Goal: Transaction & Acquisition: Purchase product/service

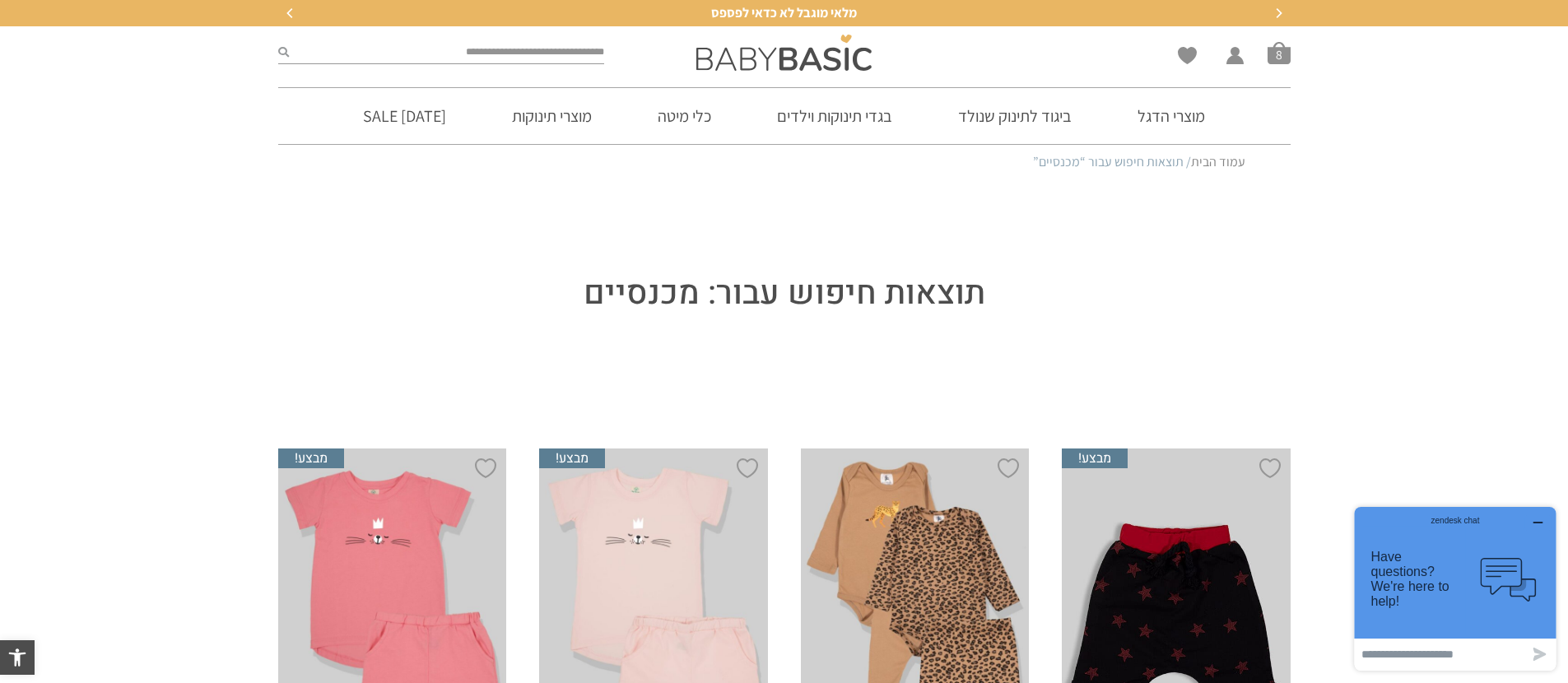
click at [1283, 56] on span "סל קניות" at bounding box center [1279, 53] width 23 height 23
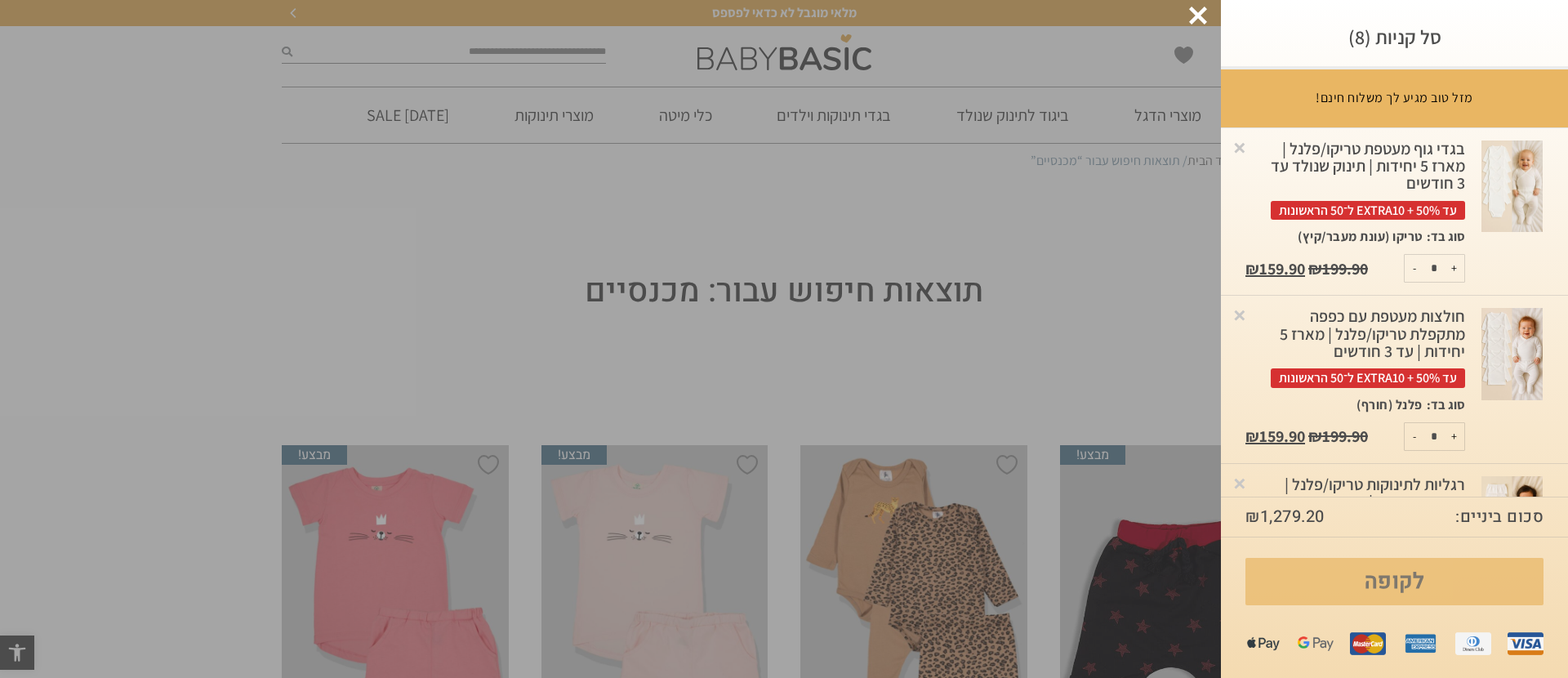
click at [1417, 585] on link "לקופה" at bounding box center [1394, 582] width 298 height 48
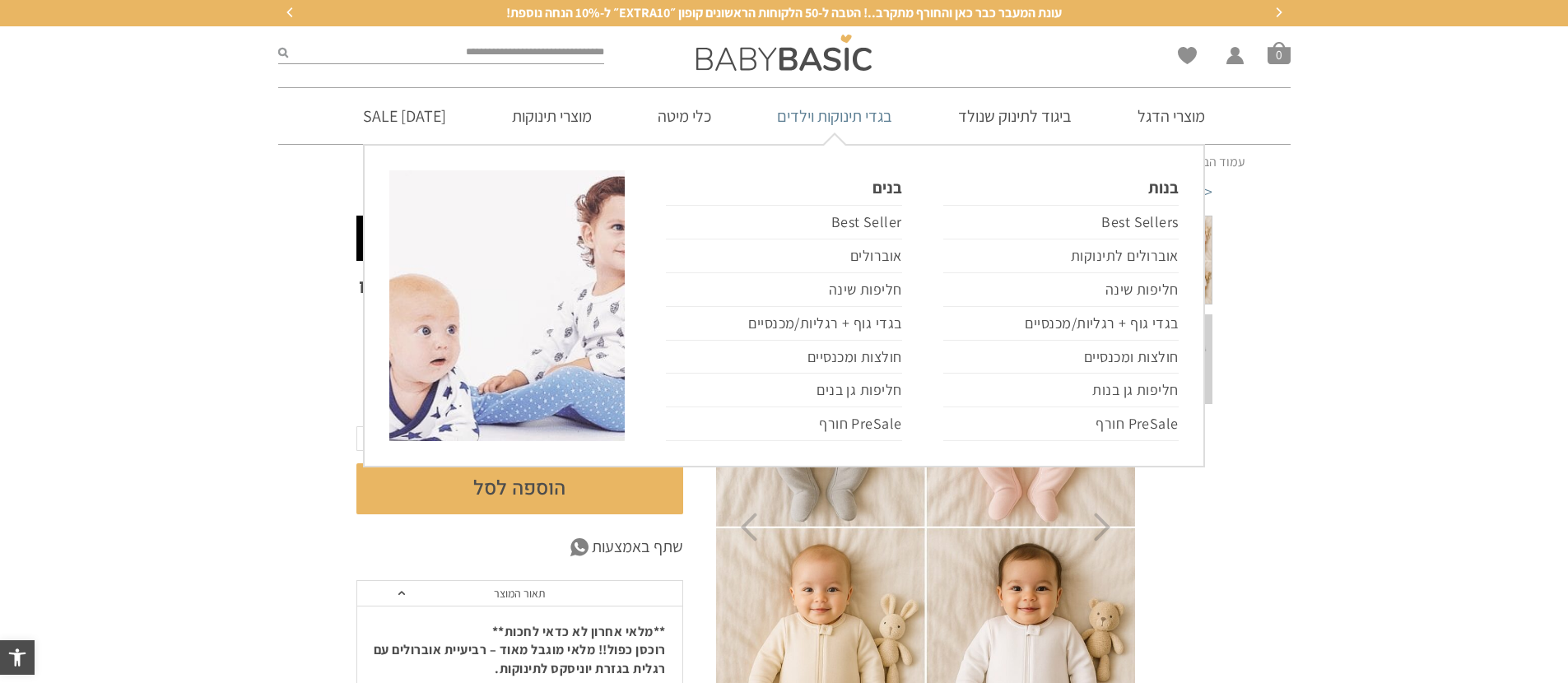
click at [853, 119] on link "בגדי תינוקות וילדים" at bounding box center [834, 116] width 165 height 56
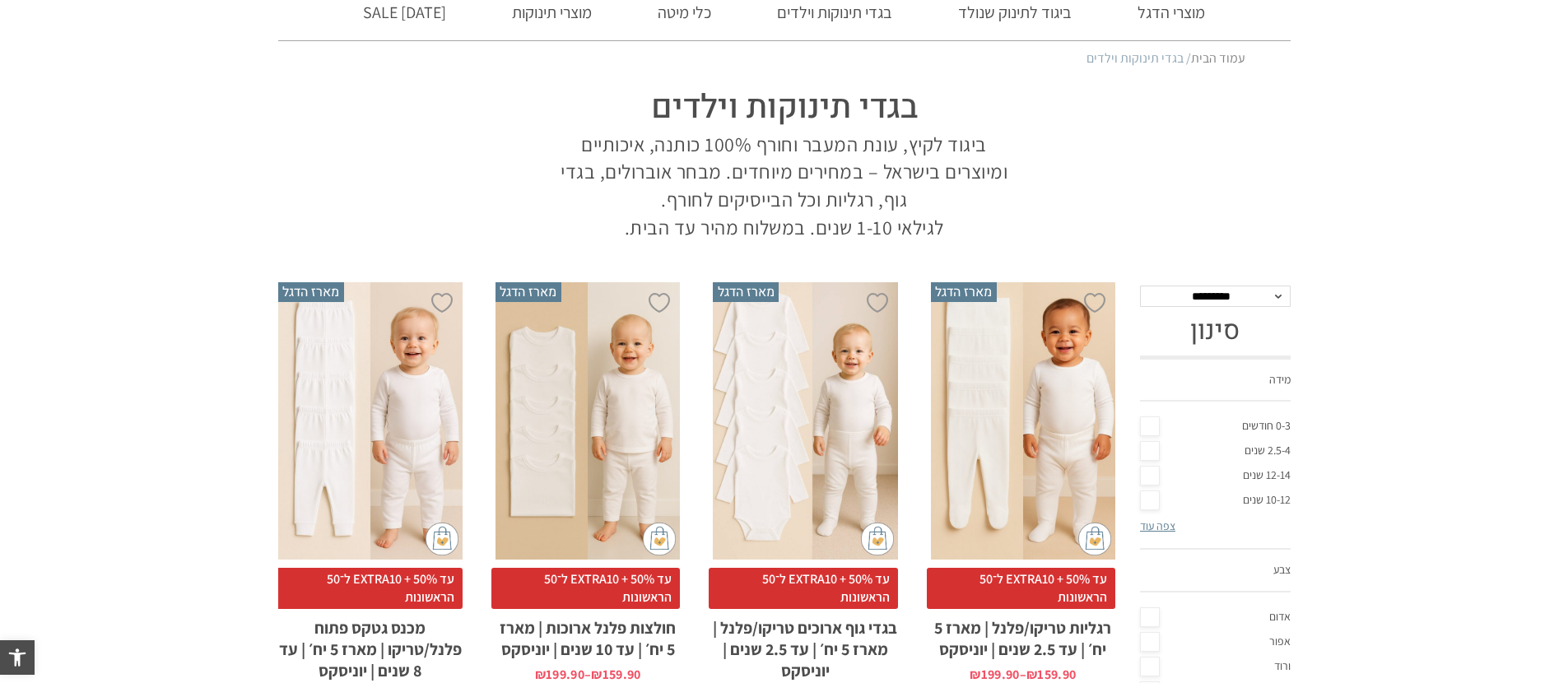
scroll to position [103, 0]
click at [1146, 430] on link "0-3 חודשים" at bounding box center [1215, 426] width 151 height 25
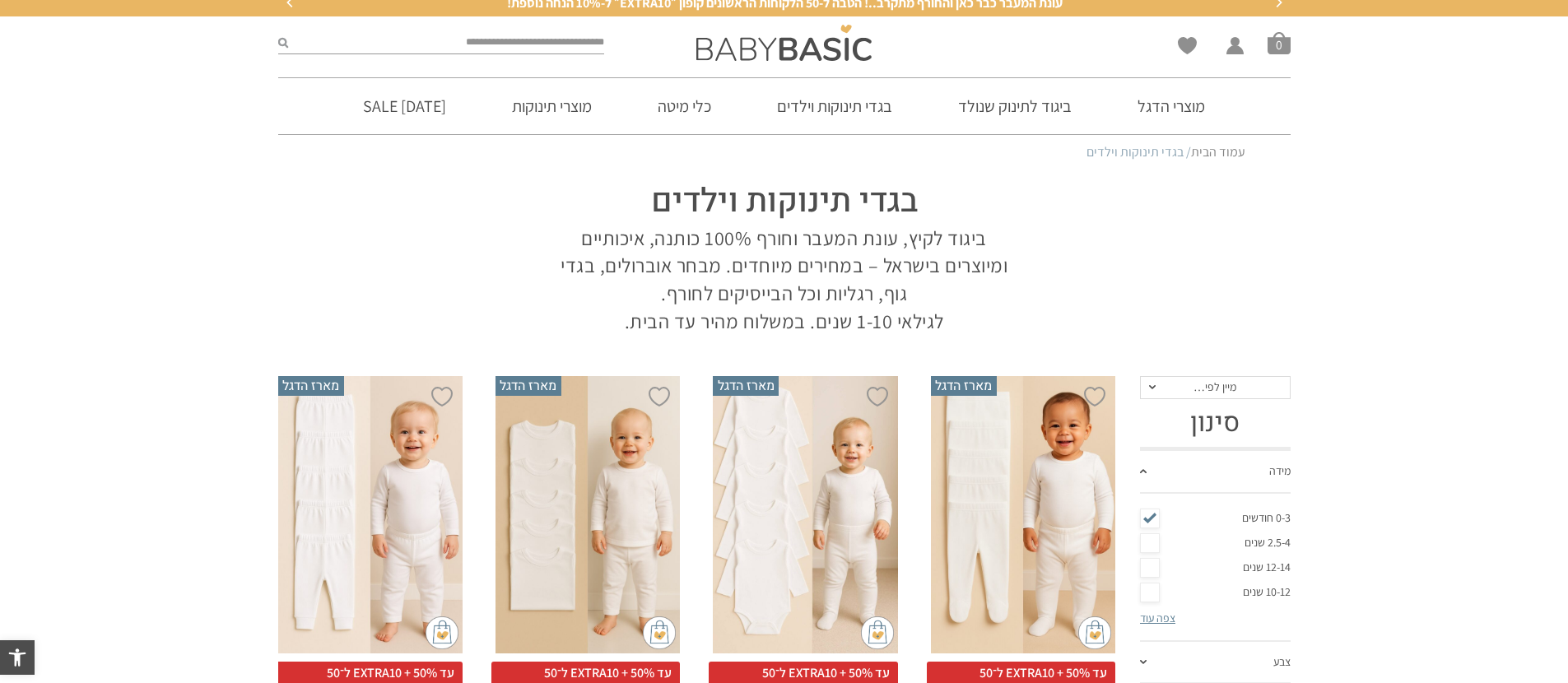
scroll to position [6, 0]
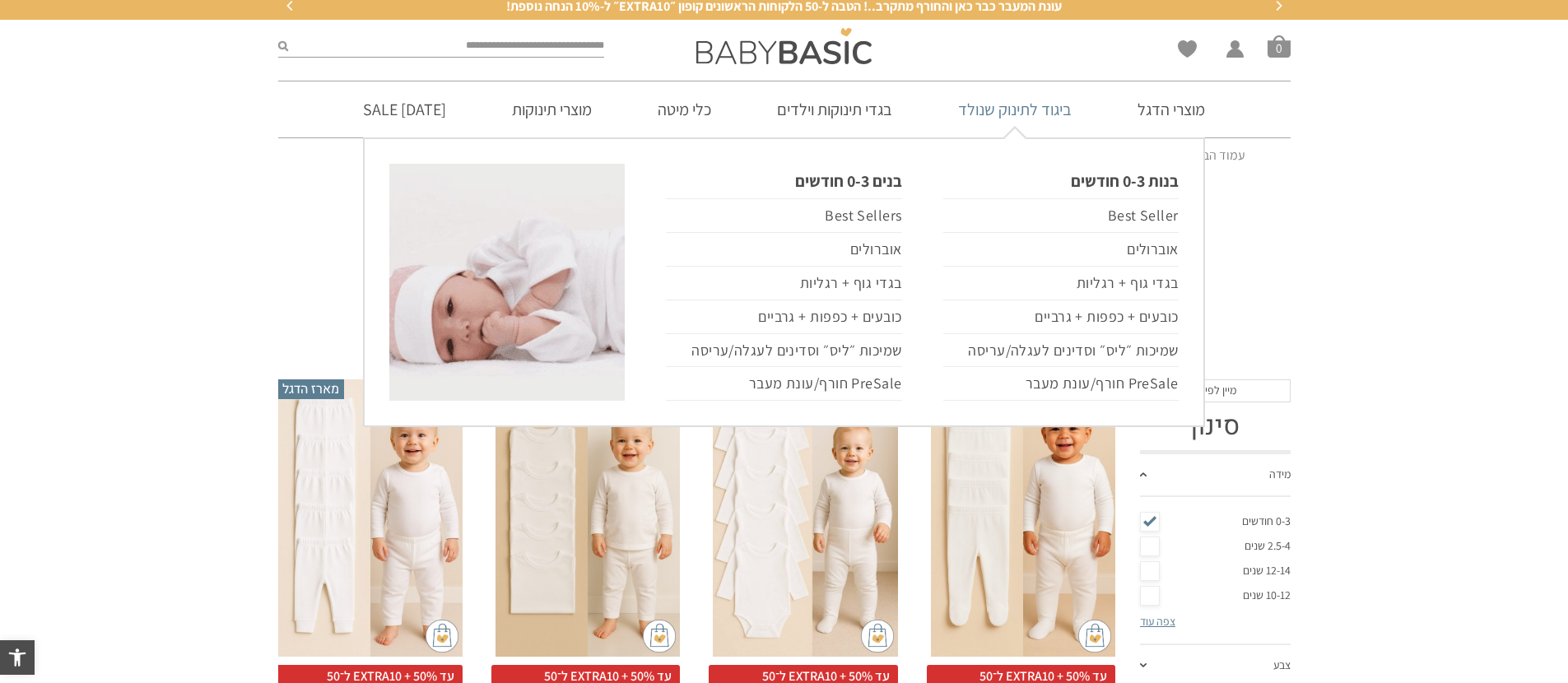
click at [1037, 111] on link "ביגוד לתינוק שנולד" at bounding box center [1014, 109] width 163 height 56
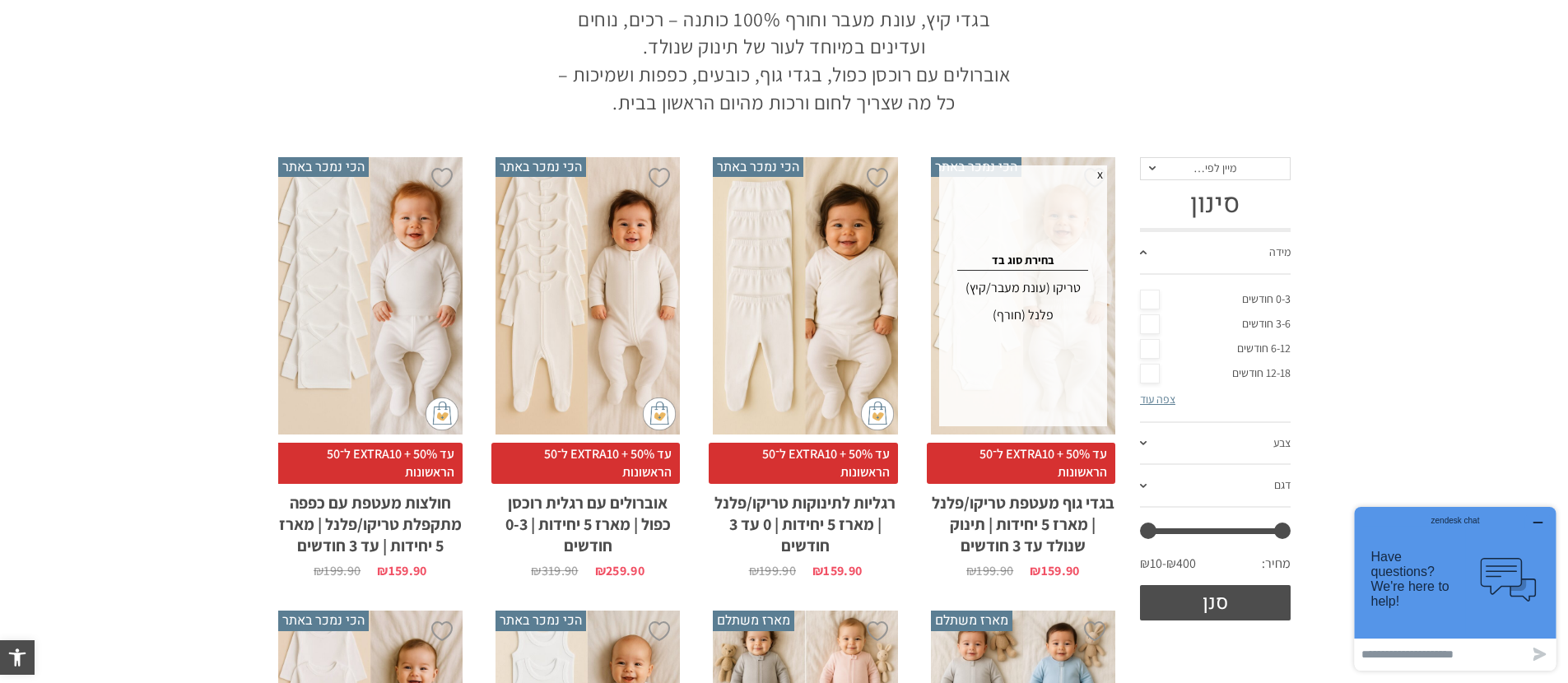
click at [1055, 287] on div "טריקו (עונת מעבר/קיץ)" at bounding box center [1023, 288] width 163 height 27
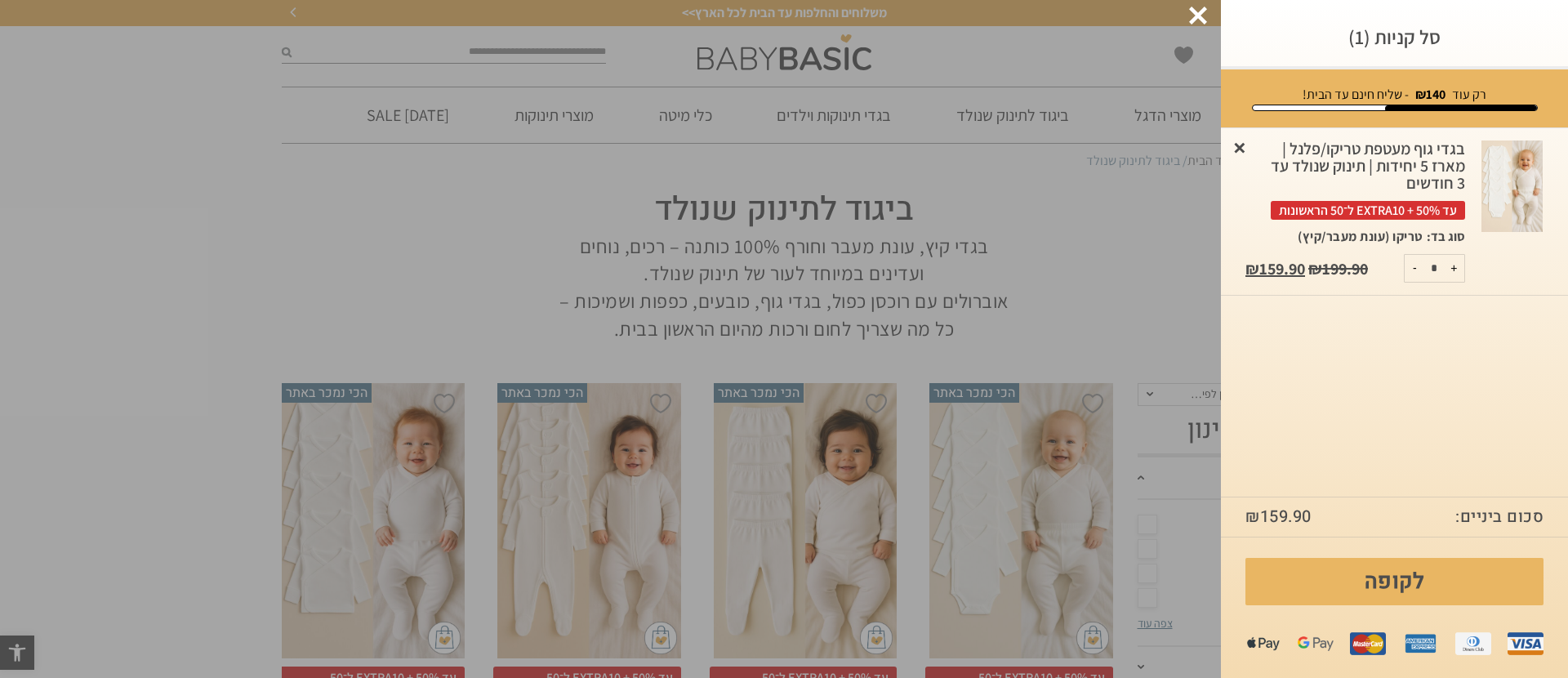
click at [1241, 149] on link "×" at bounding box center [1239, 147] width 16 height 16
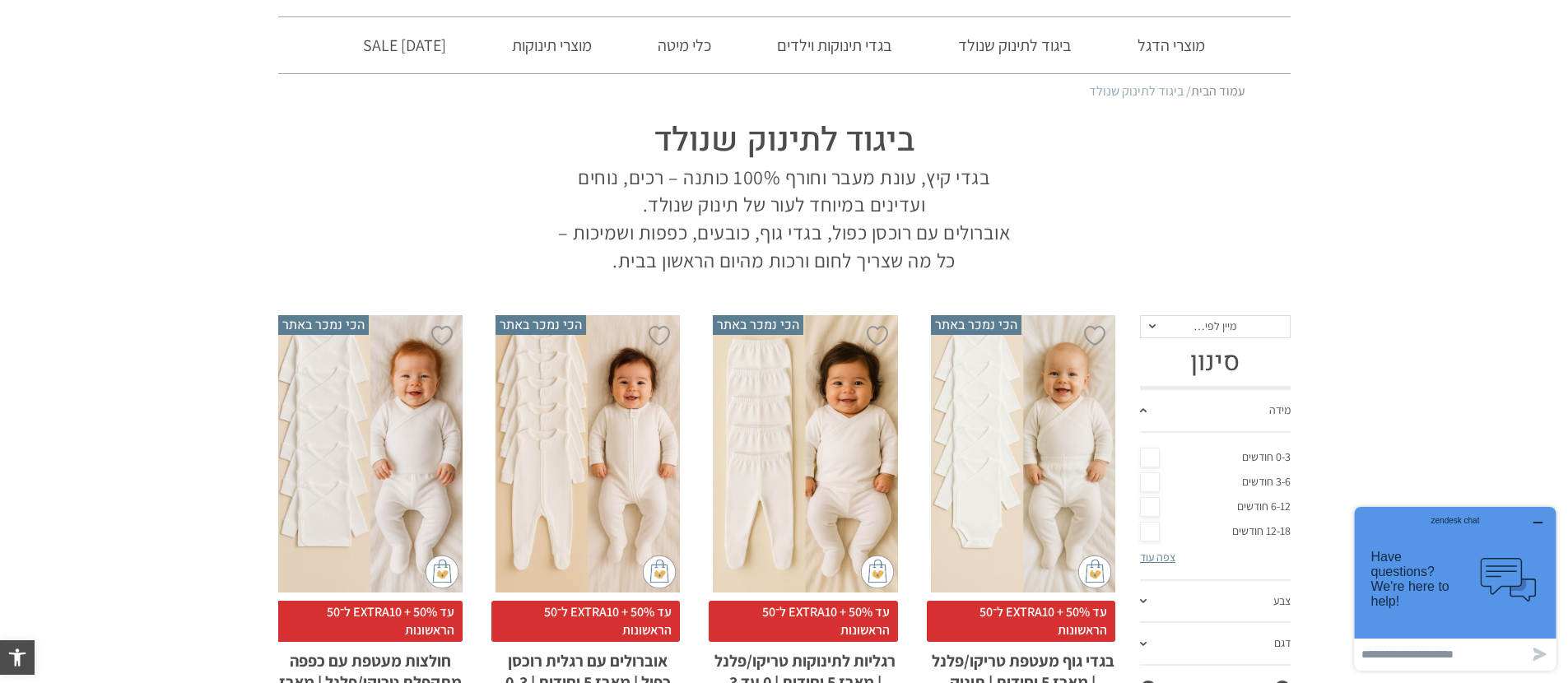
scroll to position [147, 0]
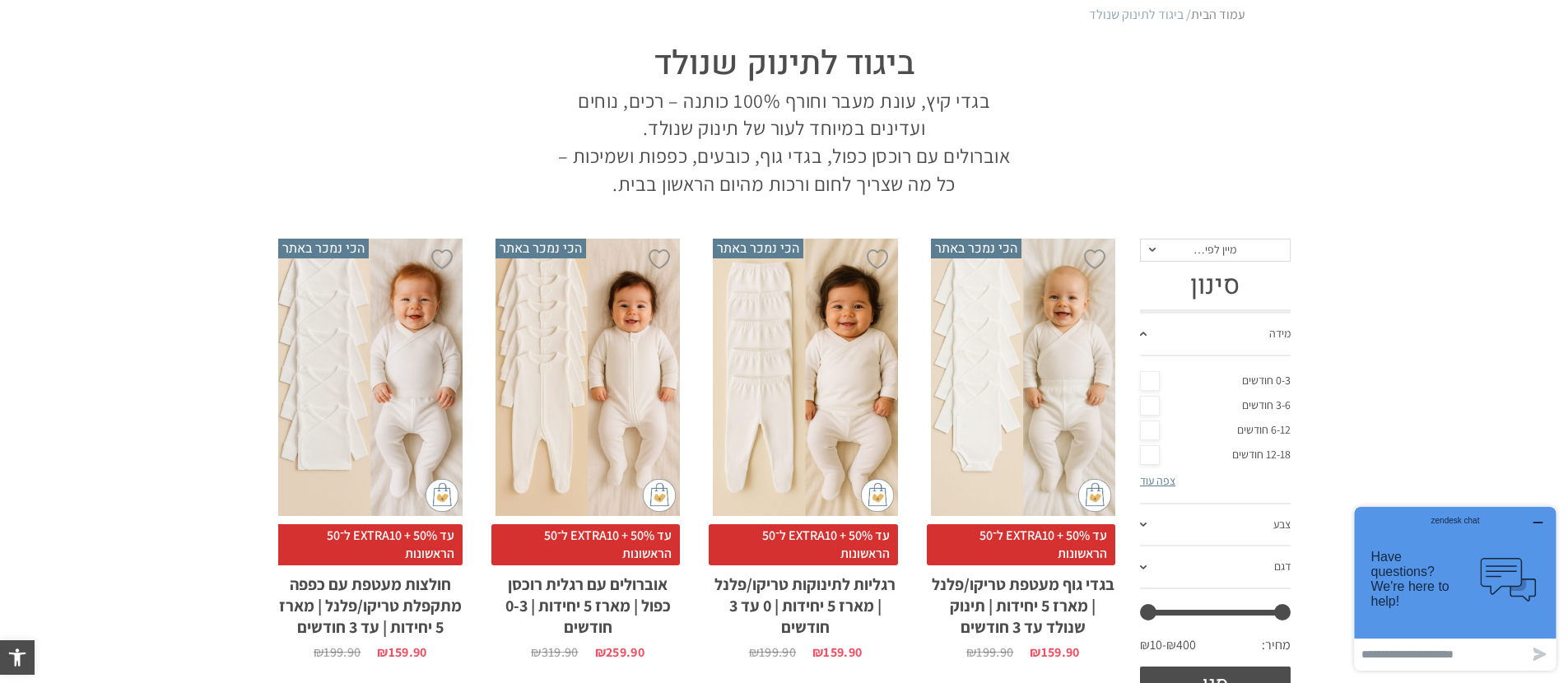
click at [977, 315] on div "x בחירת סוג בד טריקו (עונת מעבר/קיץ) פלנל (חורף)" at bounding box center [1023, 377] width 185 height 277
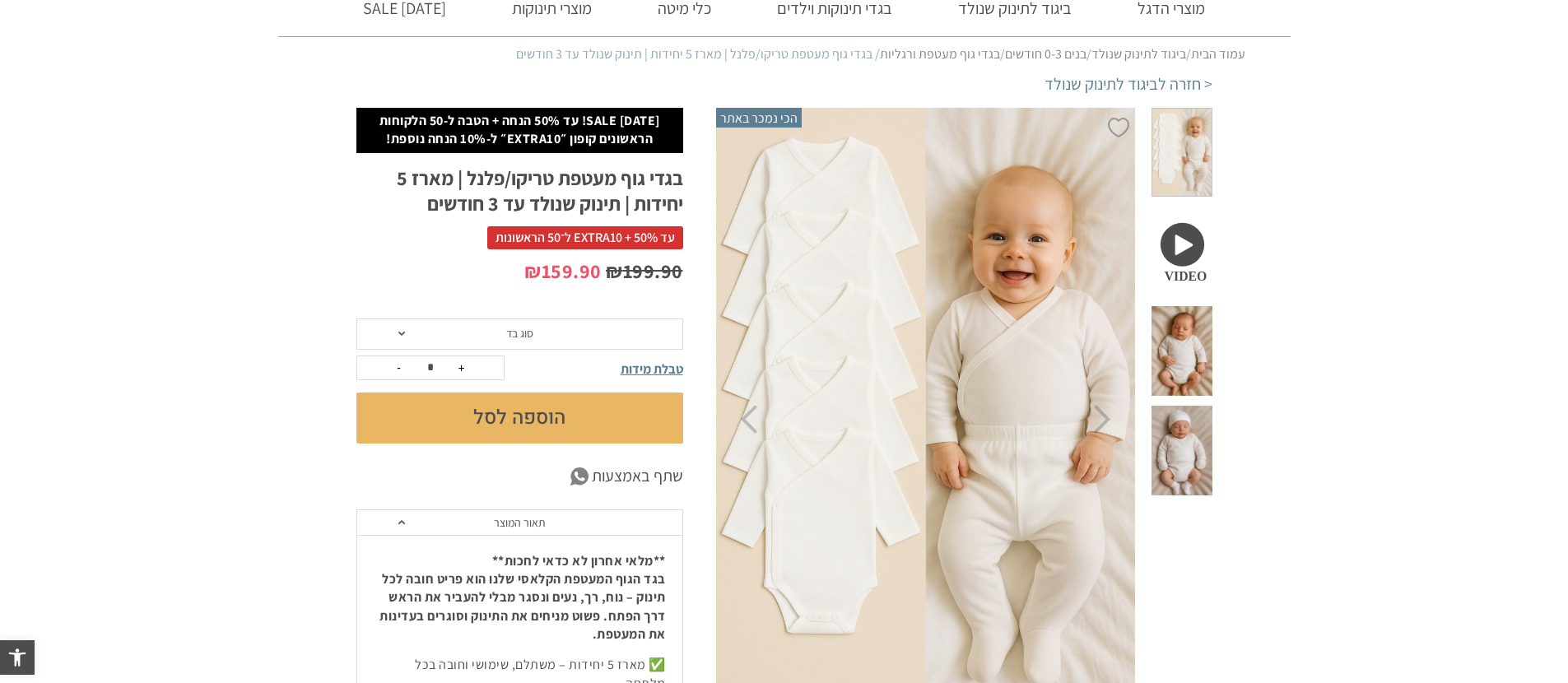
click at [557, 343] on span "סוג בד" at bounding box center [520, 333] width 326 height 31
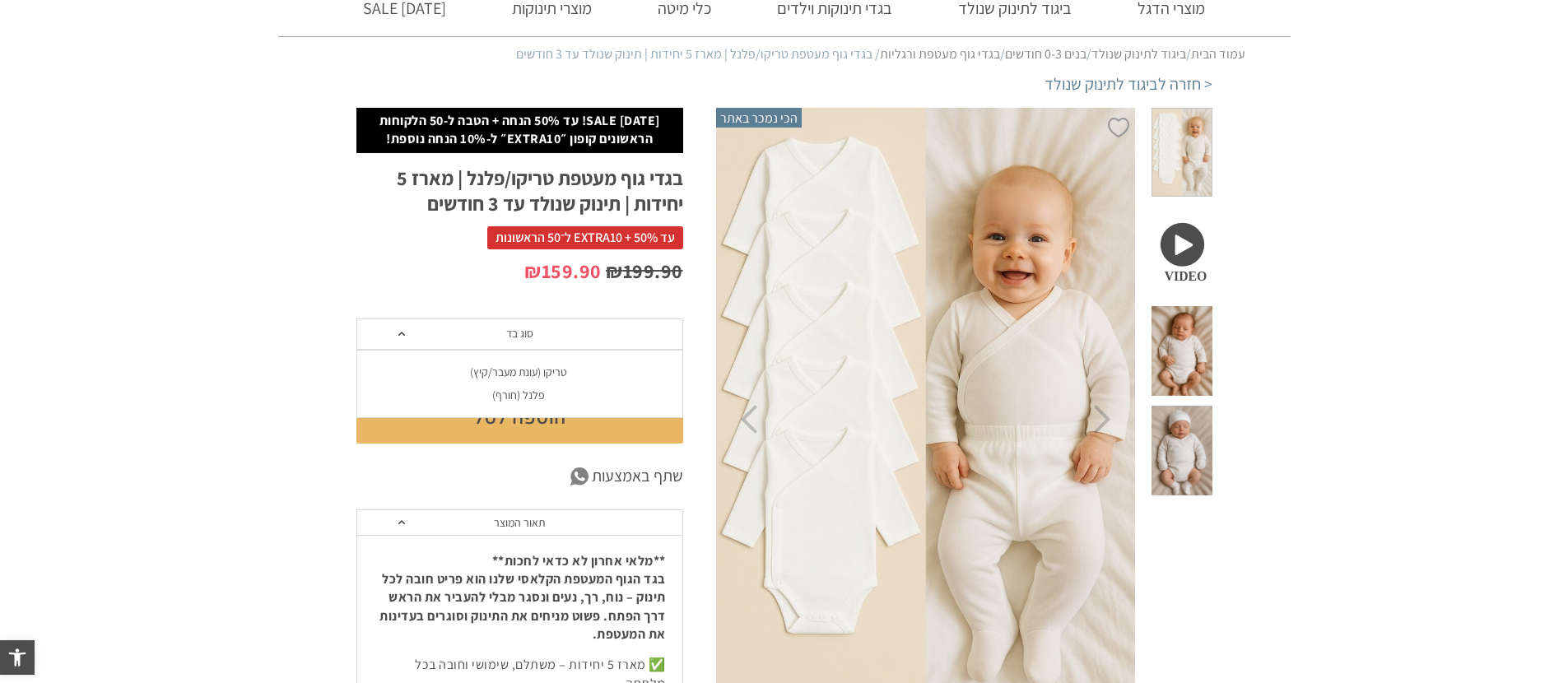
click at [568, 374] on div "טריקו (עונת מעבר/קיץ)" at bounding box center [519, 373] width 326 height 14
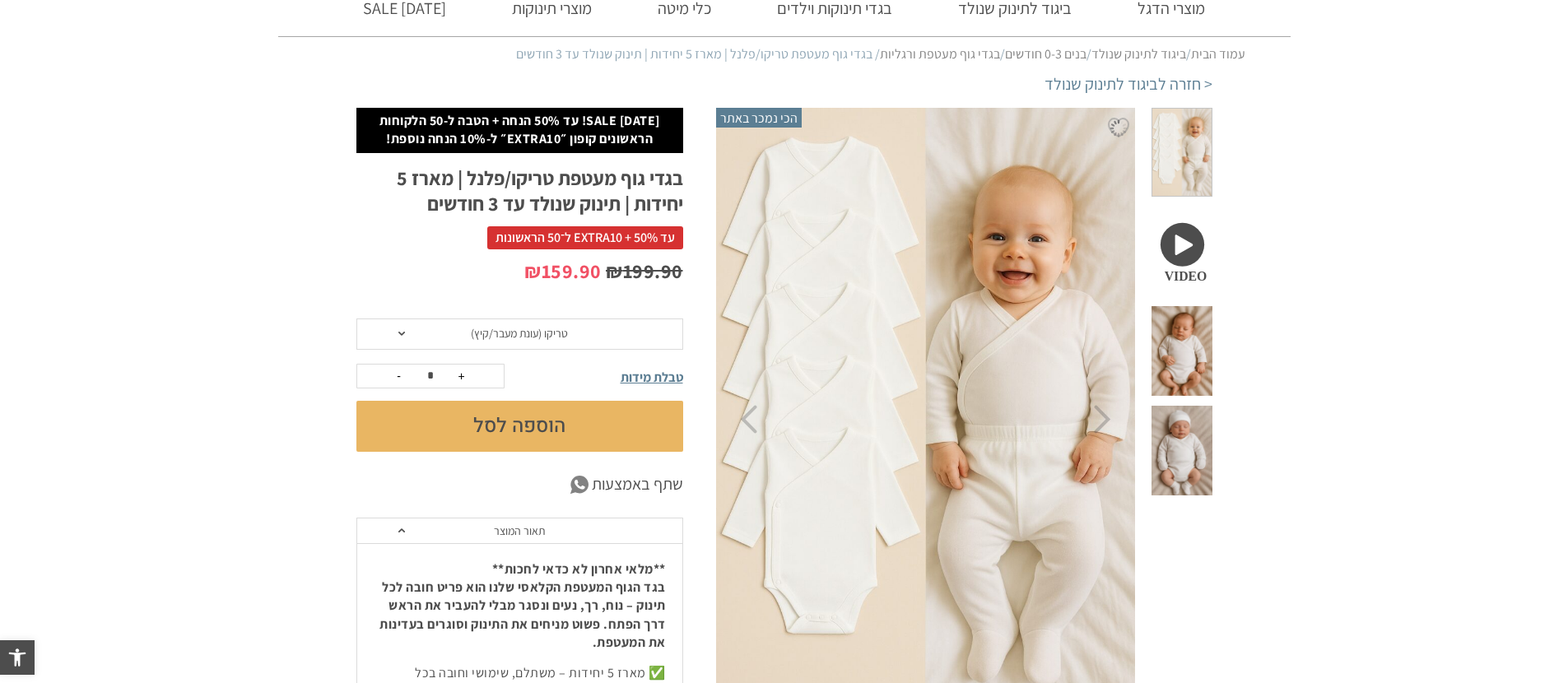
click at [557, 424] on button "הוספה לסל" at bounding box center [520, 425] width 326 height 51
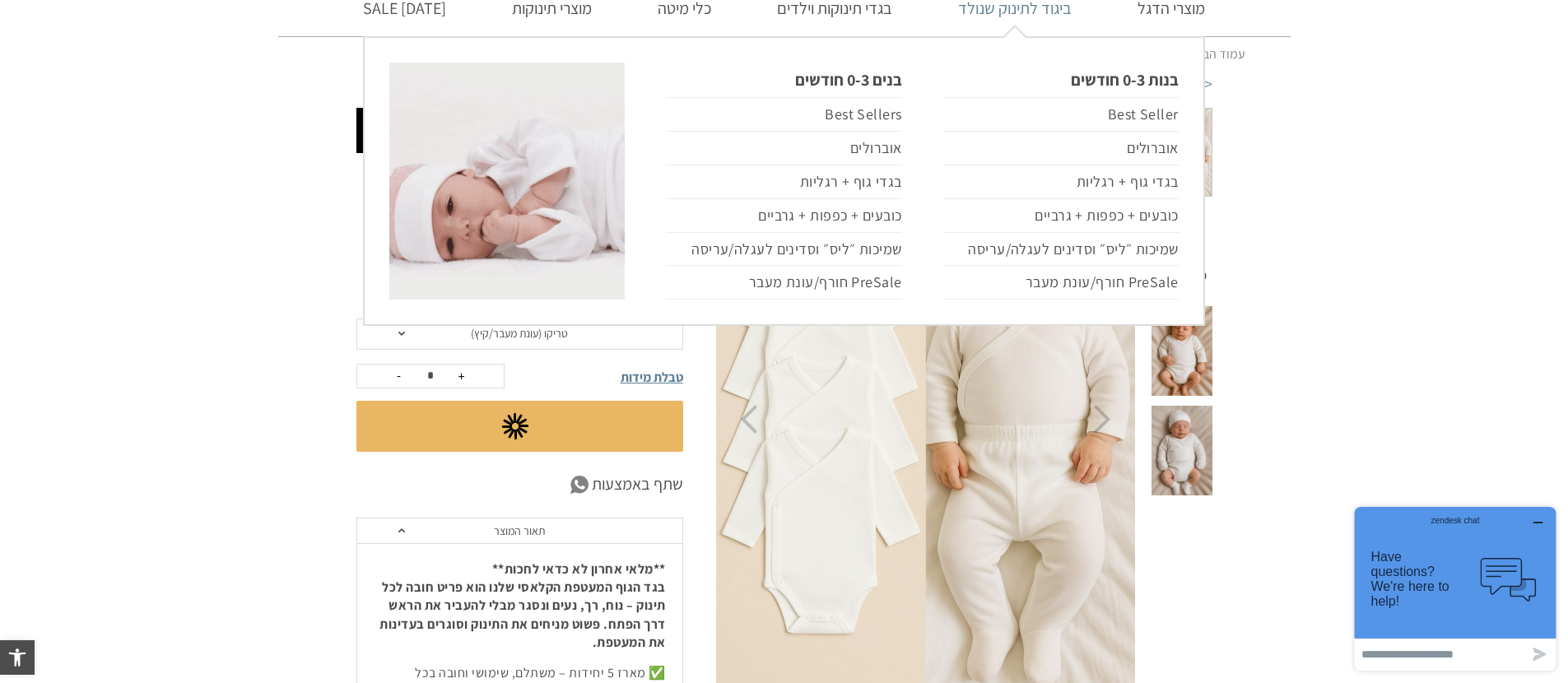
click at [1010, 9] on link "ביגוד לתינוק שנולד" at bounding box center [1014, 8] width 163 height 56
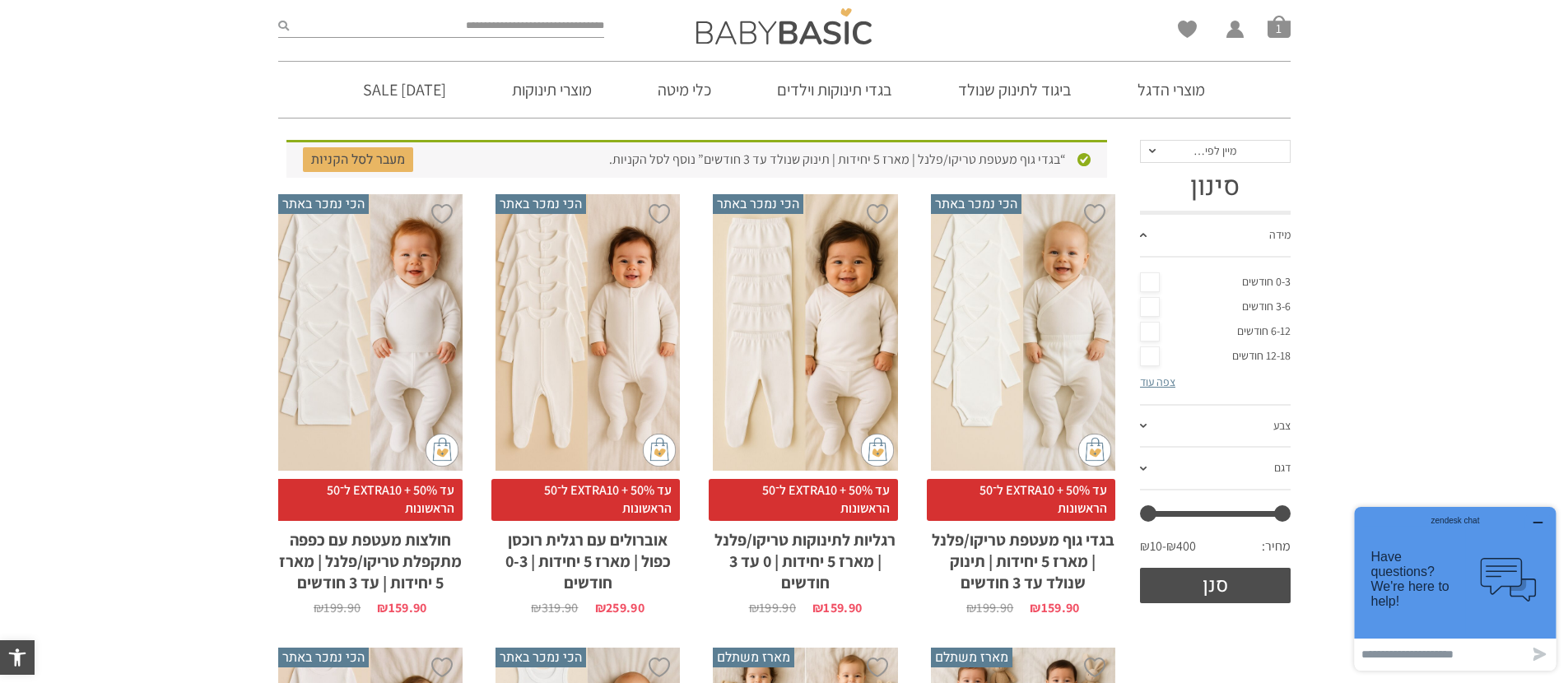
click at [834, 353] on div "x בחירת סוג בד טריקו (עונת מעבר/קיץ) פלנל (חורף)" at bounding box center [805, 333] width 185 height 277
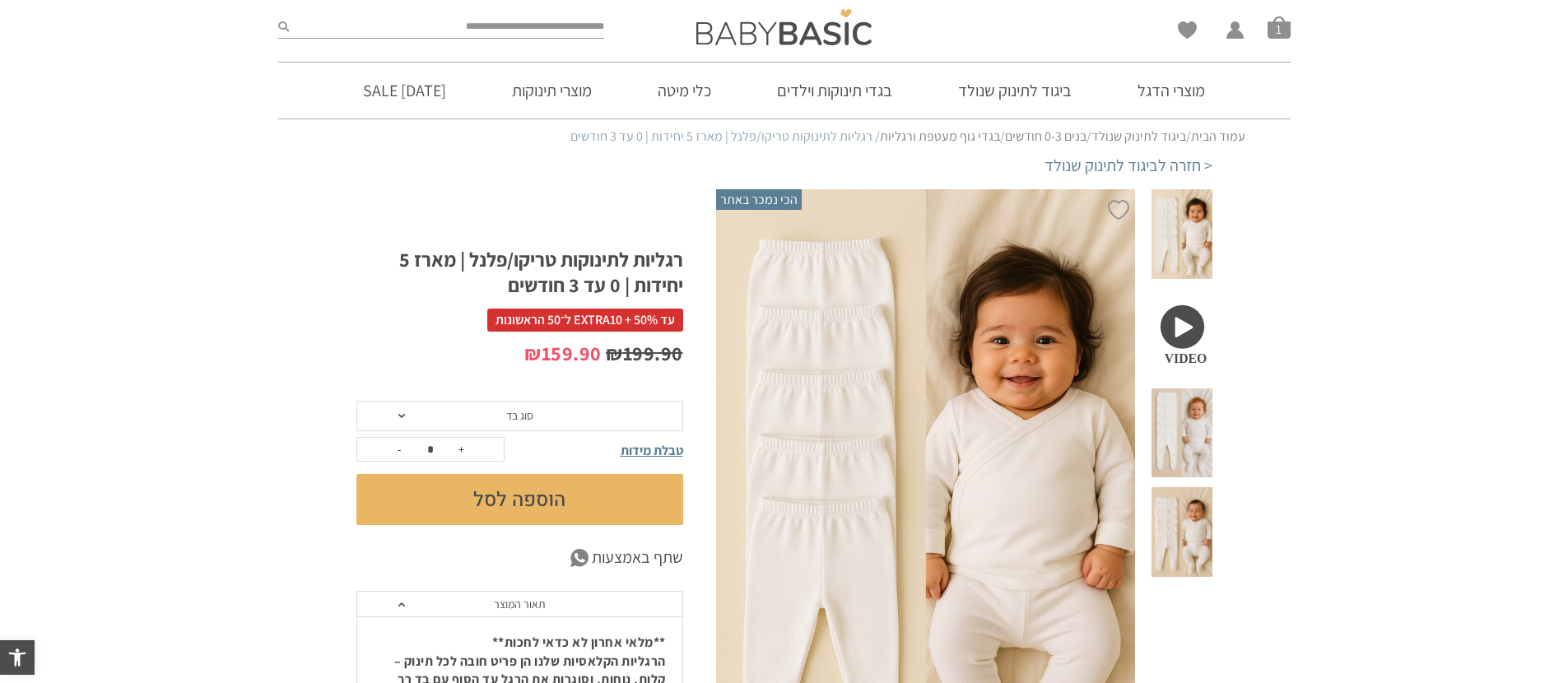
click at [582, 421] on span "סוג בד" at bounding box center [520, 416] width 326 height 31
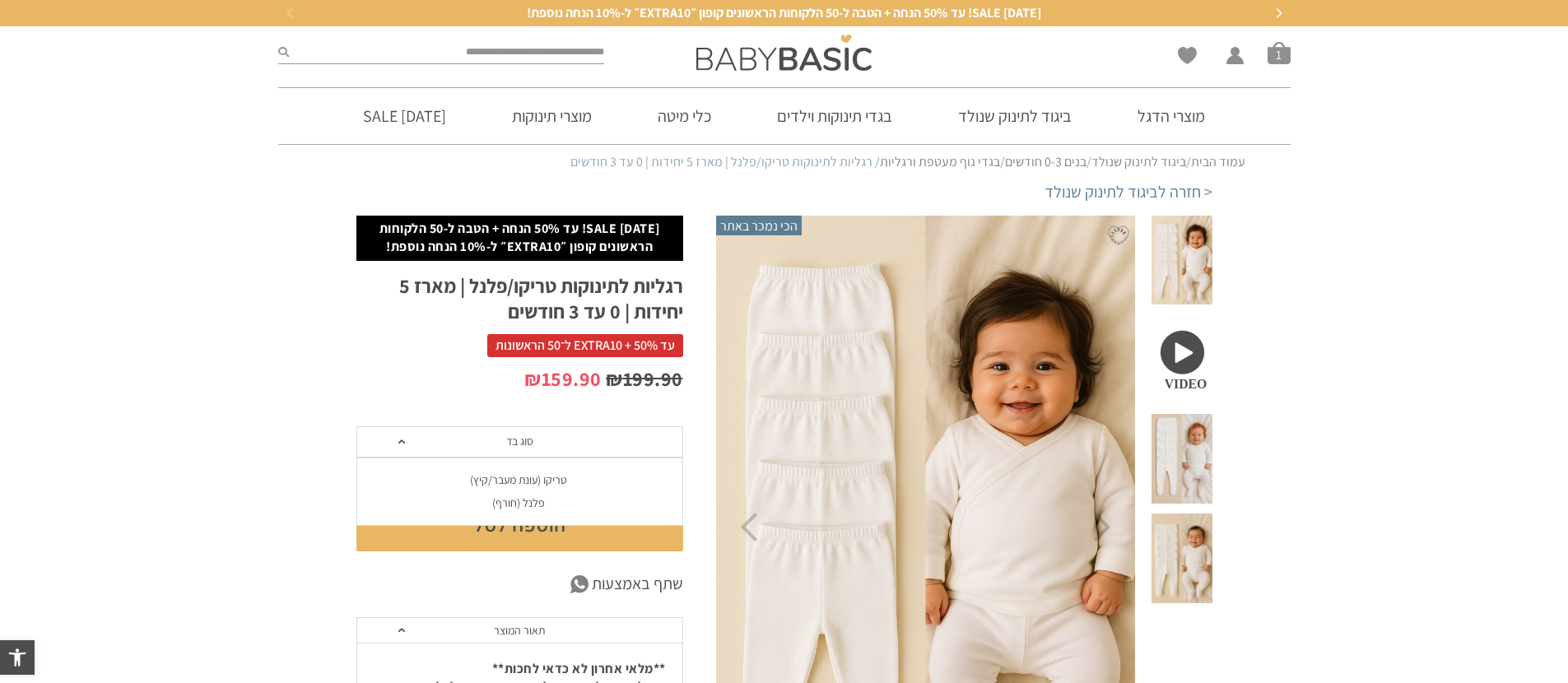
click at [571, 477] on div "טריקו (עונת מעבר/קיץ)" at bounding box center [519, 481] width 326 height 14
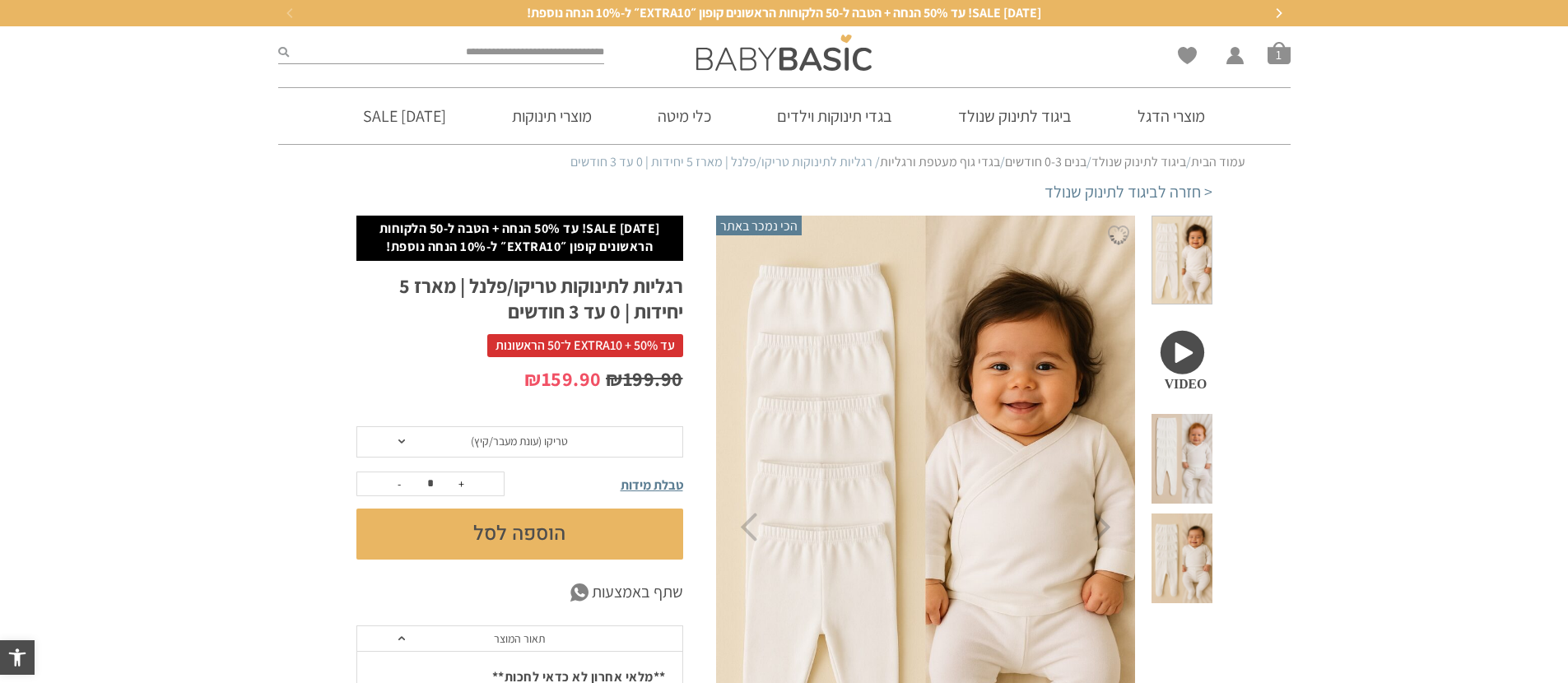
click at [554, 531] on button "הוספה לסל" at bounding box center [520, 533] width 326 height 51
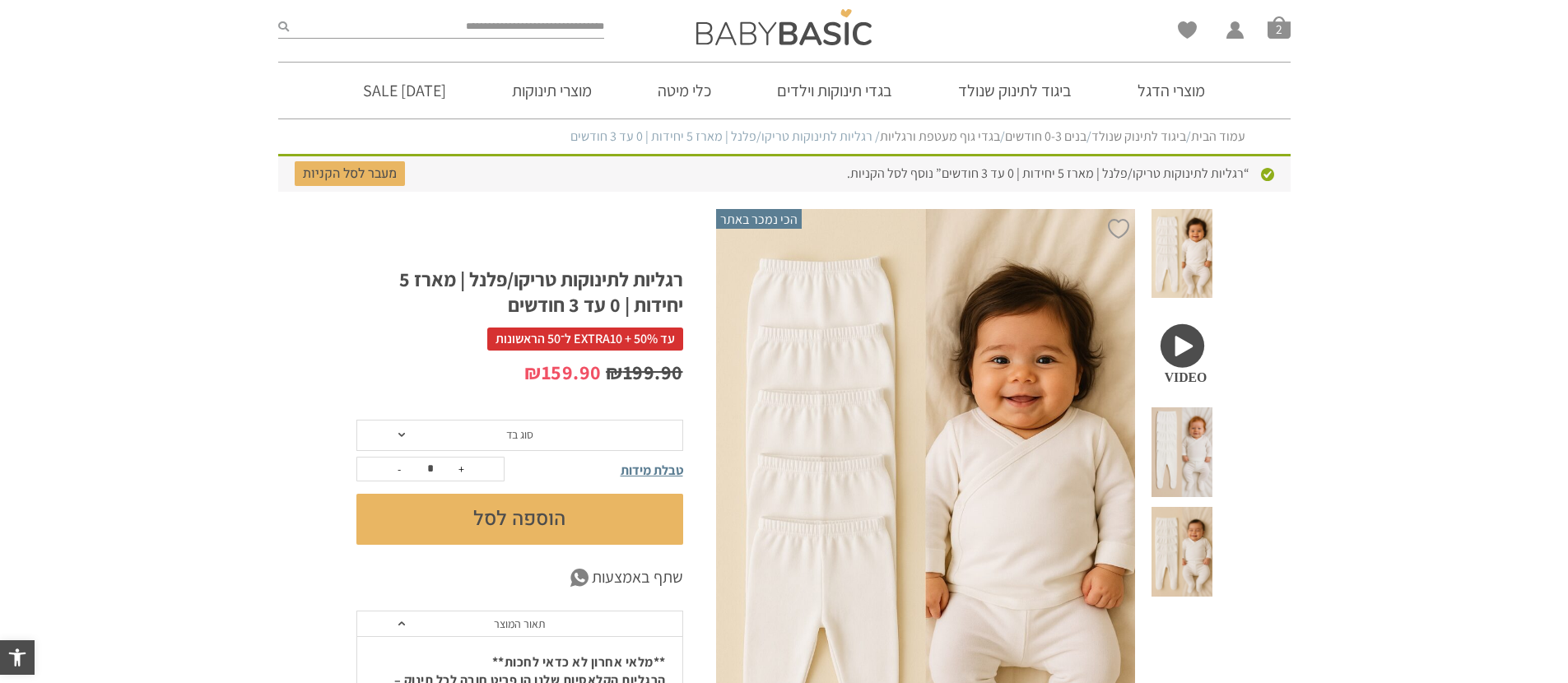
click at [554, 432] on span "סוג בד" at bounding box center [520, 435] width 326 height 31
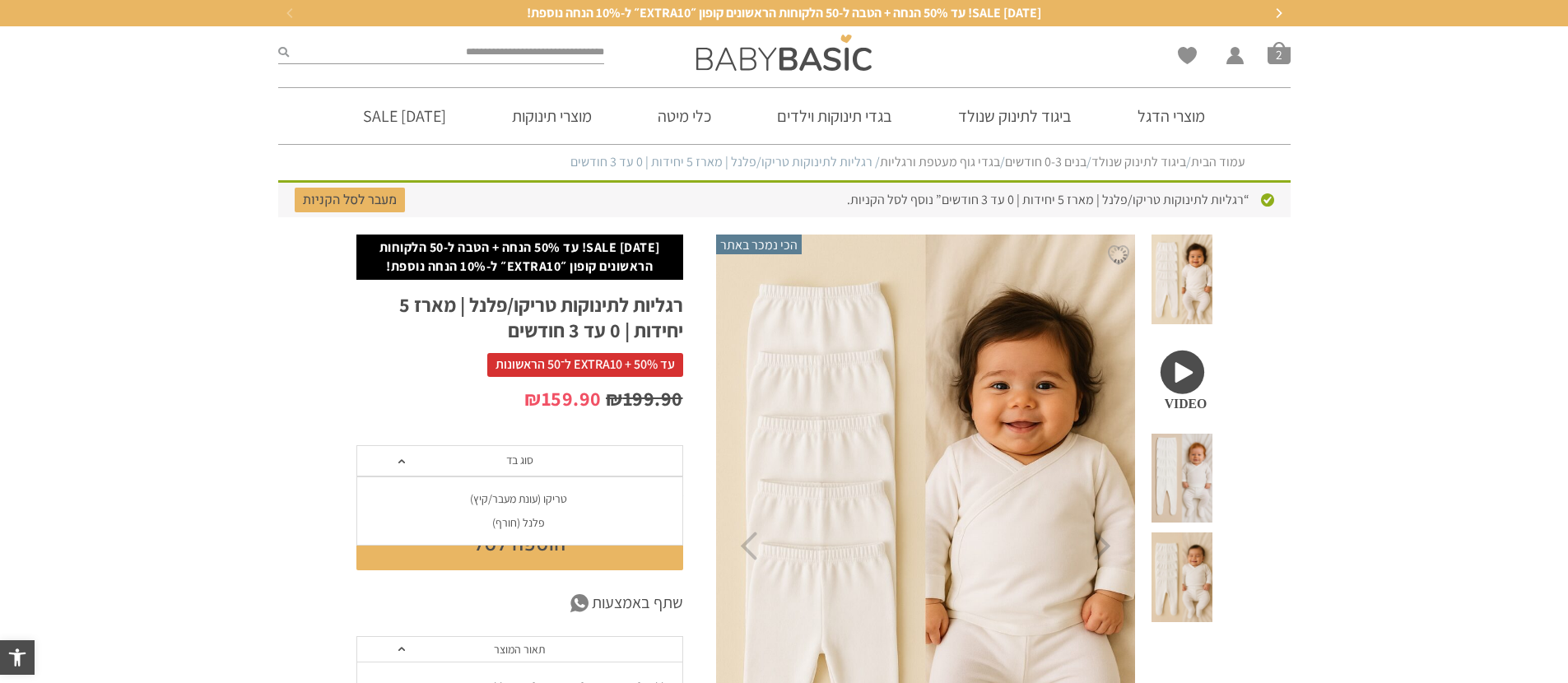
click at [529, 518] on div "פלנל (חורף)" at bounding box center [519, 523] width 326 height 14
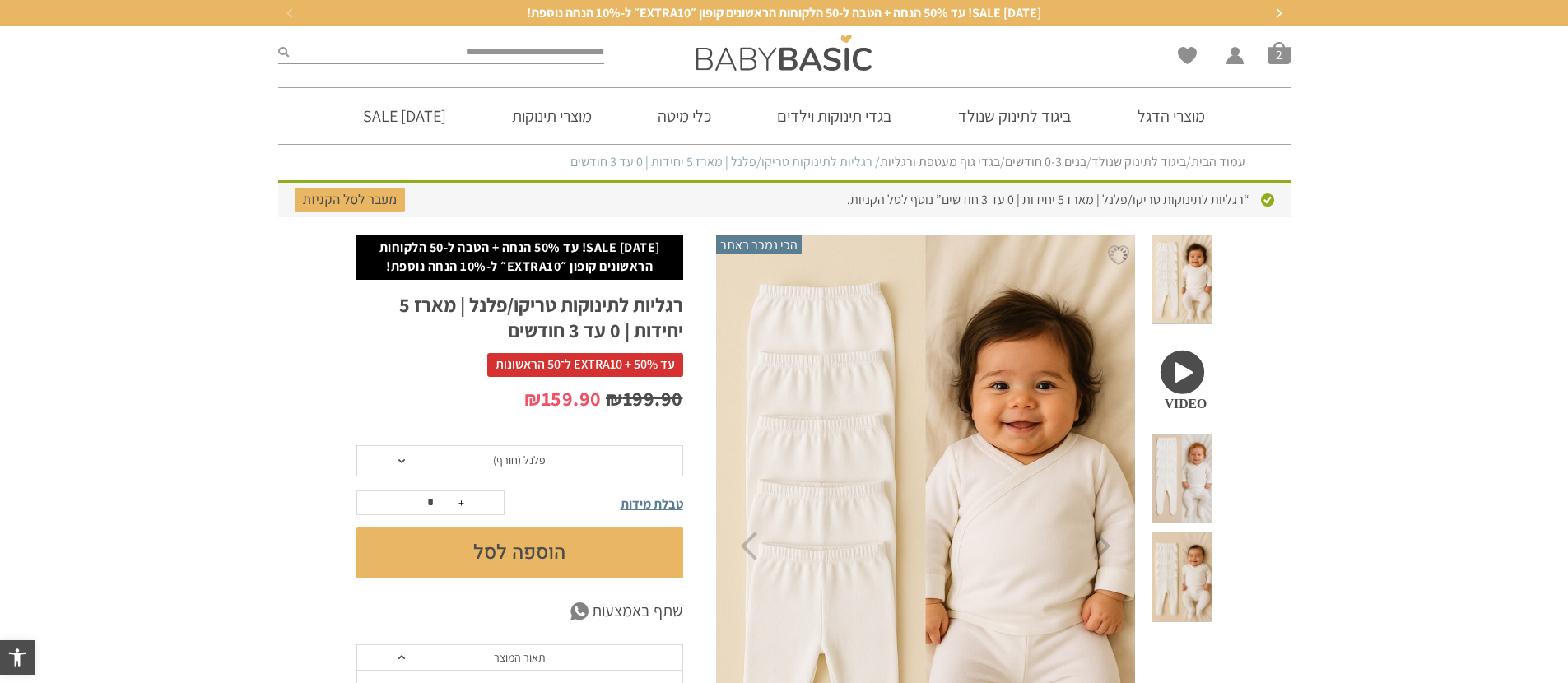
click at [541, 548] on button "הוספה לסל" at bounding box center [520, 552] width 326 height 51
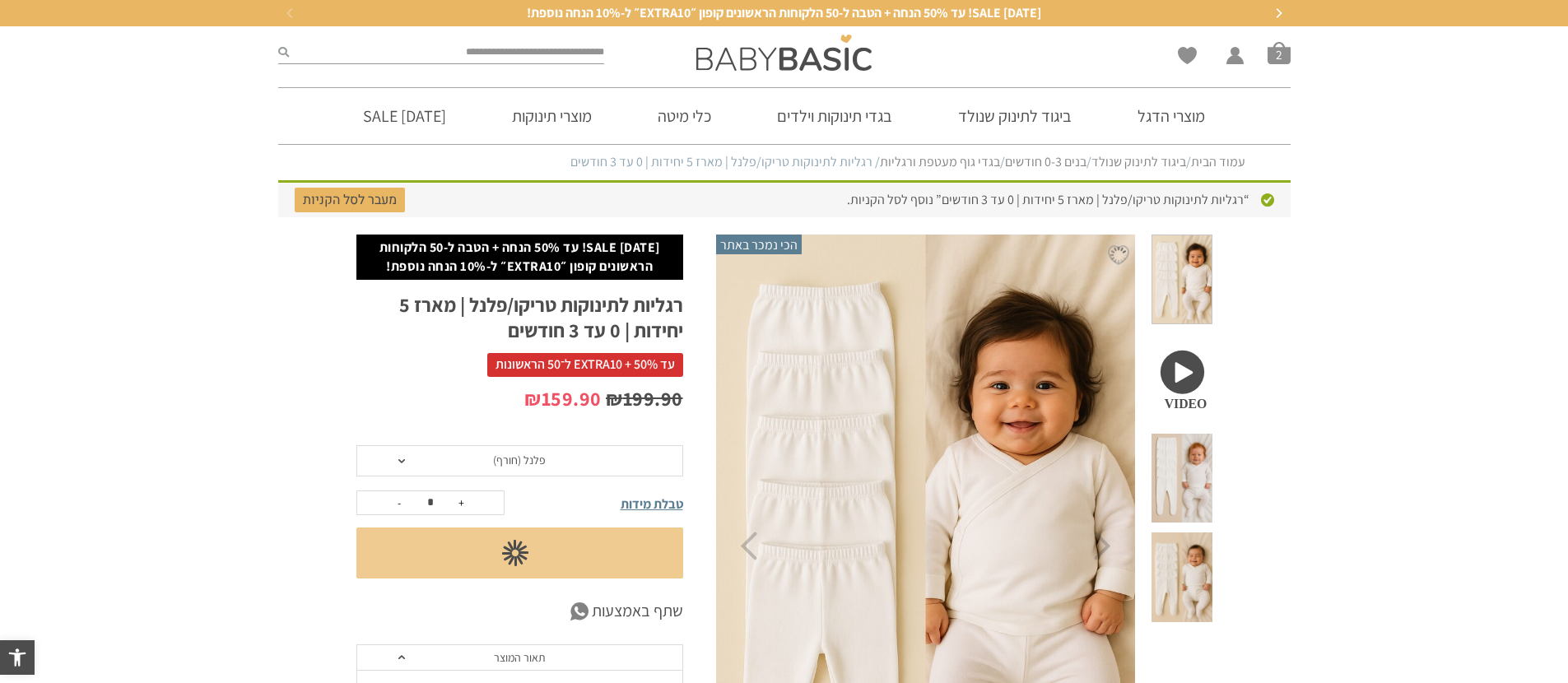
click at [564, 520] on div "טבלת מידות כמות של רגליות לתינוקות טריקו/פלנל | מארז 5 יחידות | 0 עד 3 חודשים -…" at bounding box center [520, 534] width 326 height 88
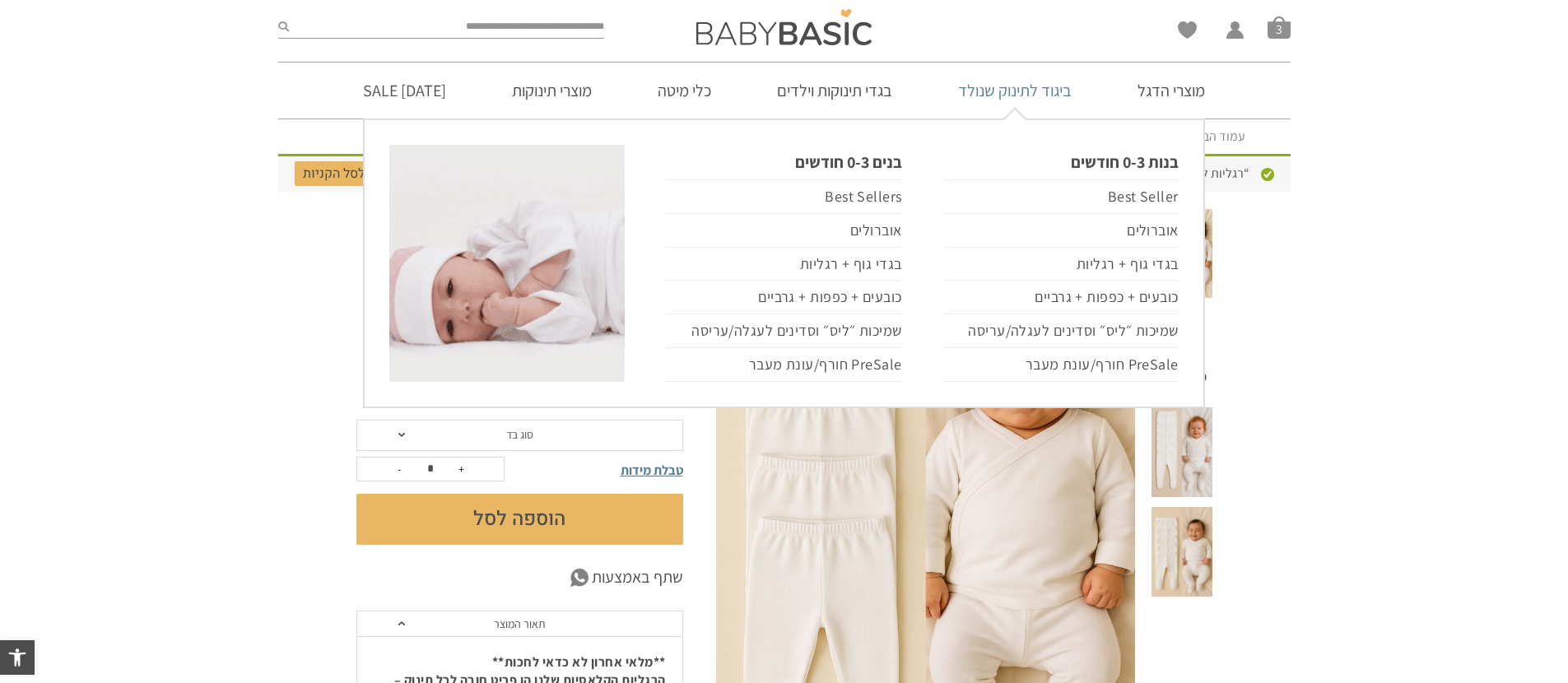
click at [1017, 94] on link "ביגוד לתינוק שנולד" at bounding box center [1014, 90] width 163 height 56
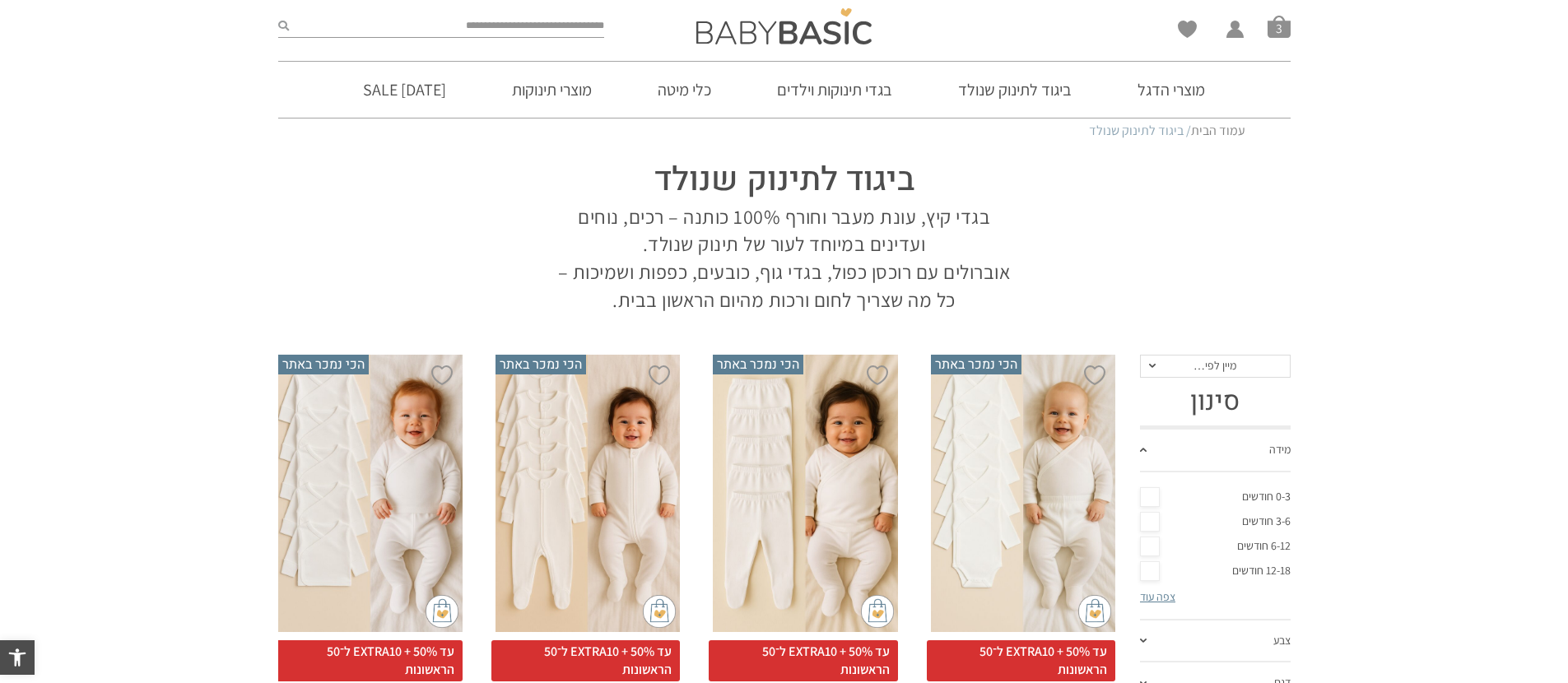
click at [595, 486] on div "x בחירת סוג בד טריקו (עונת מעבר/קיץ) פלנל (חורף)" at bounding box center [587, 493] width 185 height 277
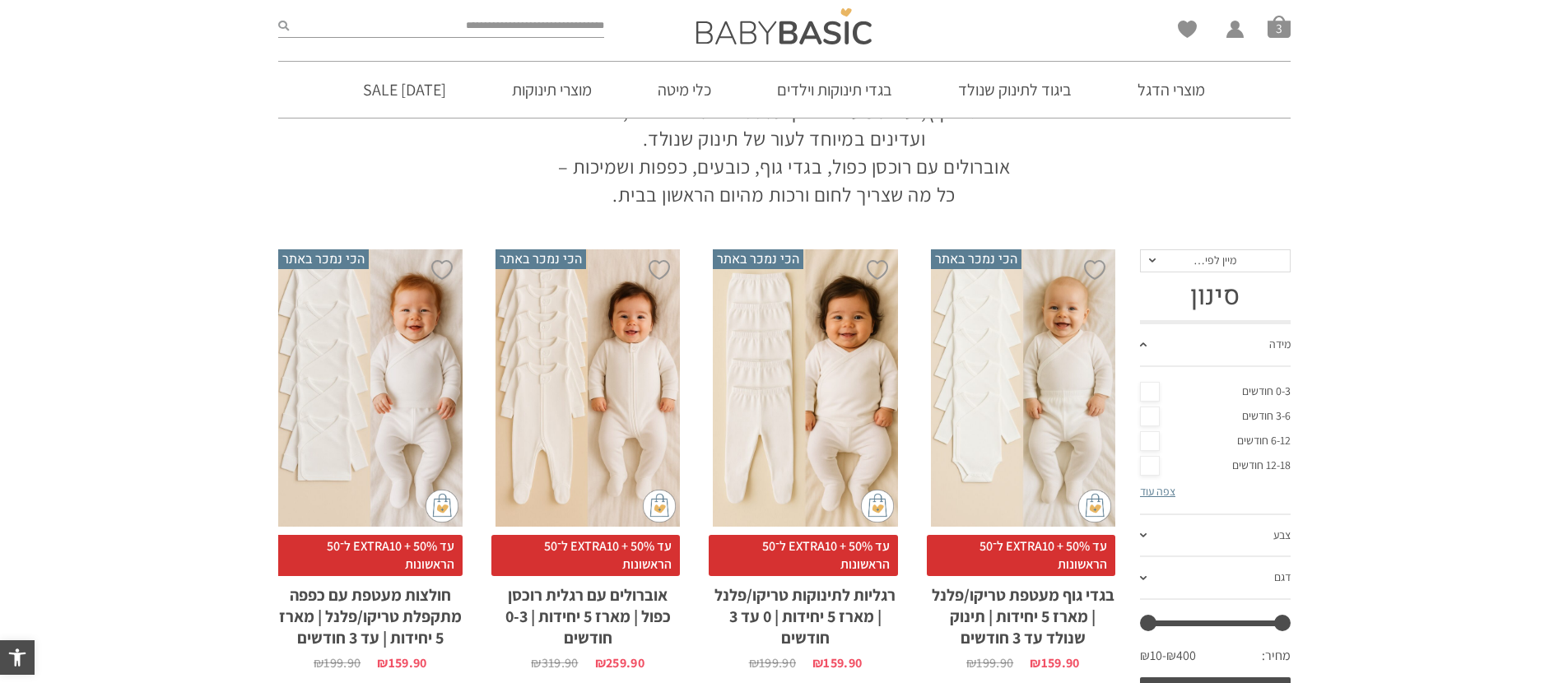
scroll to position [154, 0]
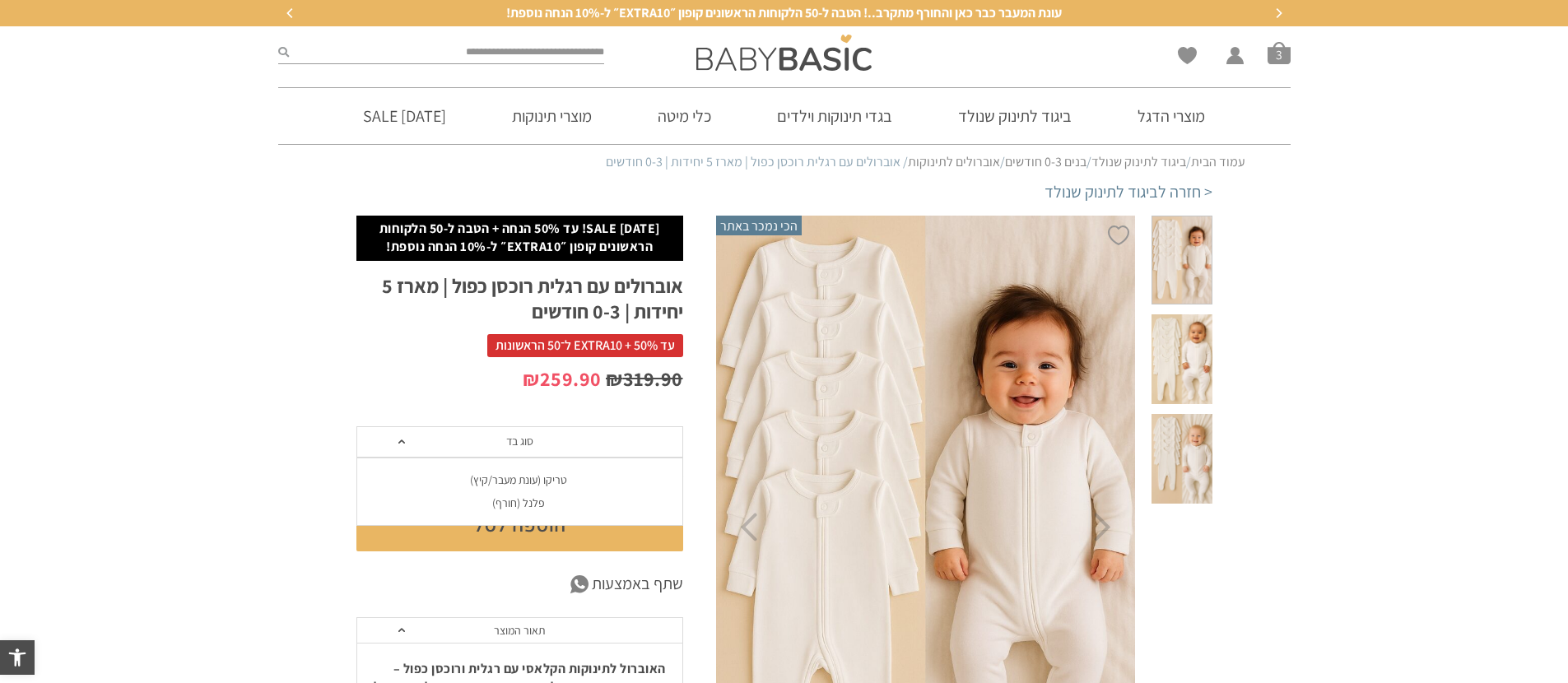
click at [550, 484] on div "טריקו (עונת מעבר/קיץ)" at bounding box center [519, 481] width 326 height 14
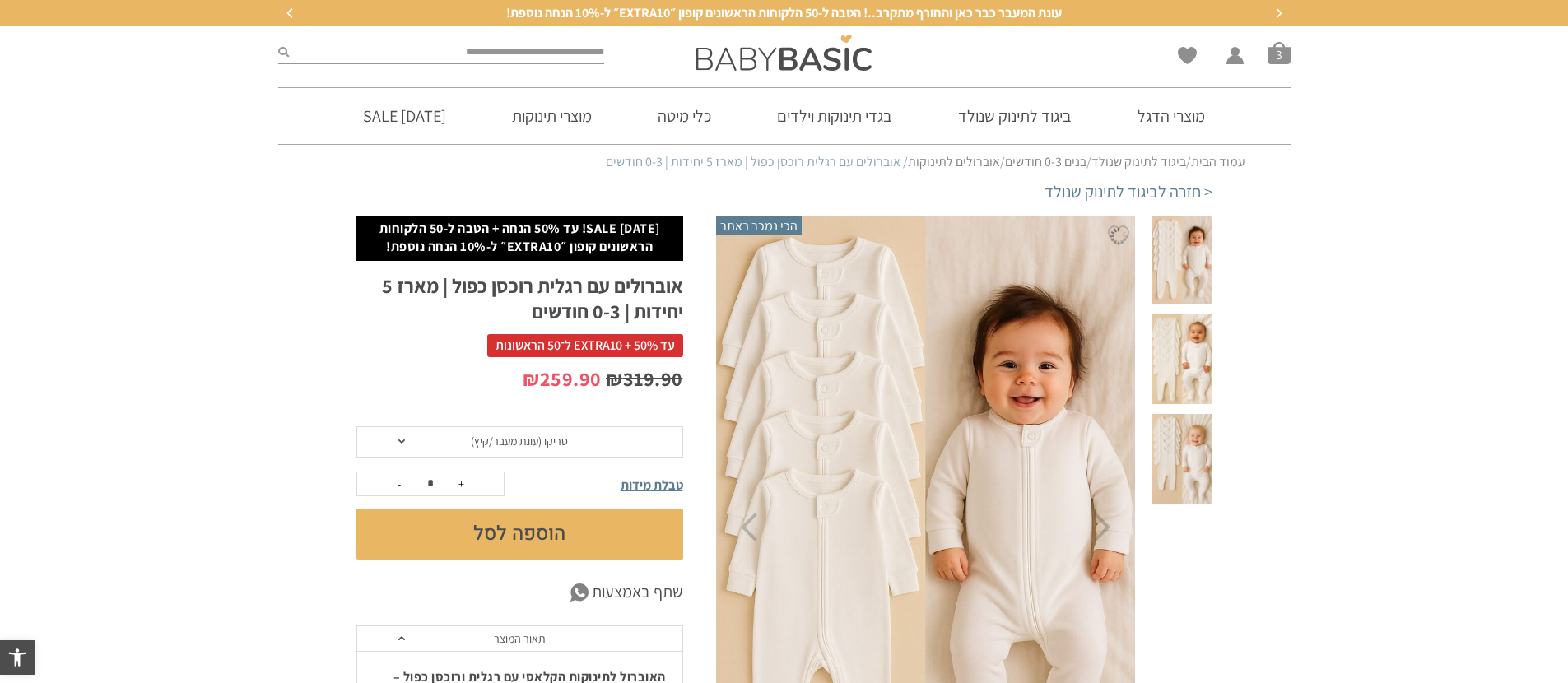
click at [559, 546] on button "הוספה לסל" at bounding box center [520, 533] width 326 height 51
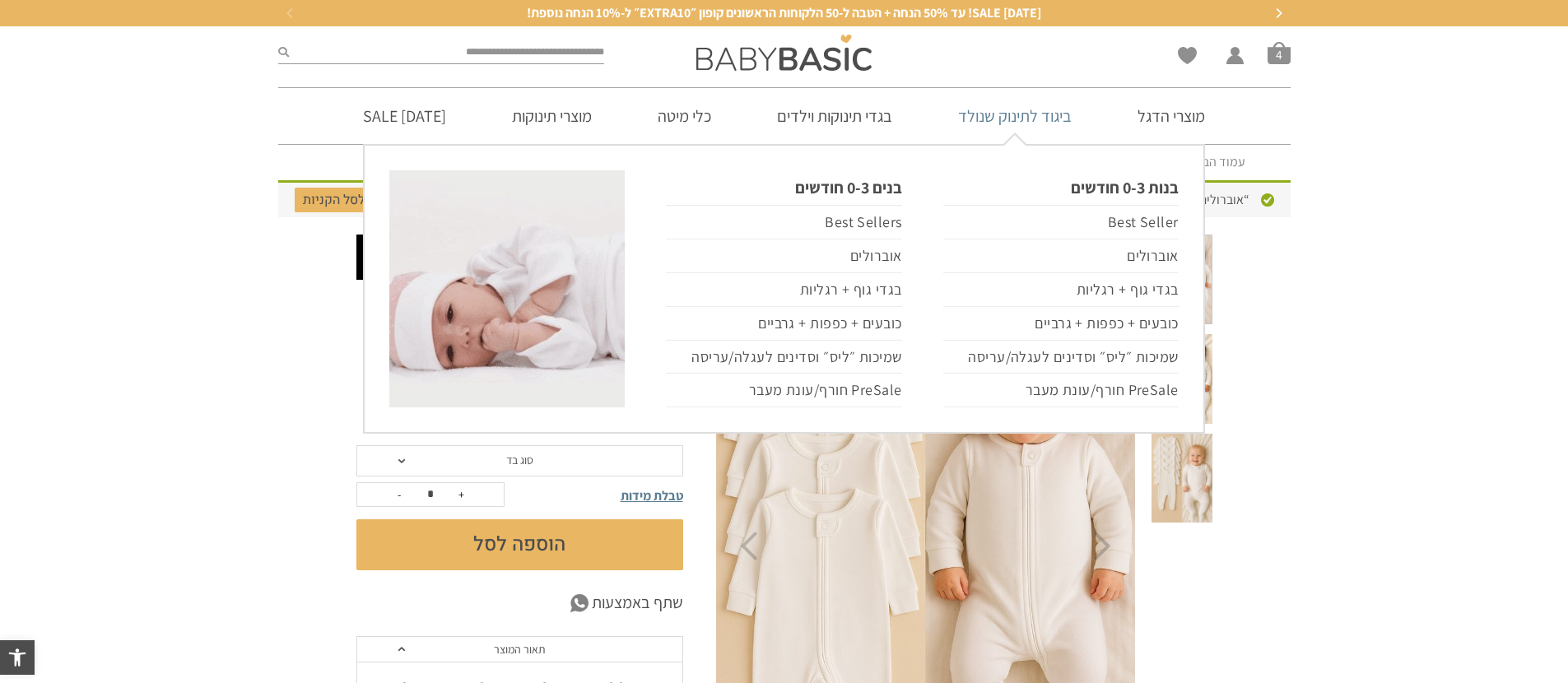
click at [1010, 118] on link "ביגוד לתינוק שנולד" at bounding box center [1014, 116] width 163 height 56
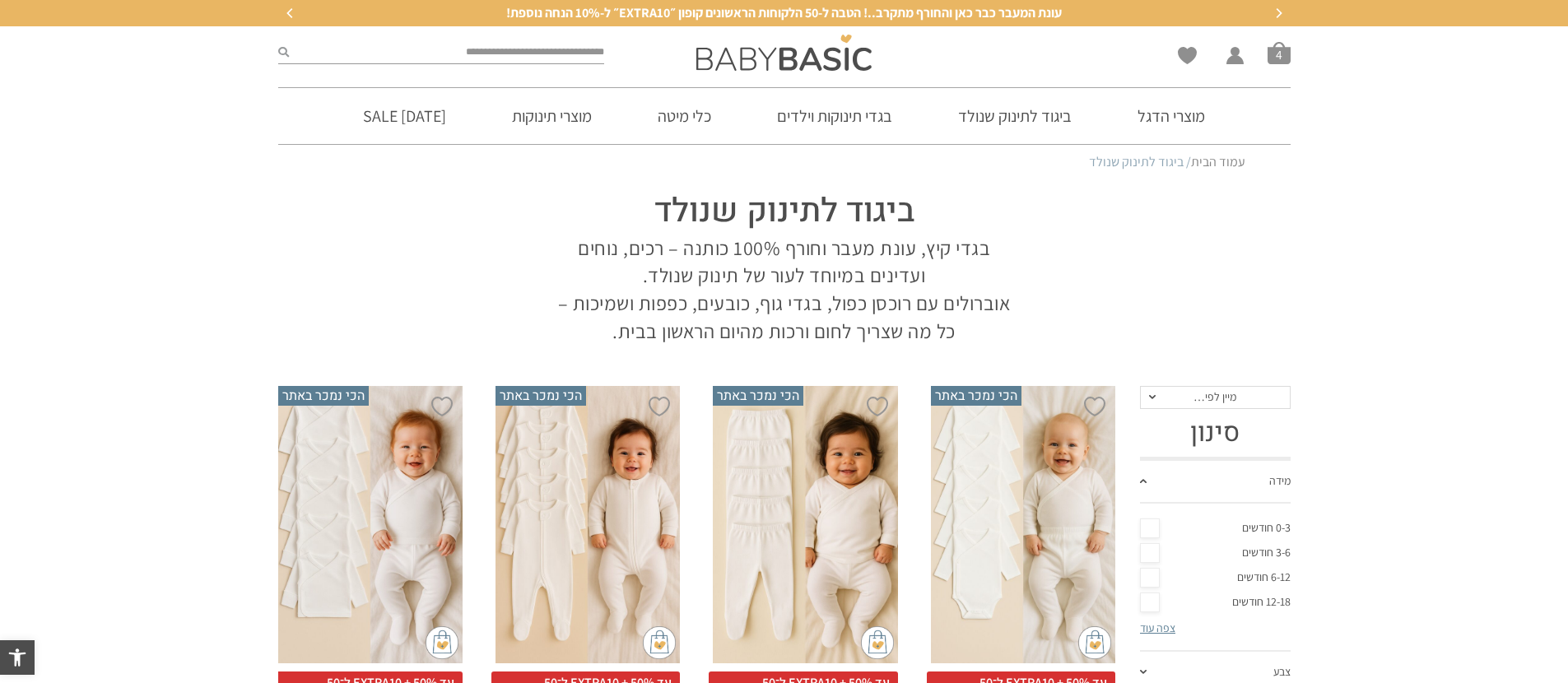
scroll to position [129, 0]
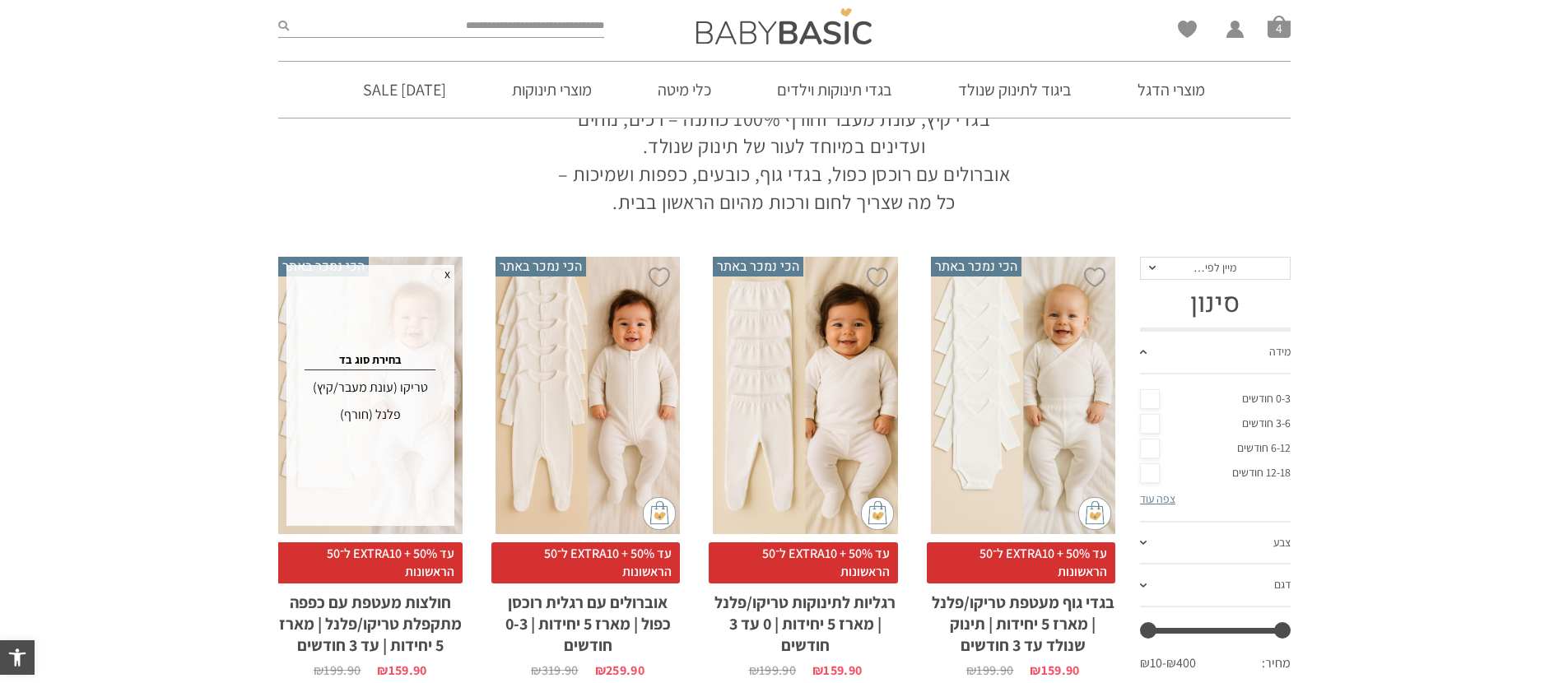
click at [377, 416] on div "פלנל (חורף)" at bounding box center [370, 415] width 163 height 27
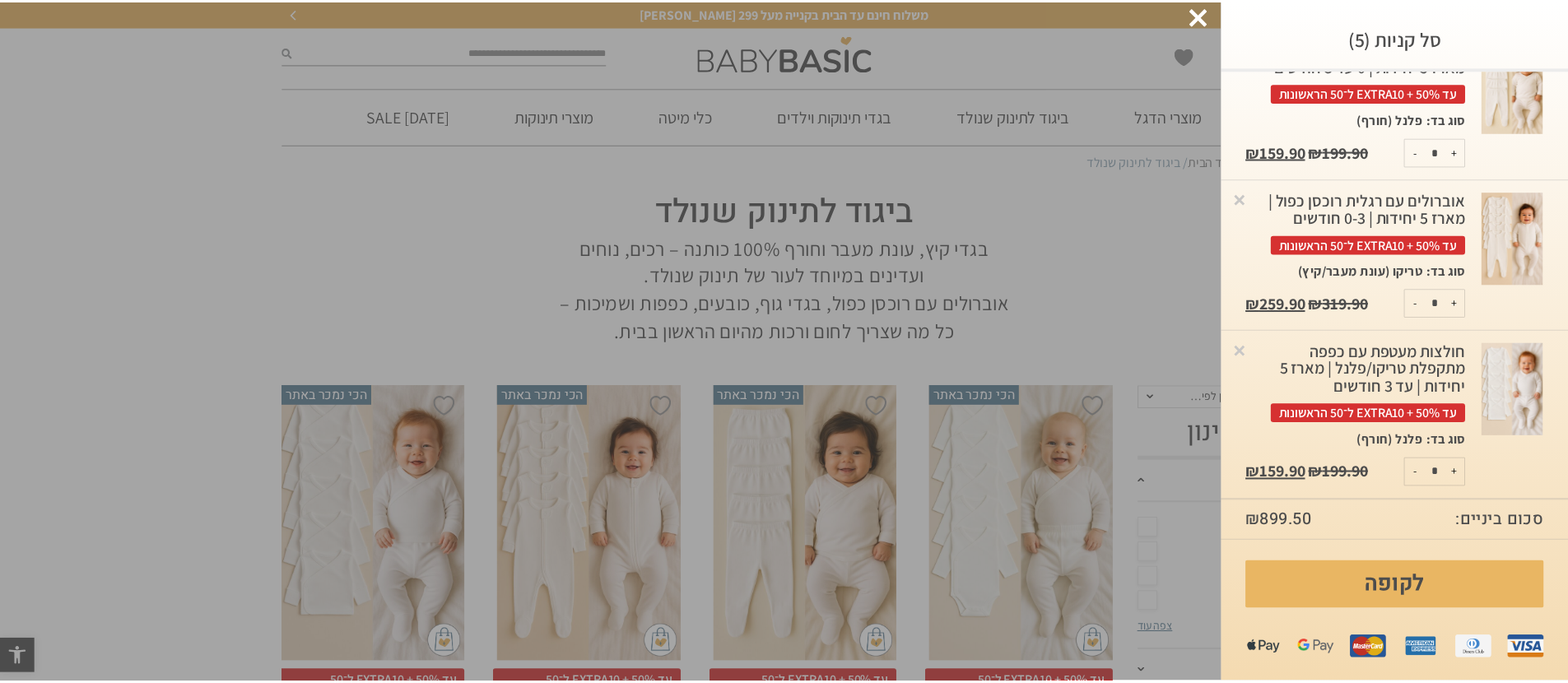
scroll to position [492, 0]
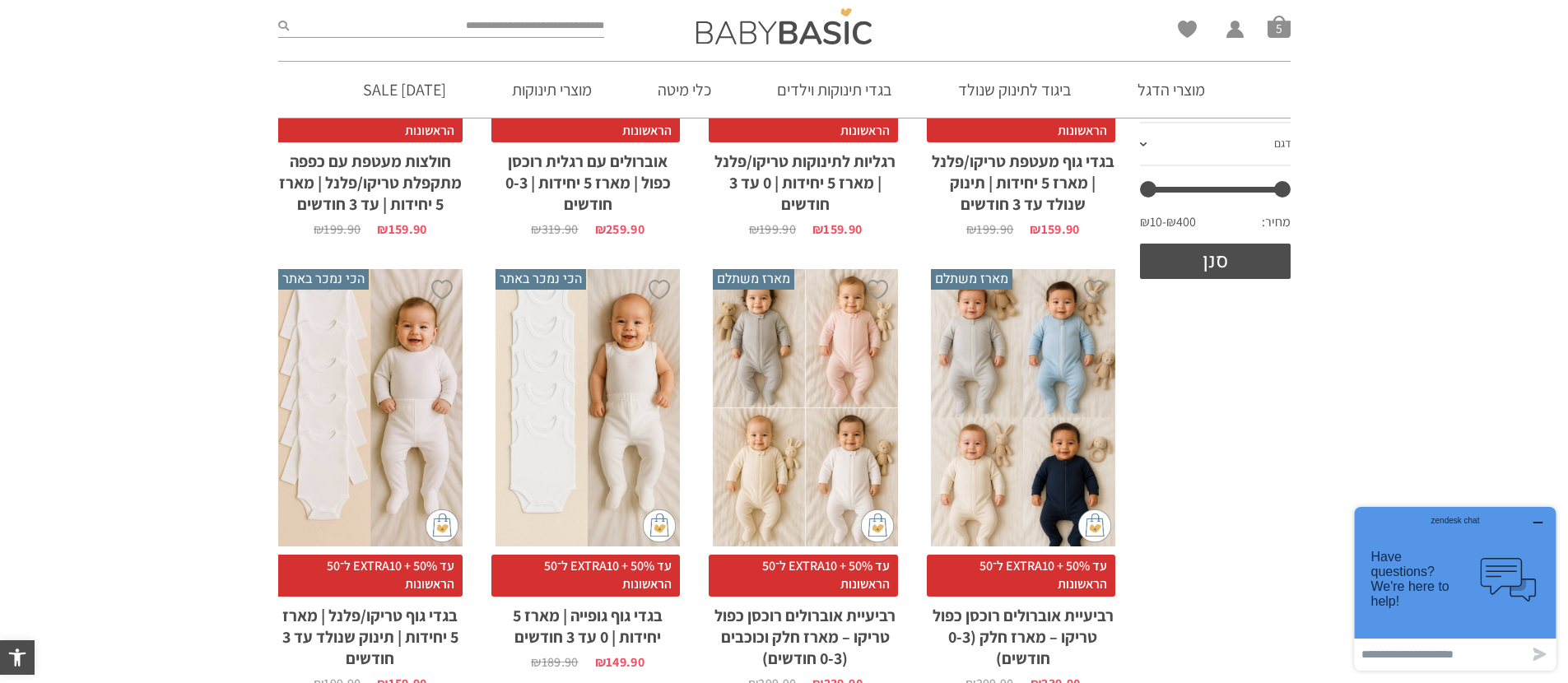
scroll to position [573, 0]
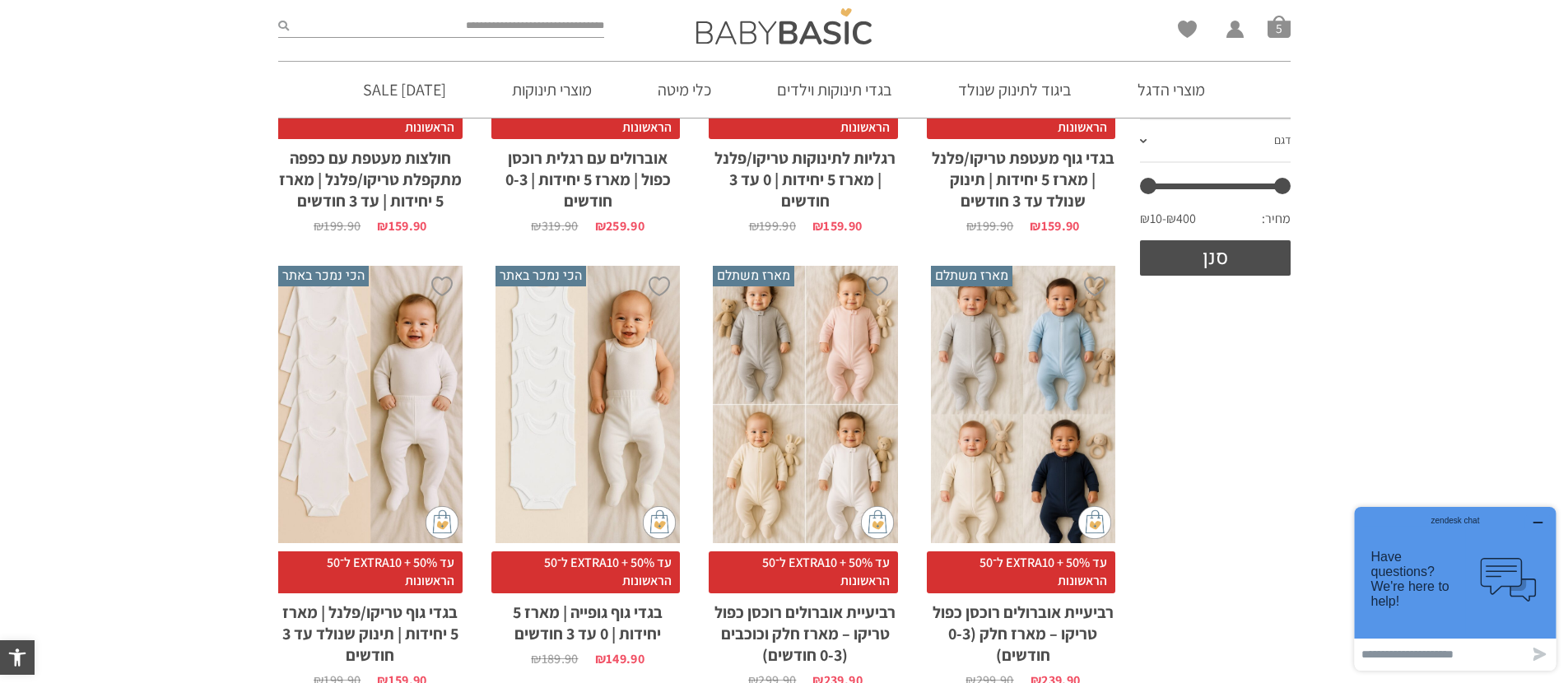
click at [795, 424] on div "x הוספה לסל" at bounding box center [805, 404] width 185 height 277
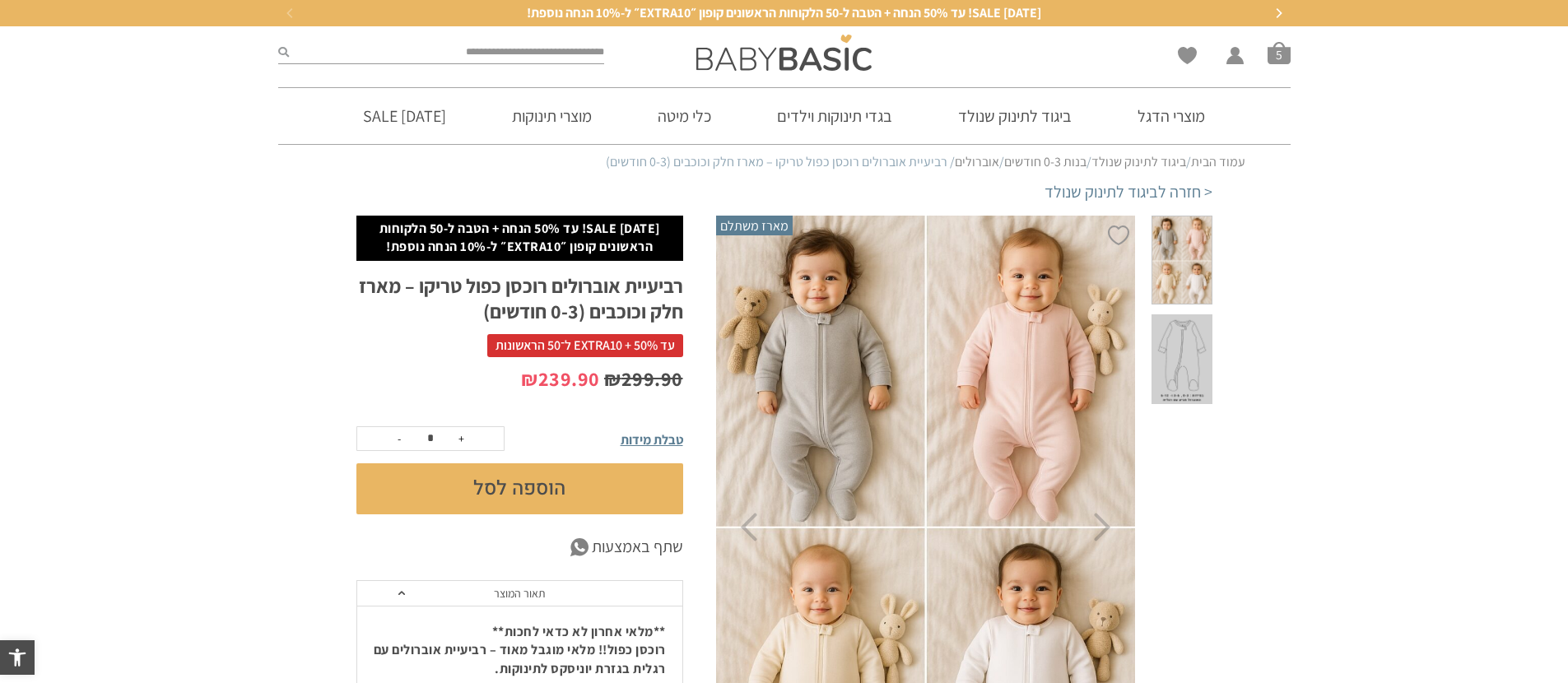
click at [581, 492] on button "הוספה לסל" at bounding box center [520, 488] width 326 height 51
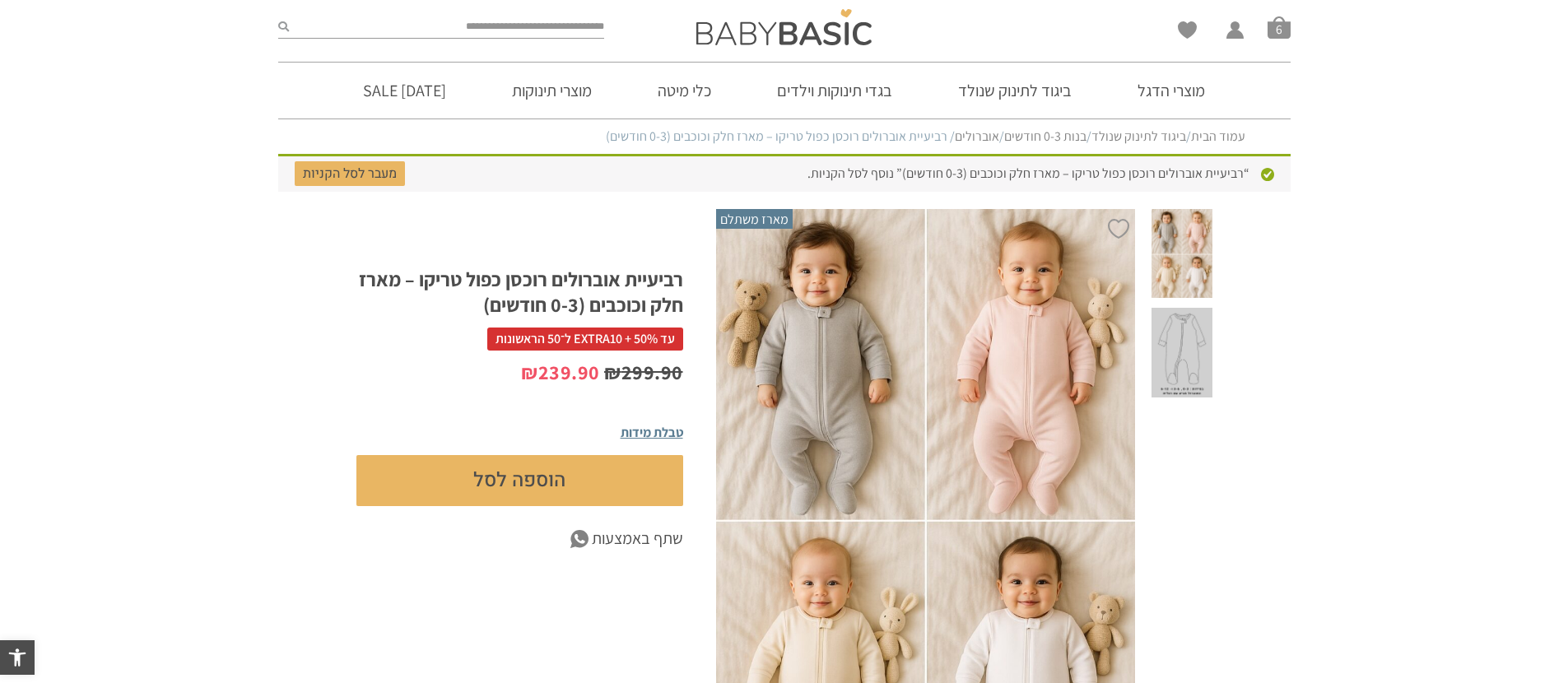
click at [1017, 90] on link "ביגוד לתינוק שנולד" at bounding box center [1014, 90] width 163 height 56
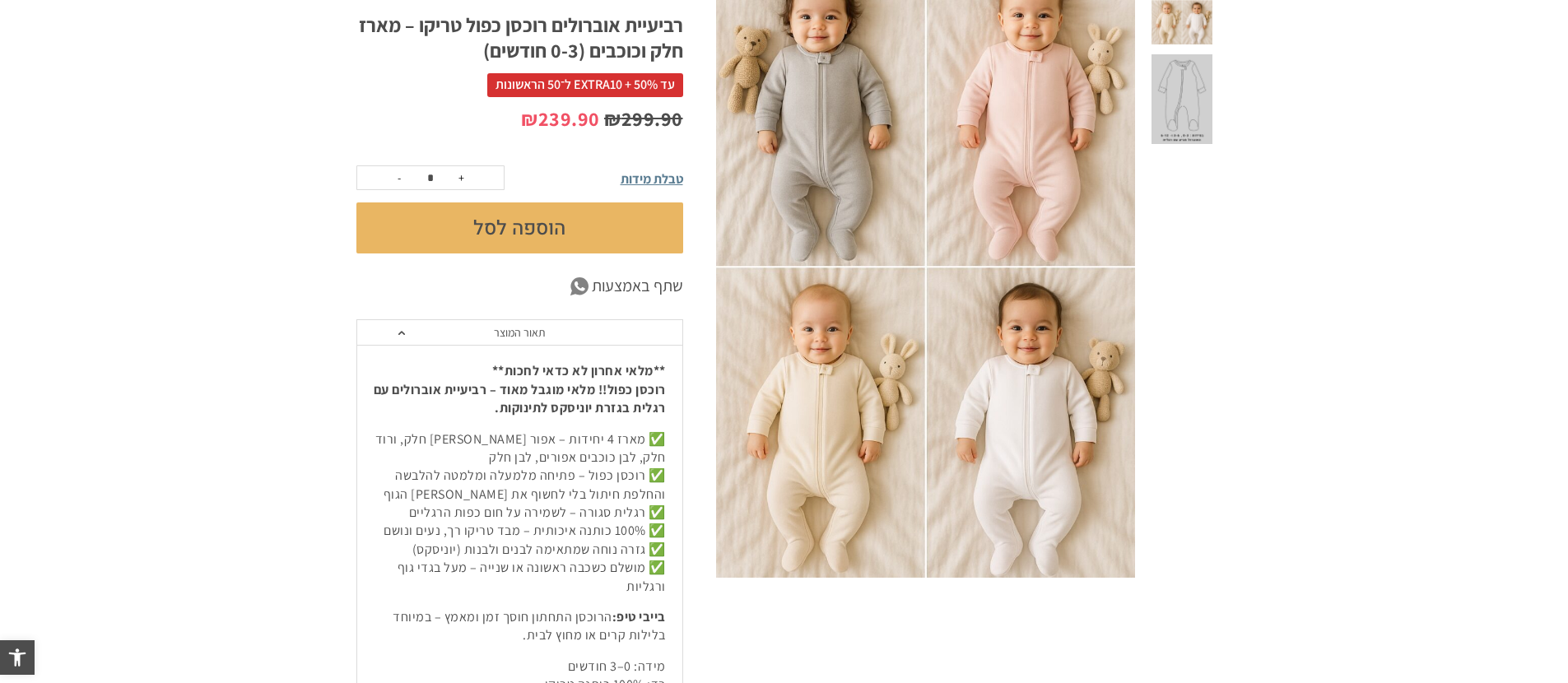
scroll to position [333, 0]
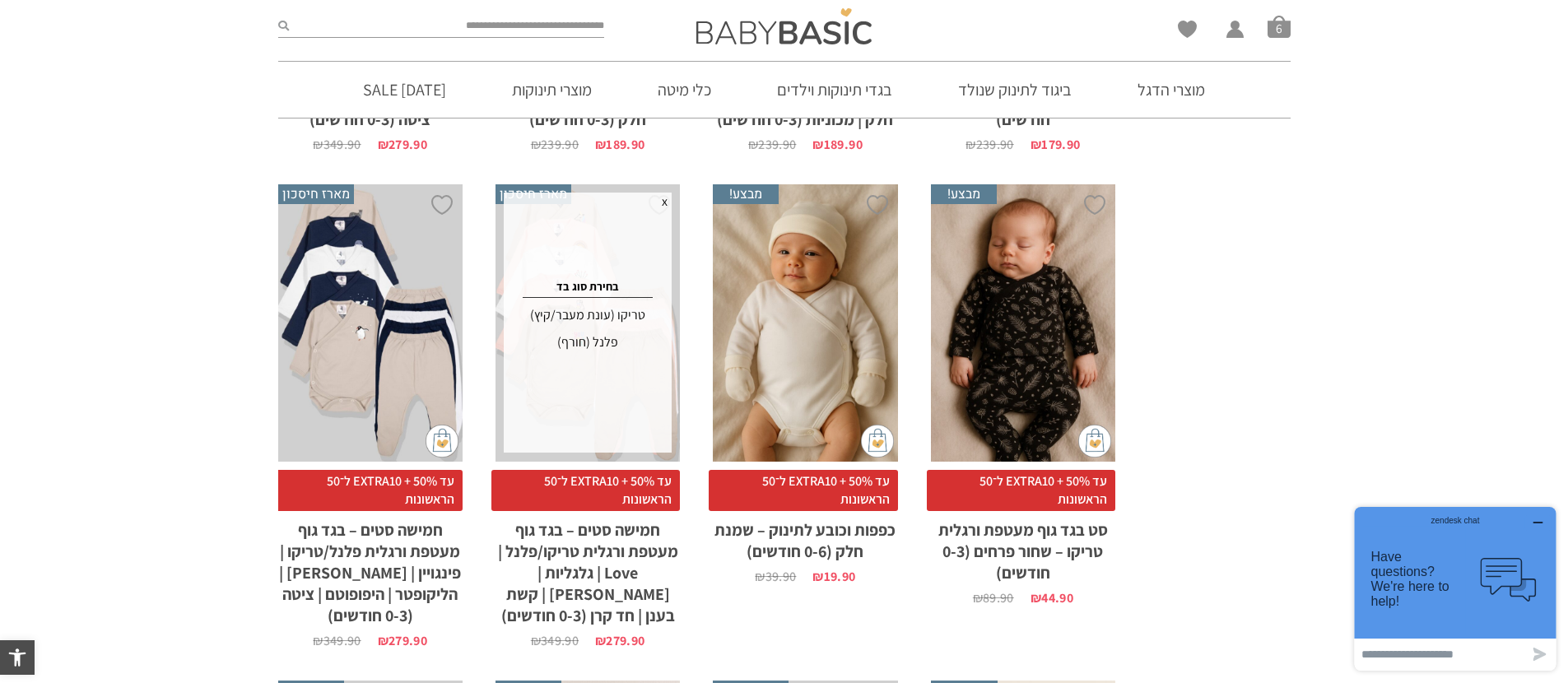
scroll to position [2968, 0]
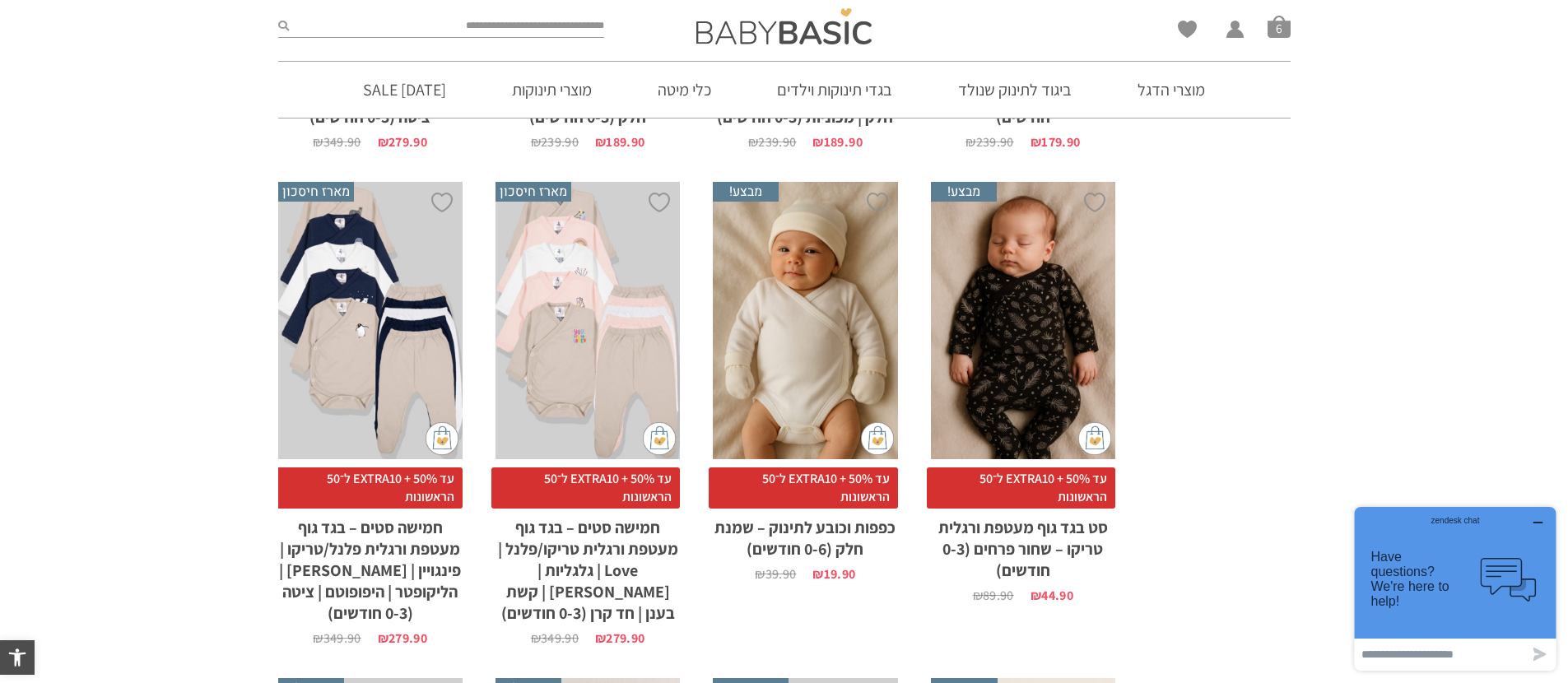
click at [812, 365] on div "x הוספה לסל" at bounding box center [805, 320] width 185 height 277
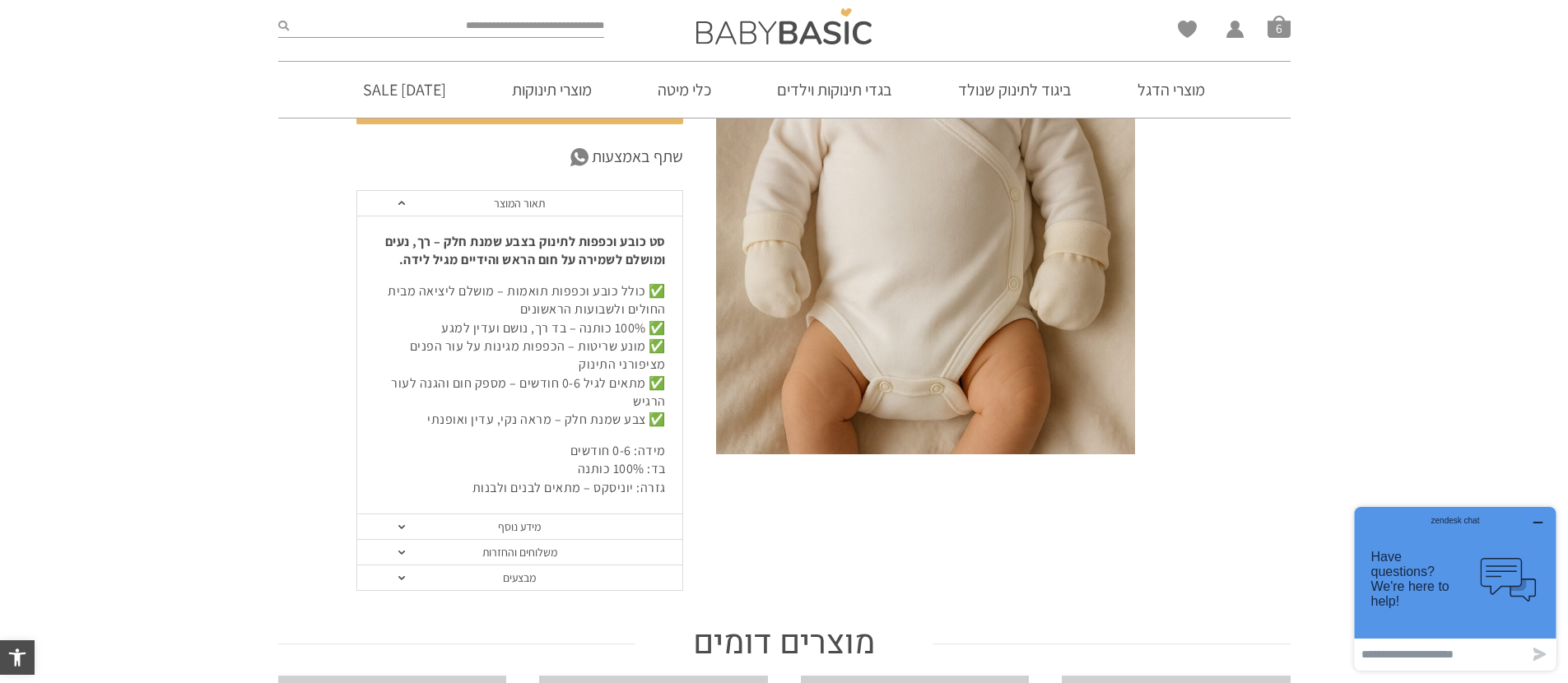
scroll to position [185, 0]
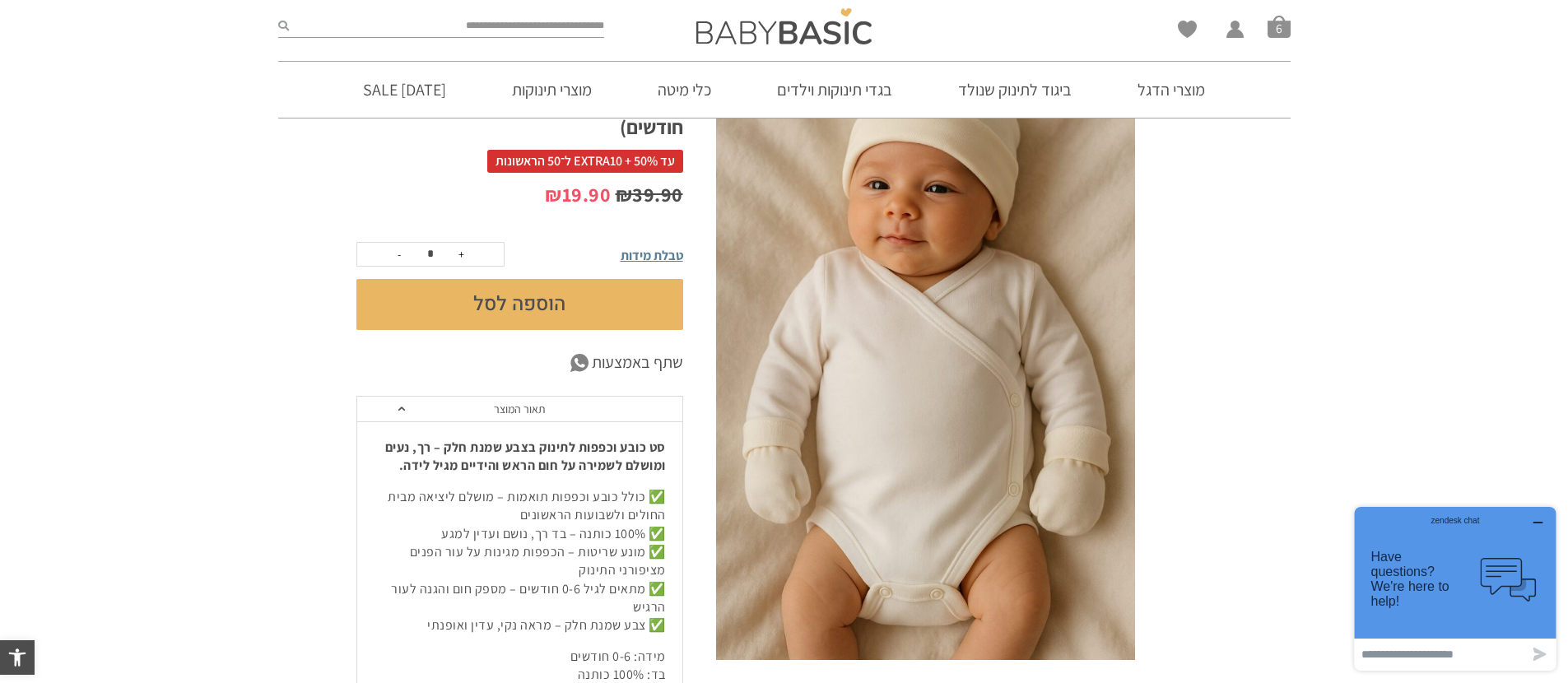
click at [560, 315] on button "הוספה לסל" at bounding box center [520, 304] width 326 height 51
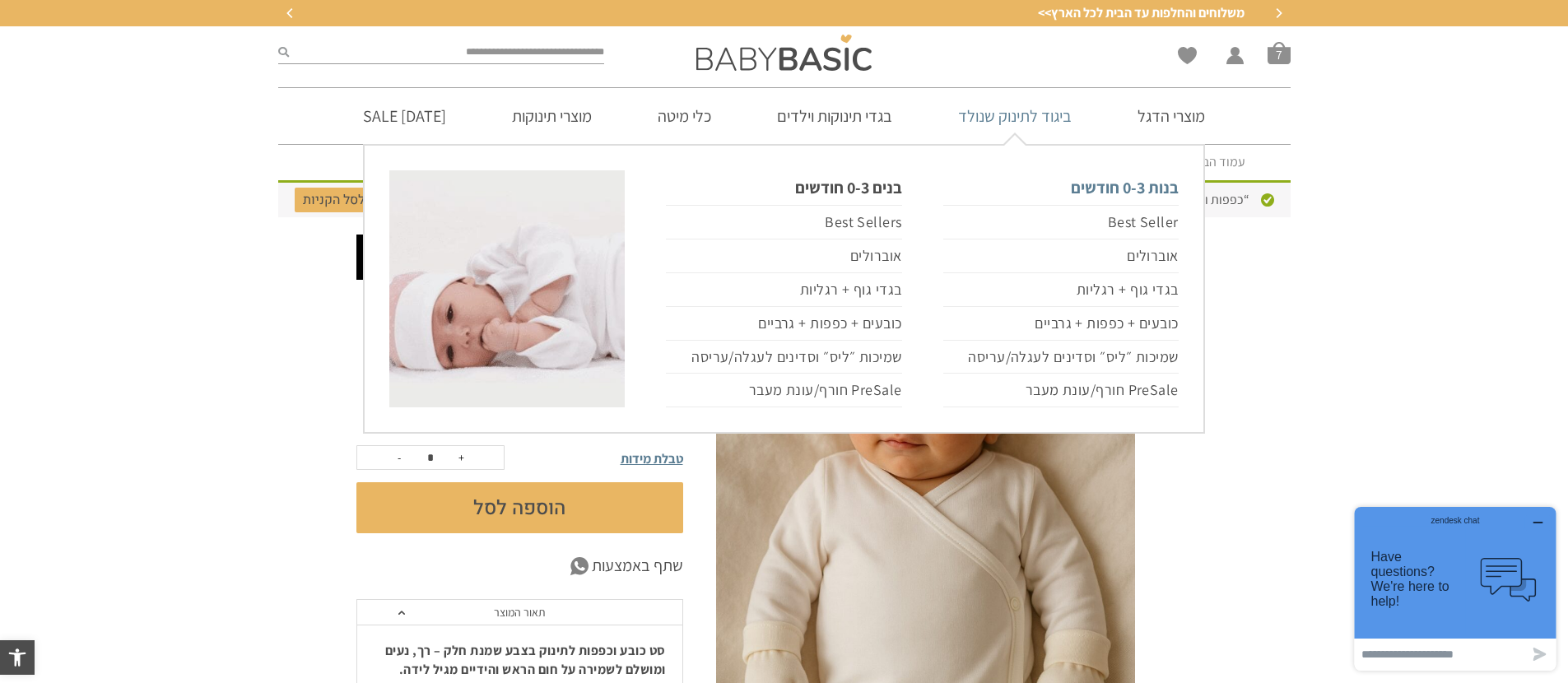
click at [1164, 183] on link "בנות 0-3 חודשים" at bounding box center [1060, 187] width 235 height 35
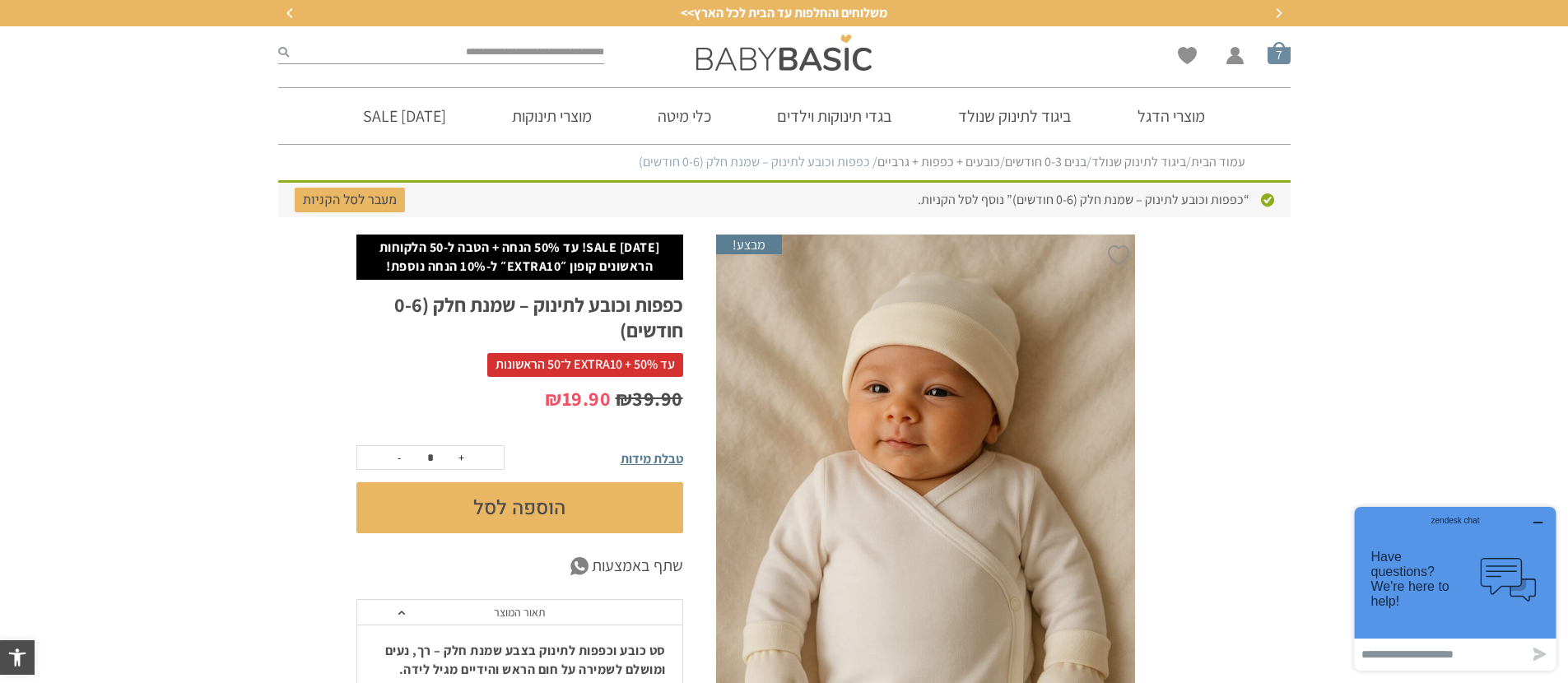
click at [1280, 50] on span "סל קניות" at bounding box center [1279, 53] width 23 height 23
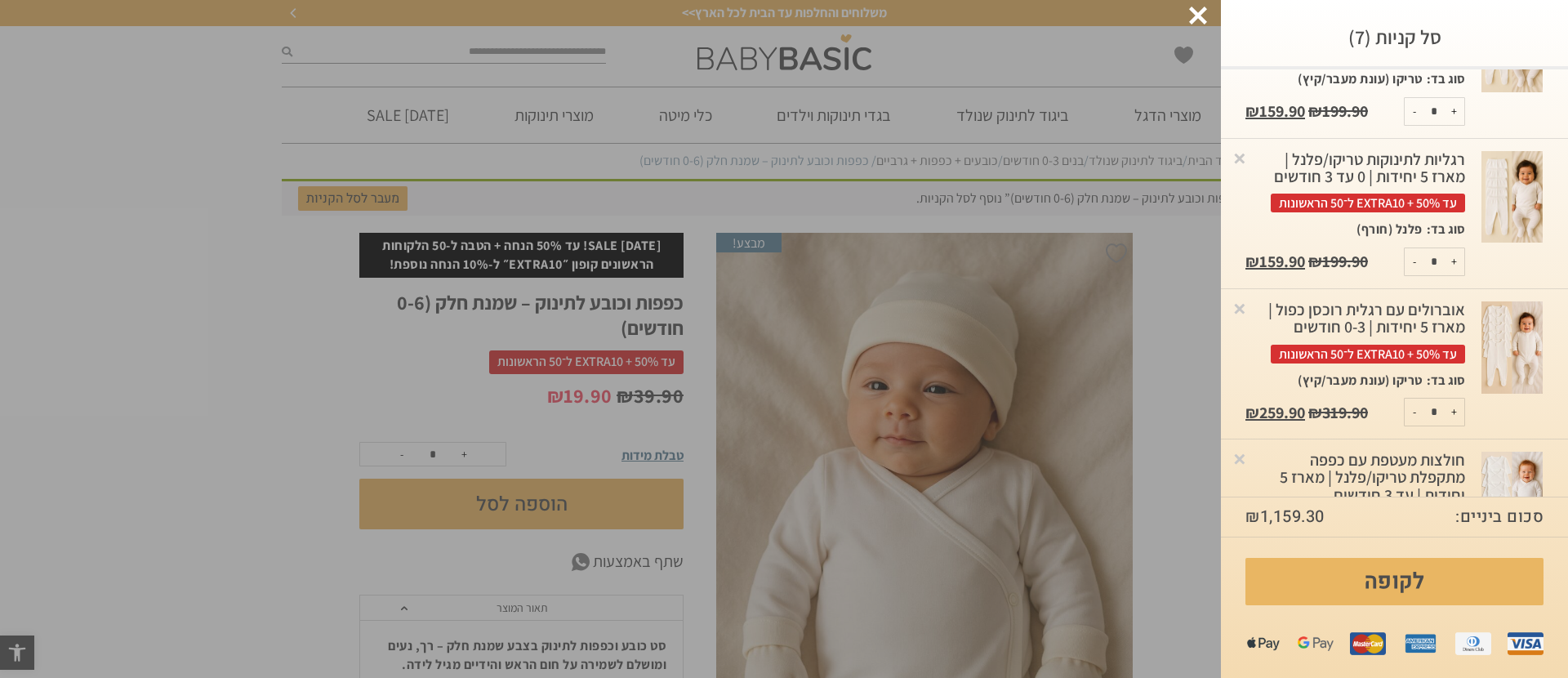
scroll to position [311, 0]
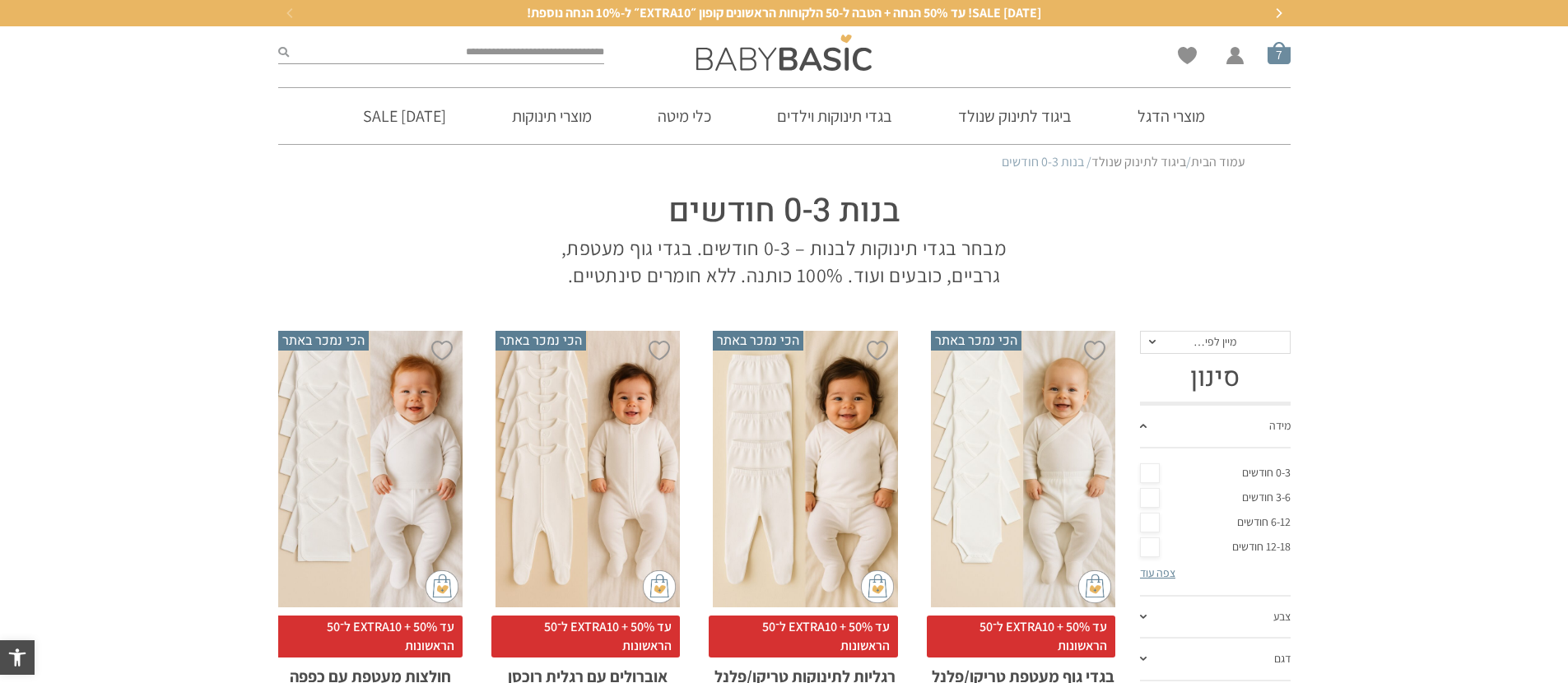
click at [1282, 59] on span "סל קניות" at bounding box center [1279, 53] width 23 height 23
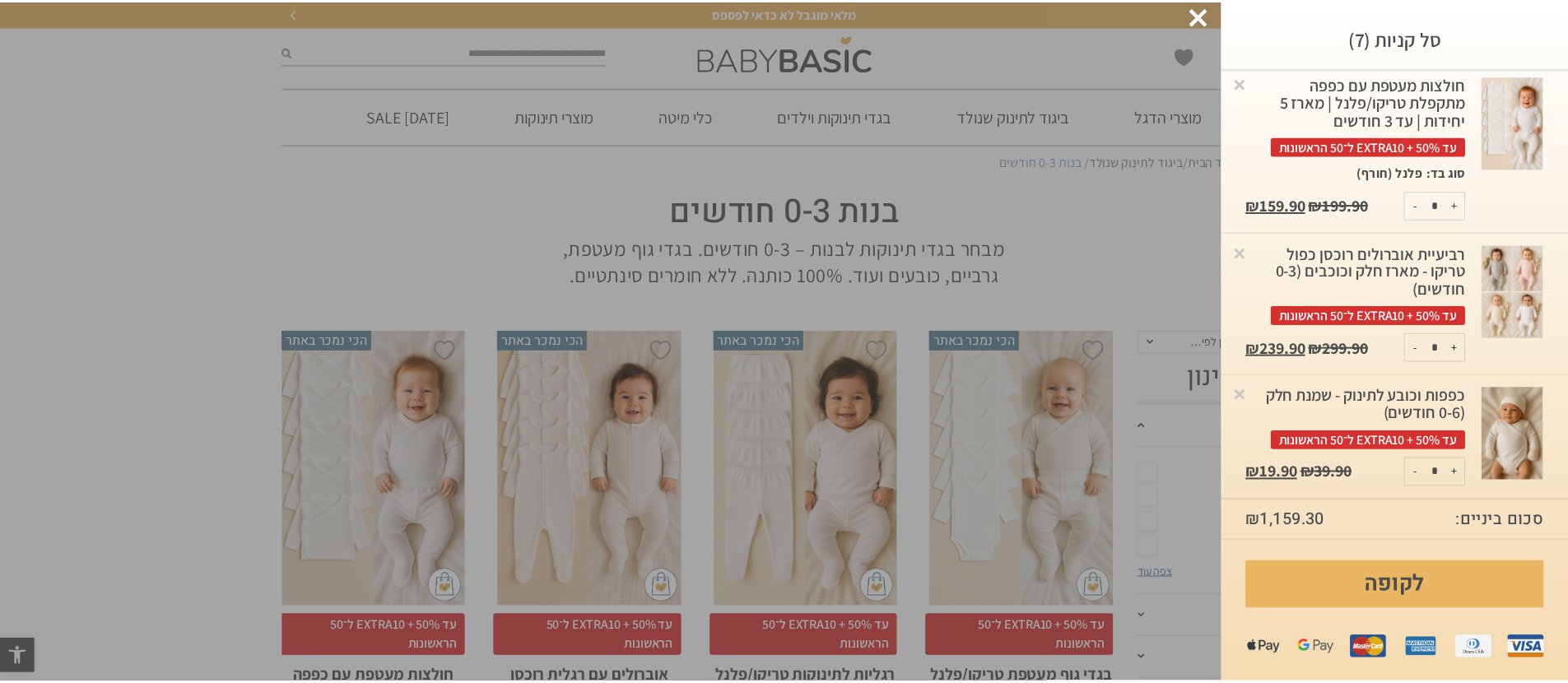
scroll to position [788, 0]
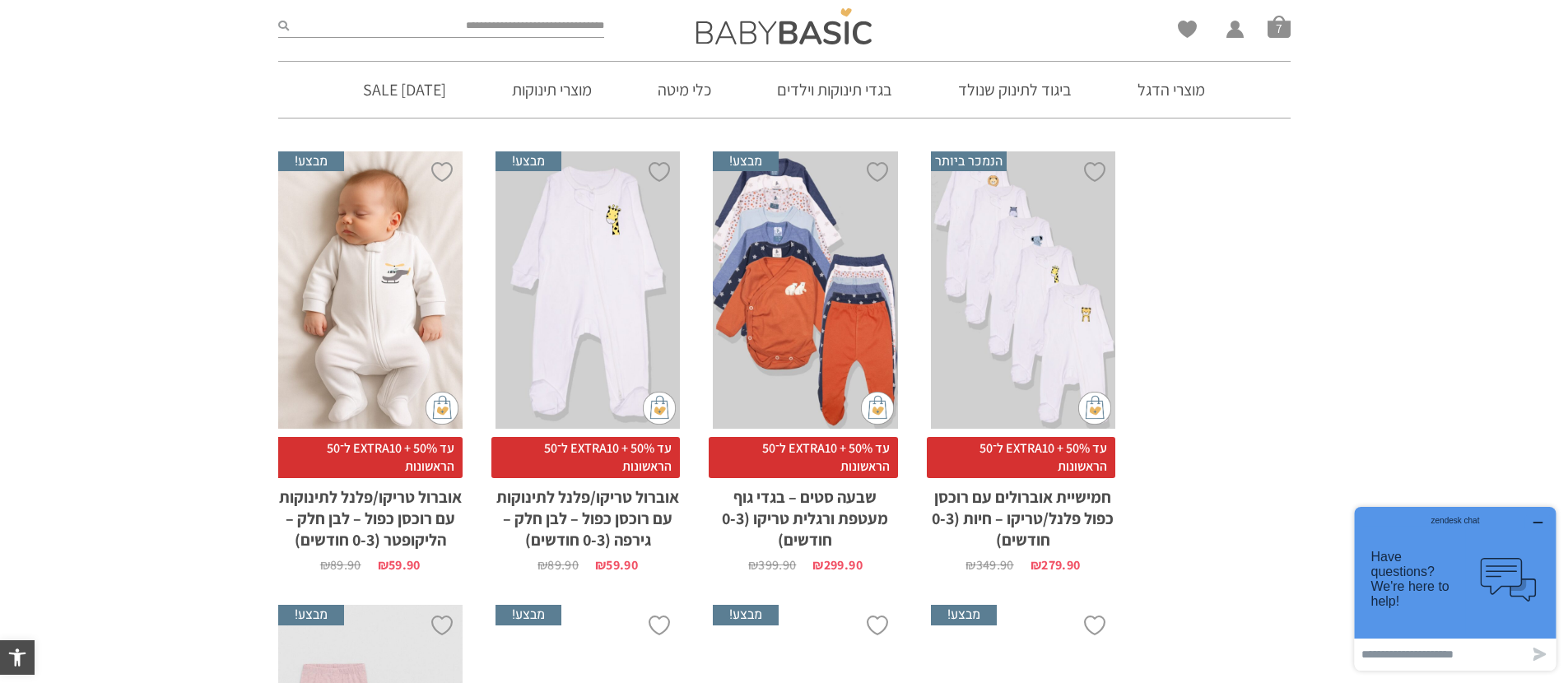
scroll to position [5309, 0]
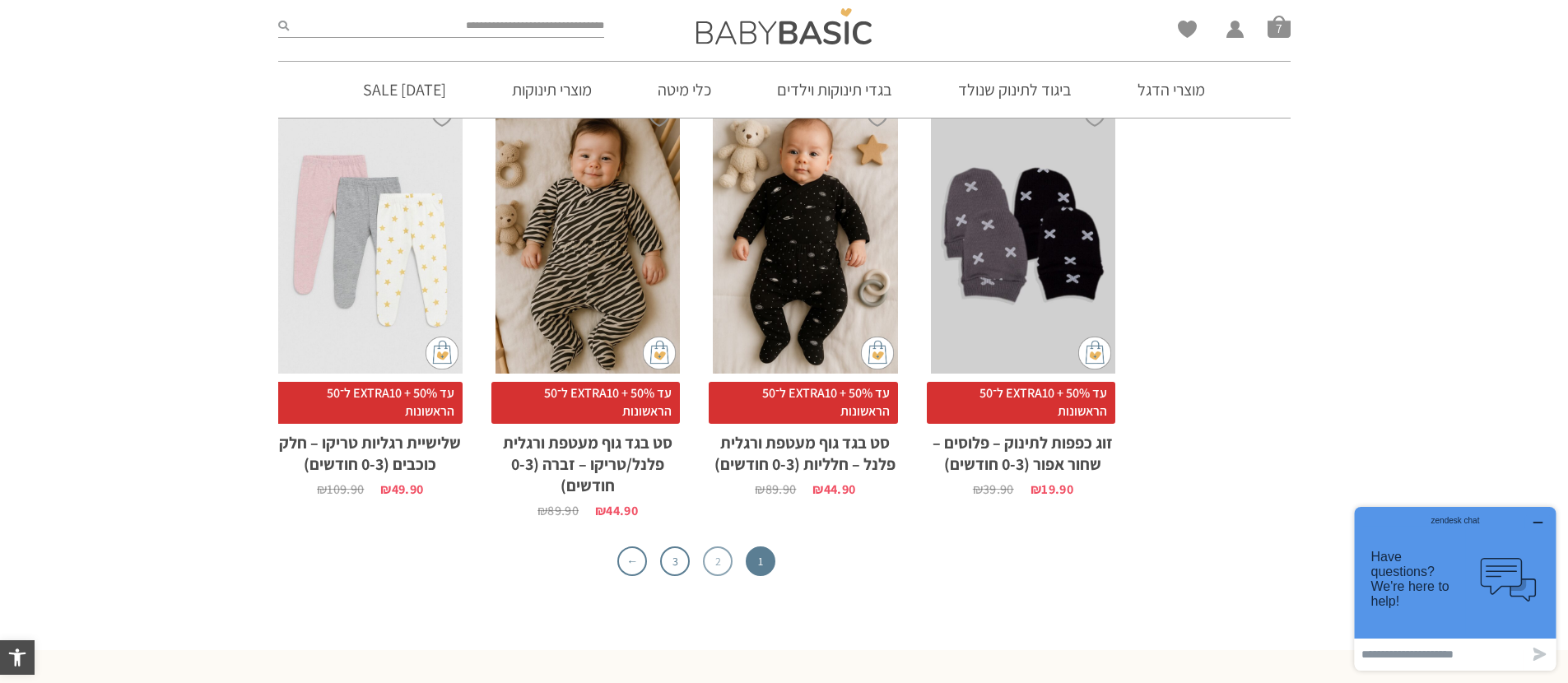
click at [725, 559] on link "2" at bounding box center [717, 561] width 29 height 29
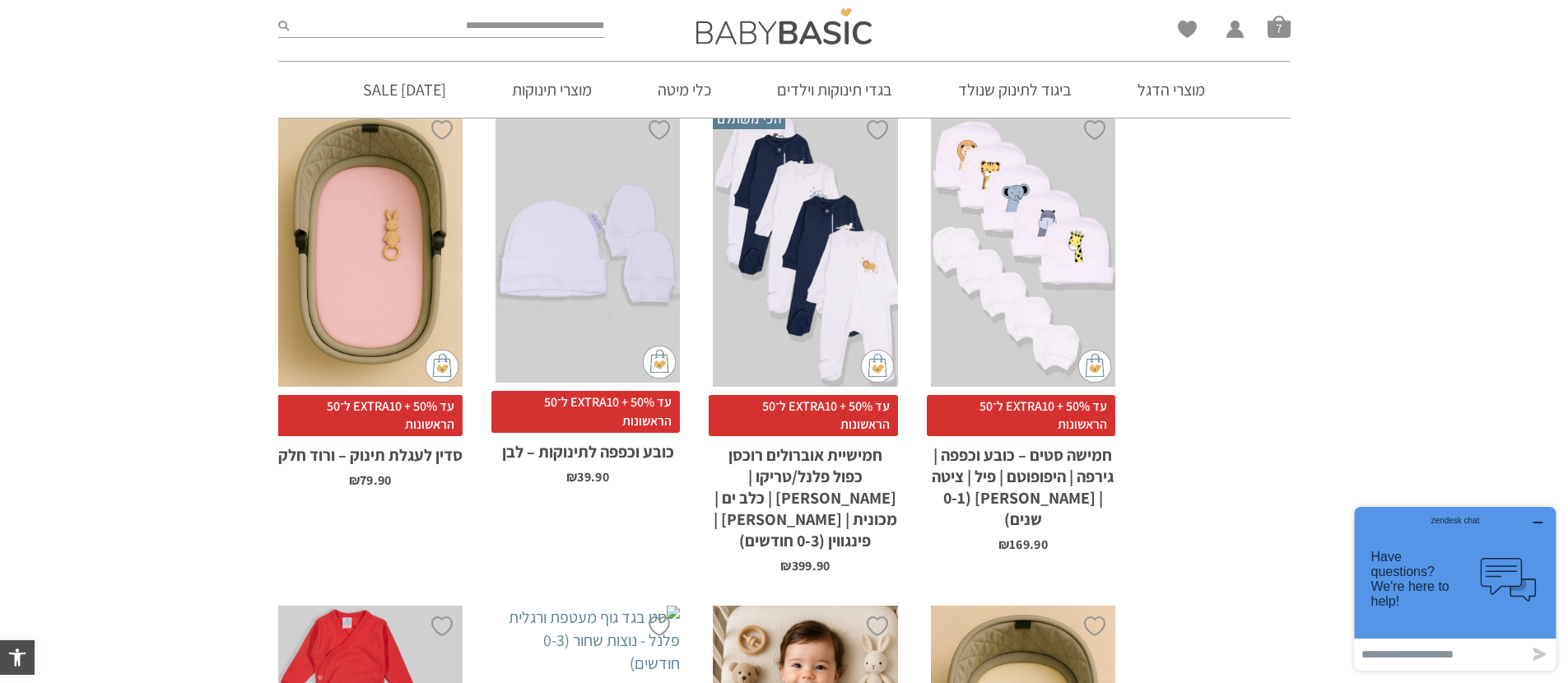
scroll to position [626, 0]
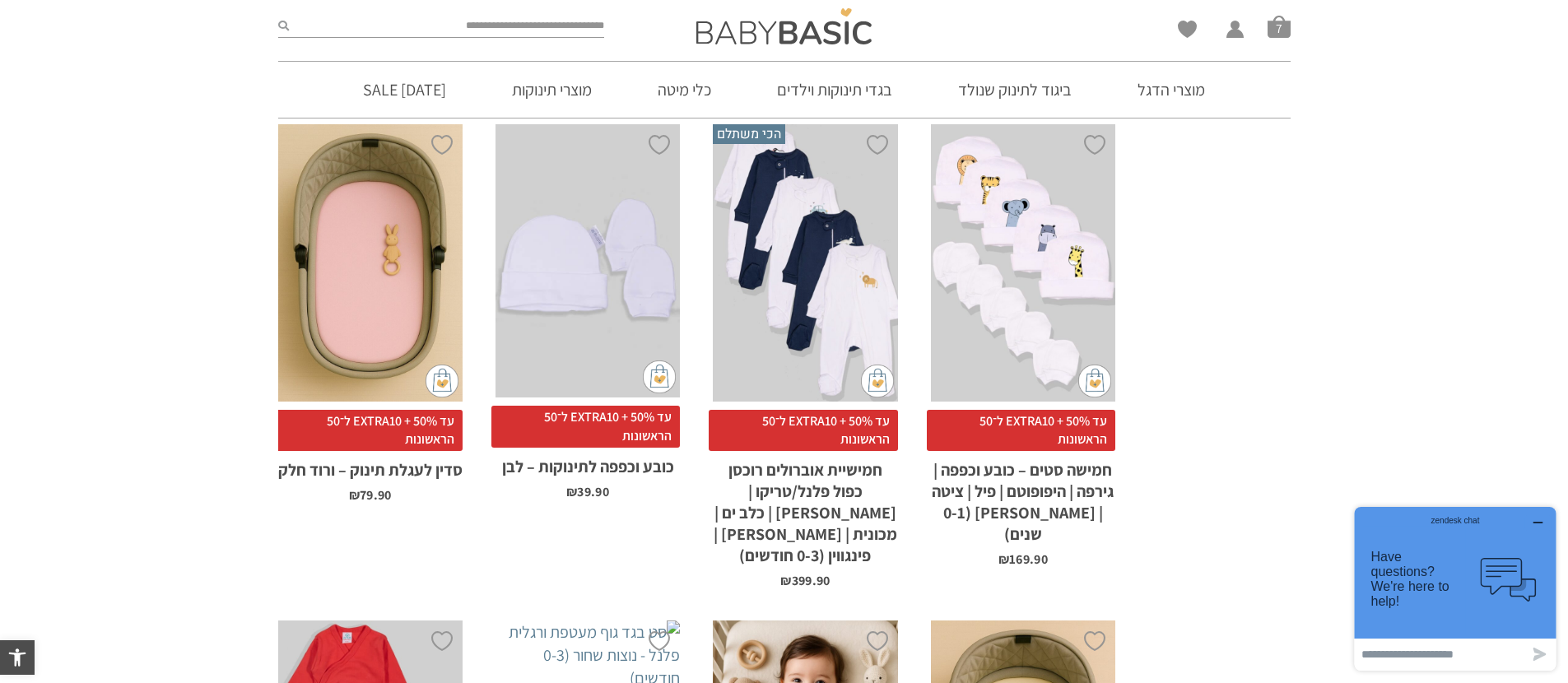
click at [627, 346] on div "x הוספה לסל" at bounding box center [587, 260] width 185 height 273
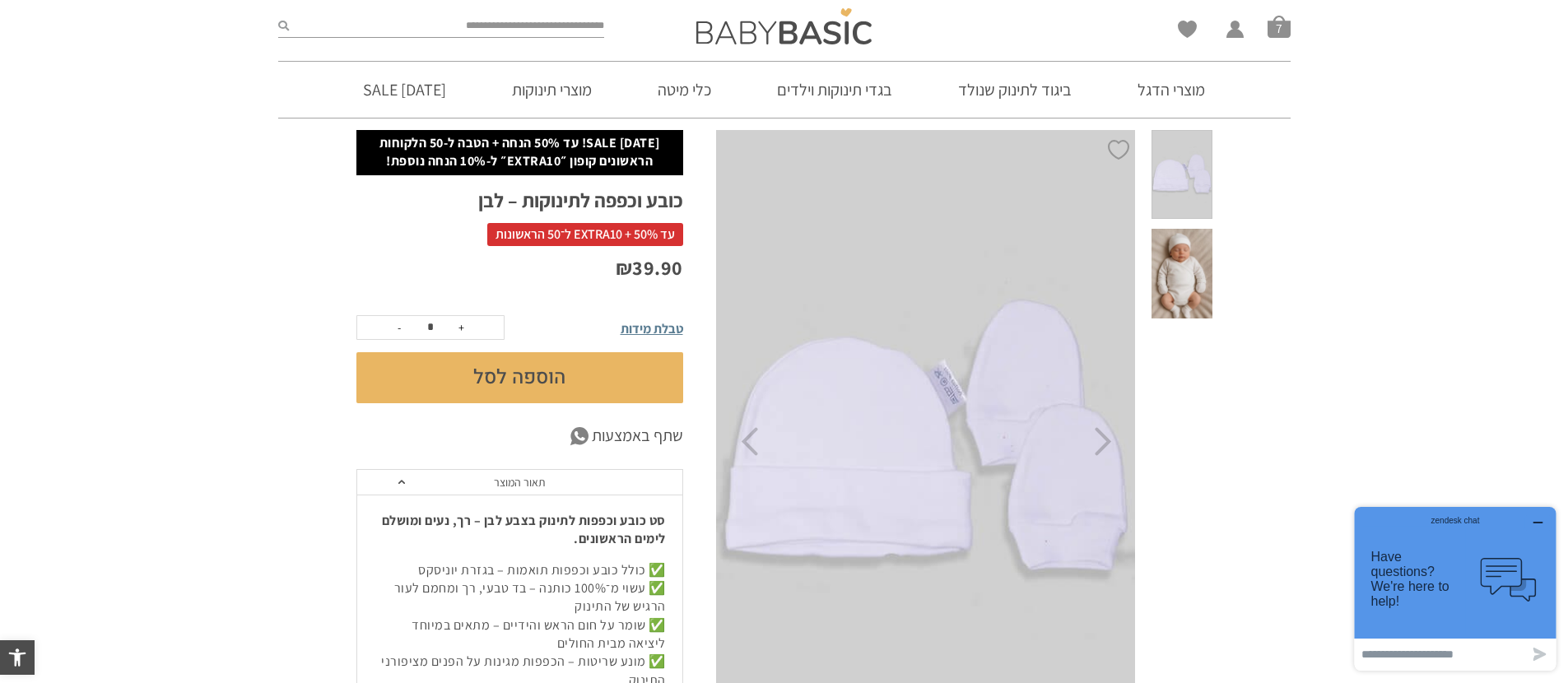
click at [1178, 251] on span at bounding box center [1181, 274] width 60 height 90
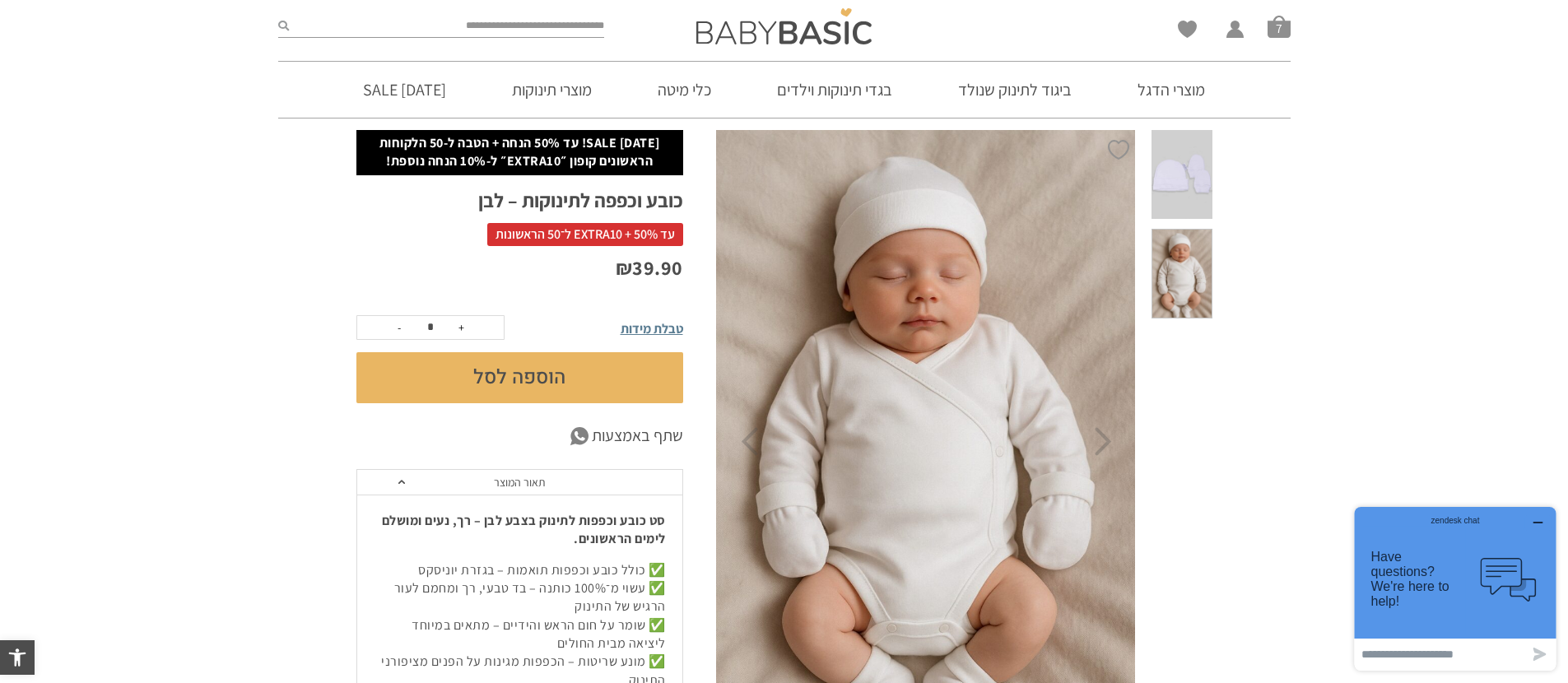
click at [1180, 160] on span at bounding box center [1181, 175] width 60 height 90
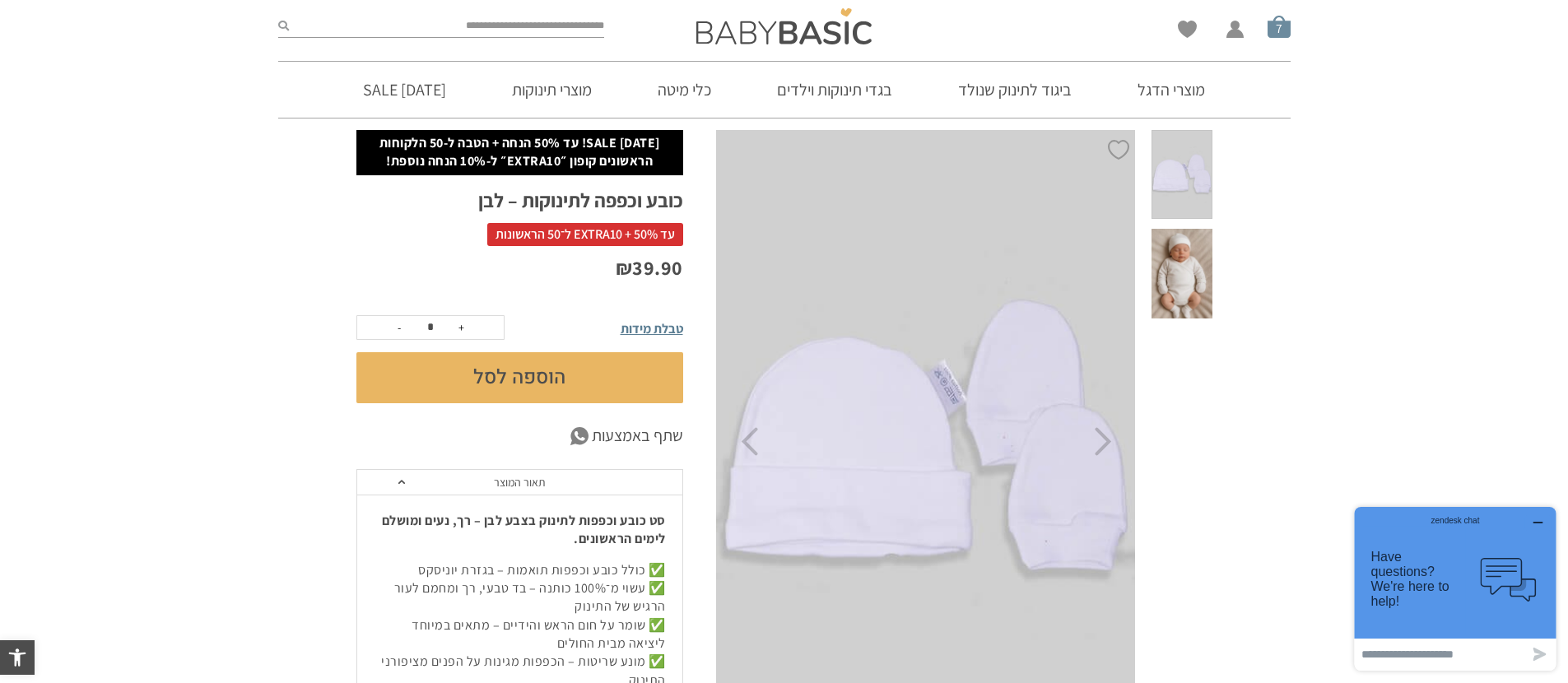
click at [1283, 36] on span "סל קניות" at bounding box center [1279, 27] width 23 height 23
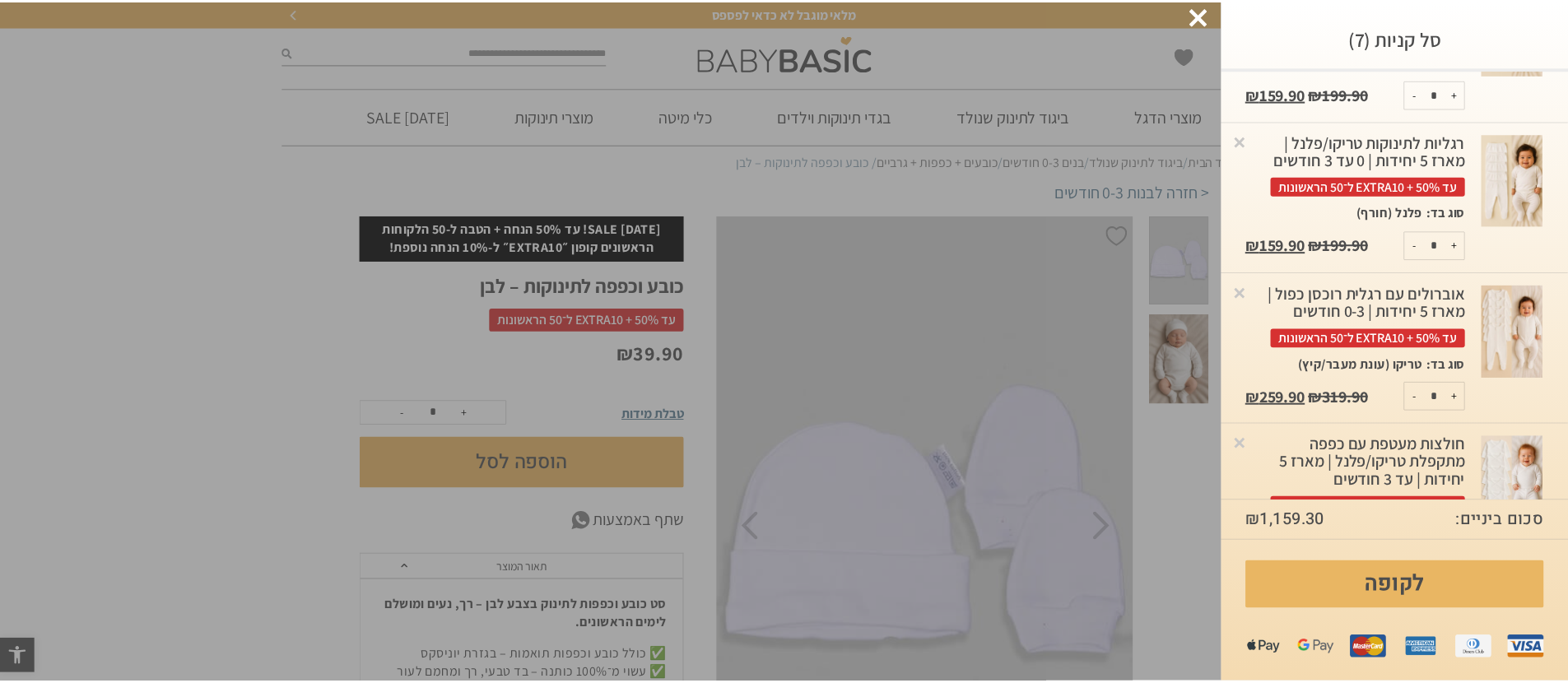
scroll to position [788, 0]
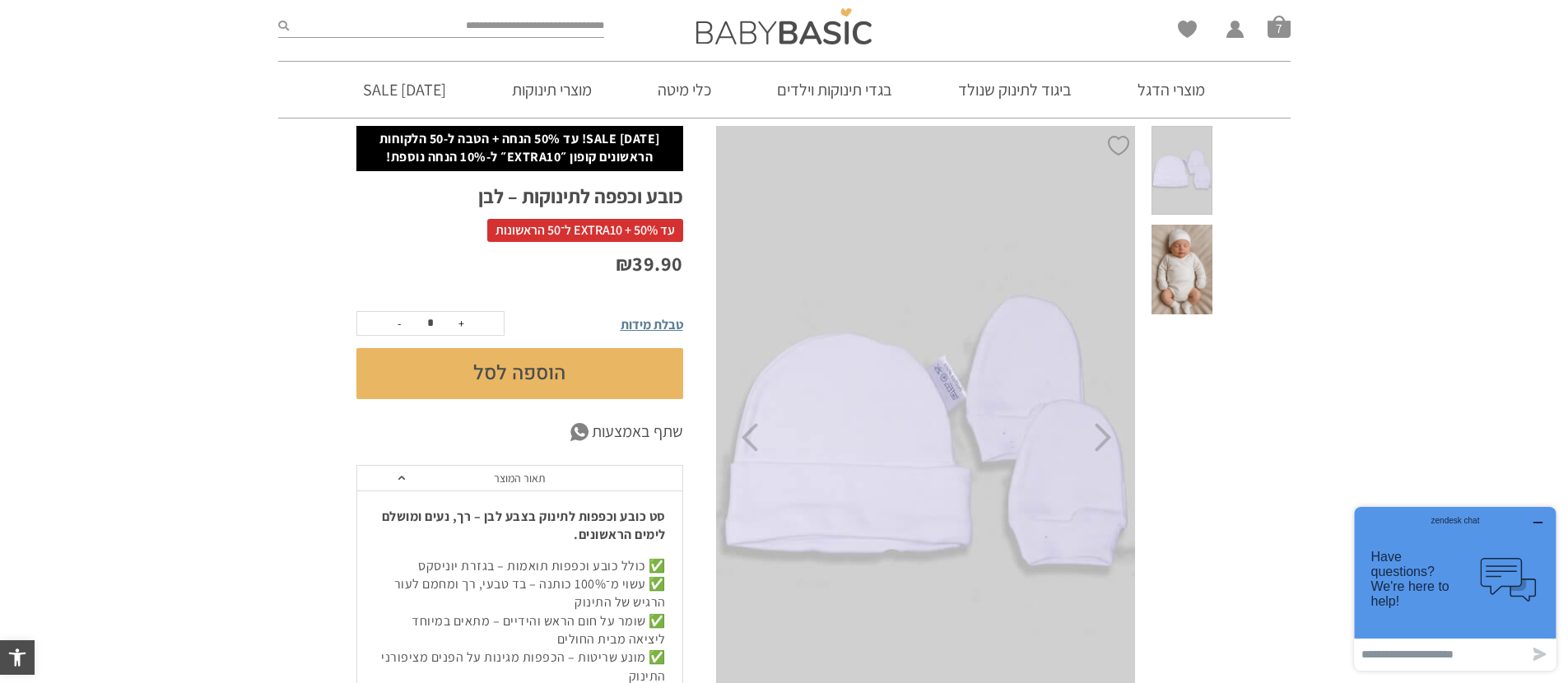
scroll to position [0, 0]
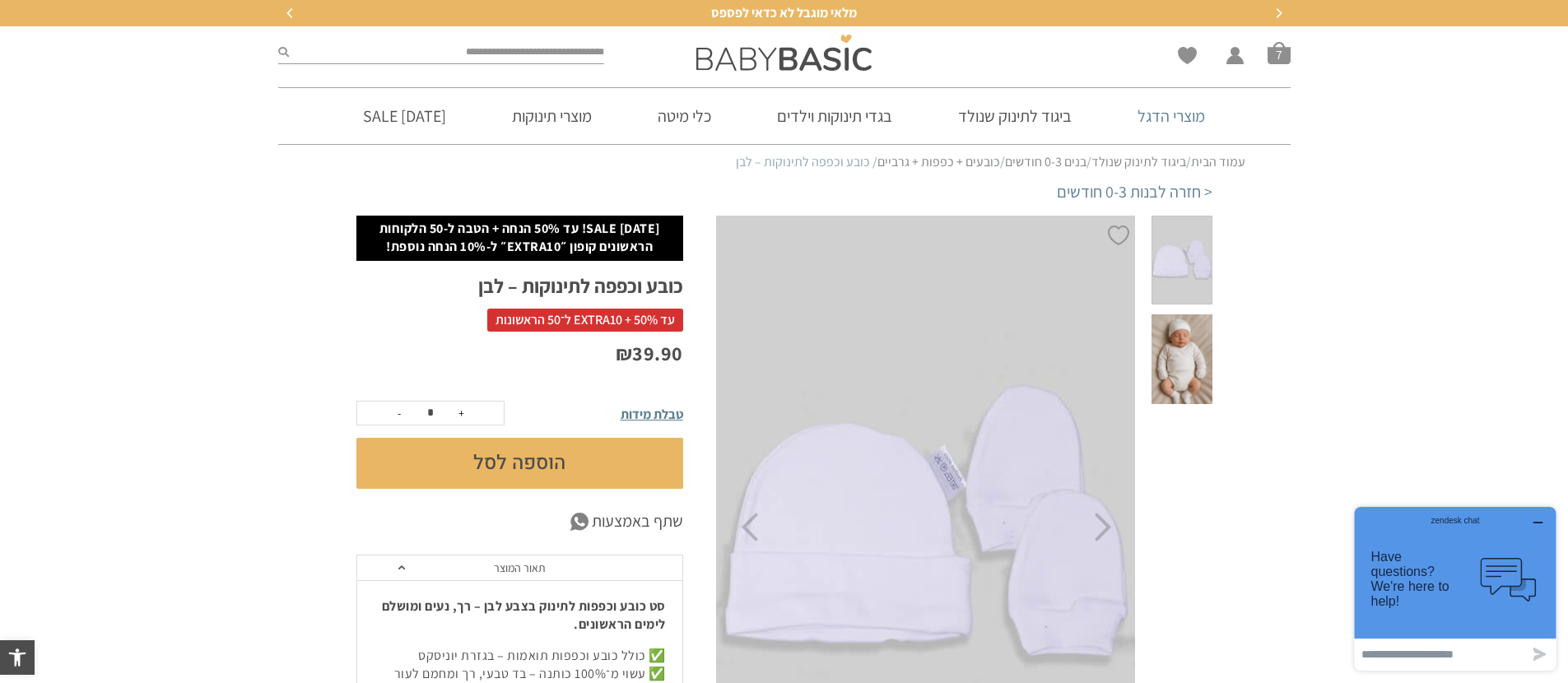
click at [1167, 118] on link "מוצרי הדגל" at bounding box center [1171, 116] width 117 height 56
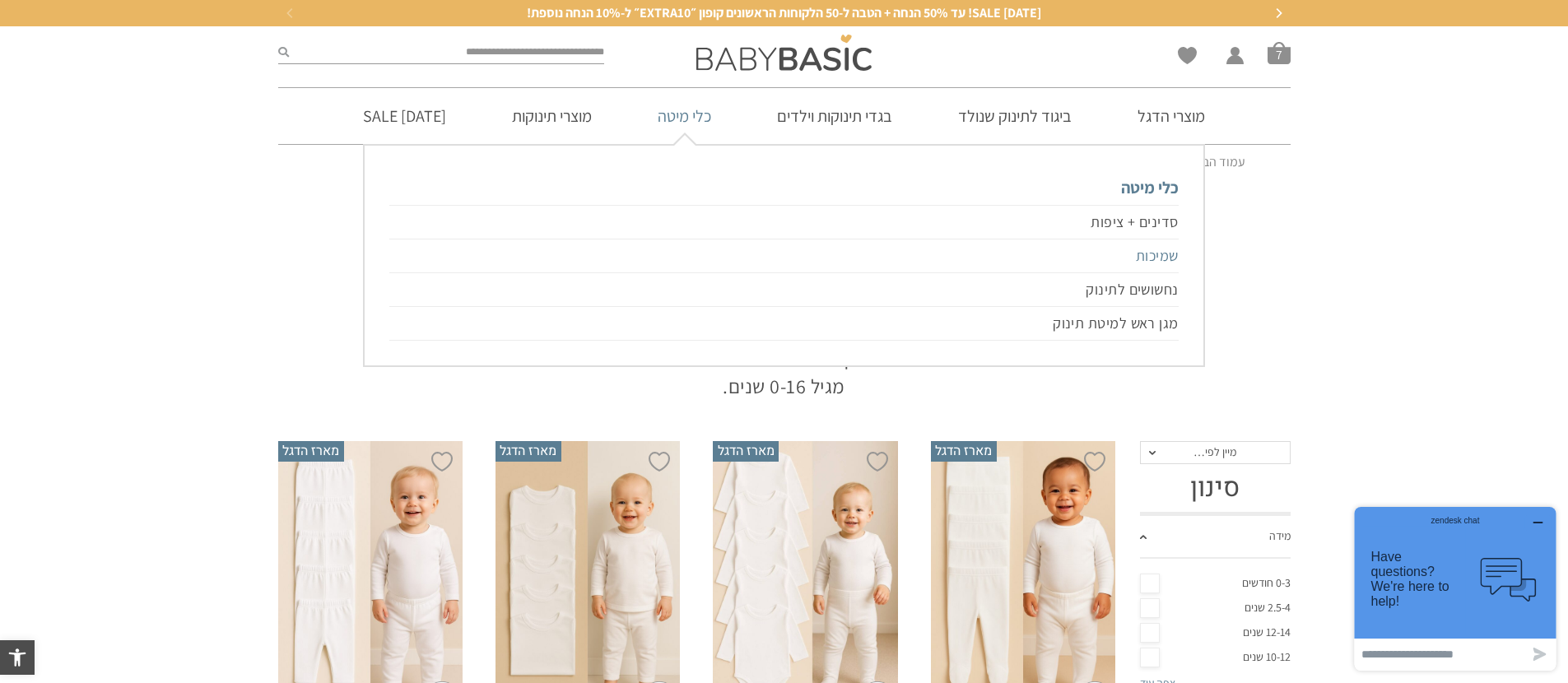
scroll to position [4, 0]
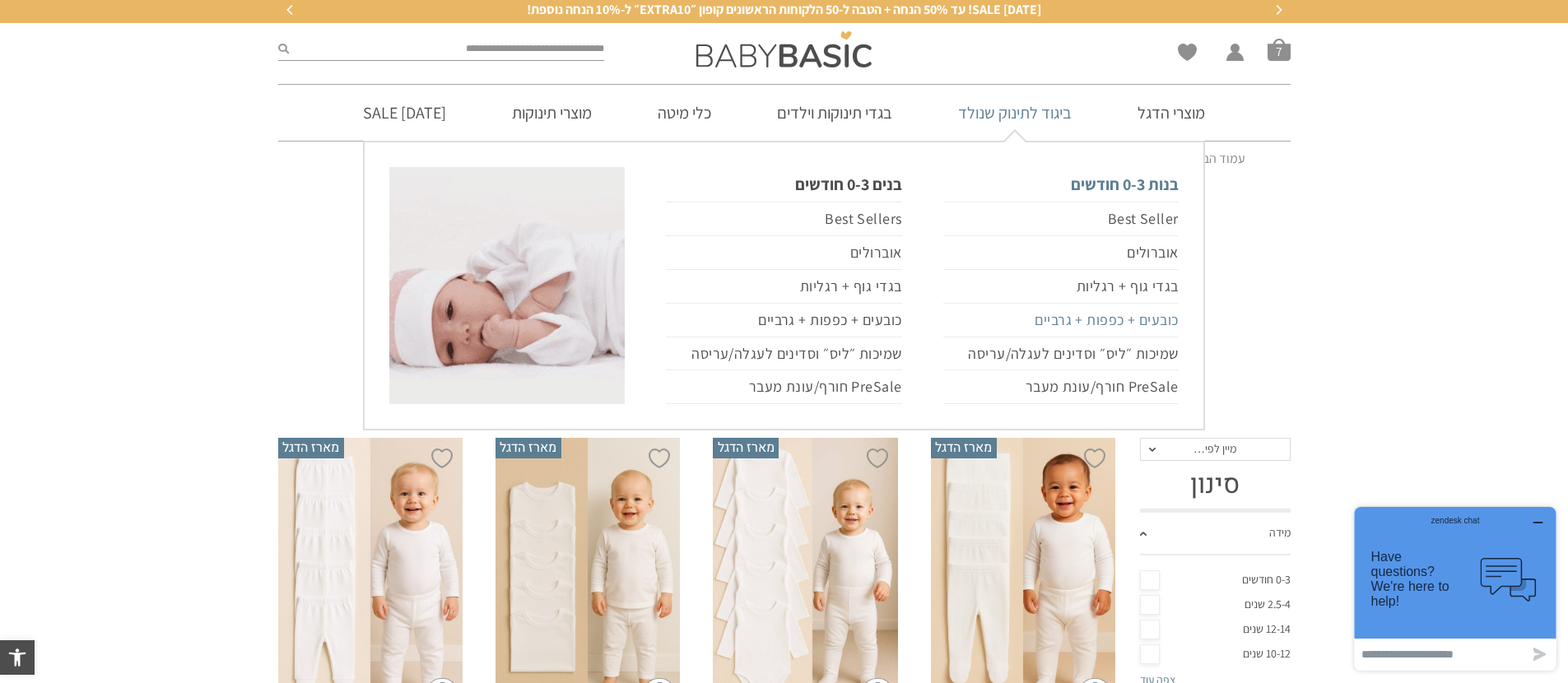
click at [1152, 328] on link "כובעים + כפפות + גרביים" at bounding box center [1060, 320] width 235 height 34
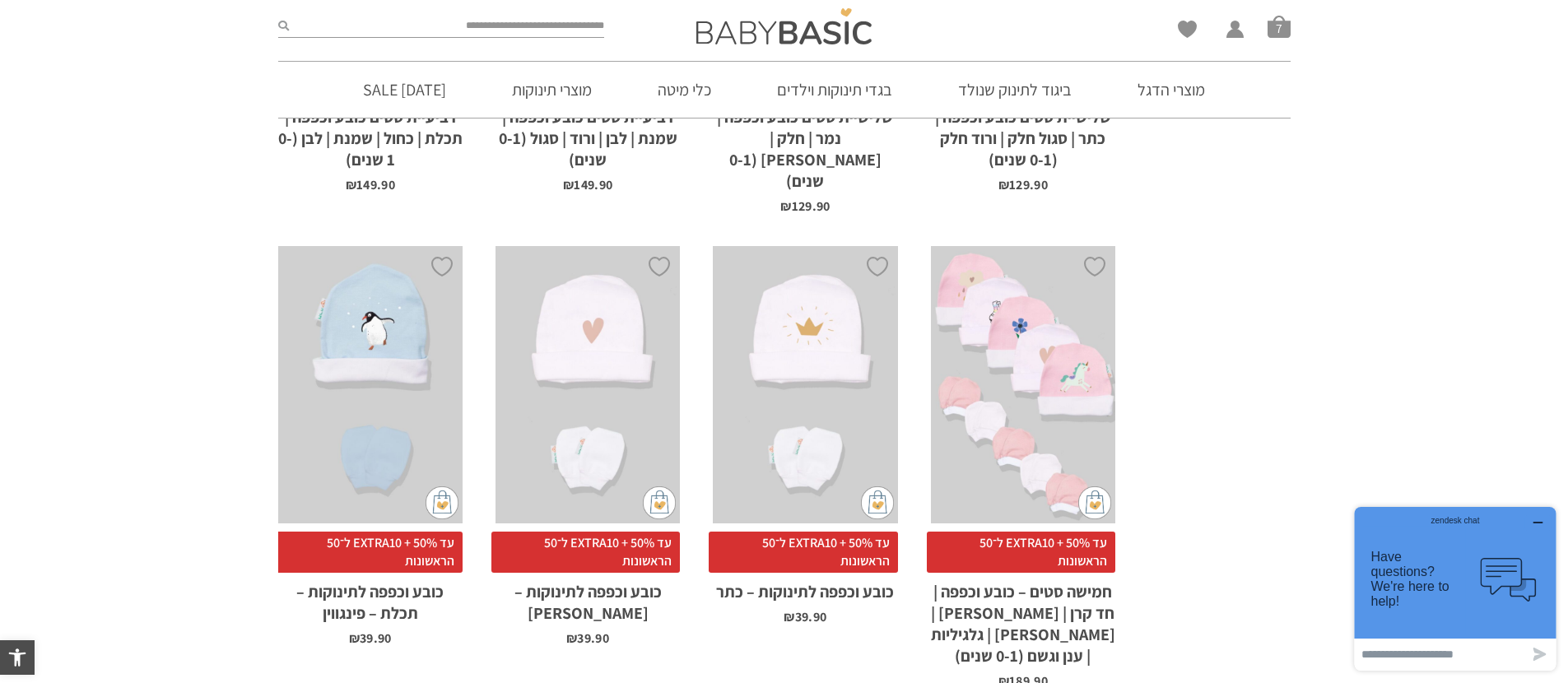
scroll to position [2356, 0]
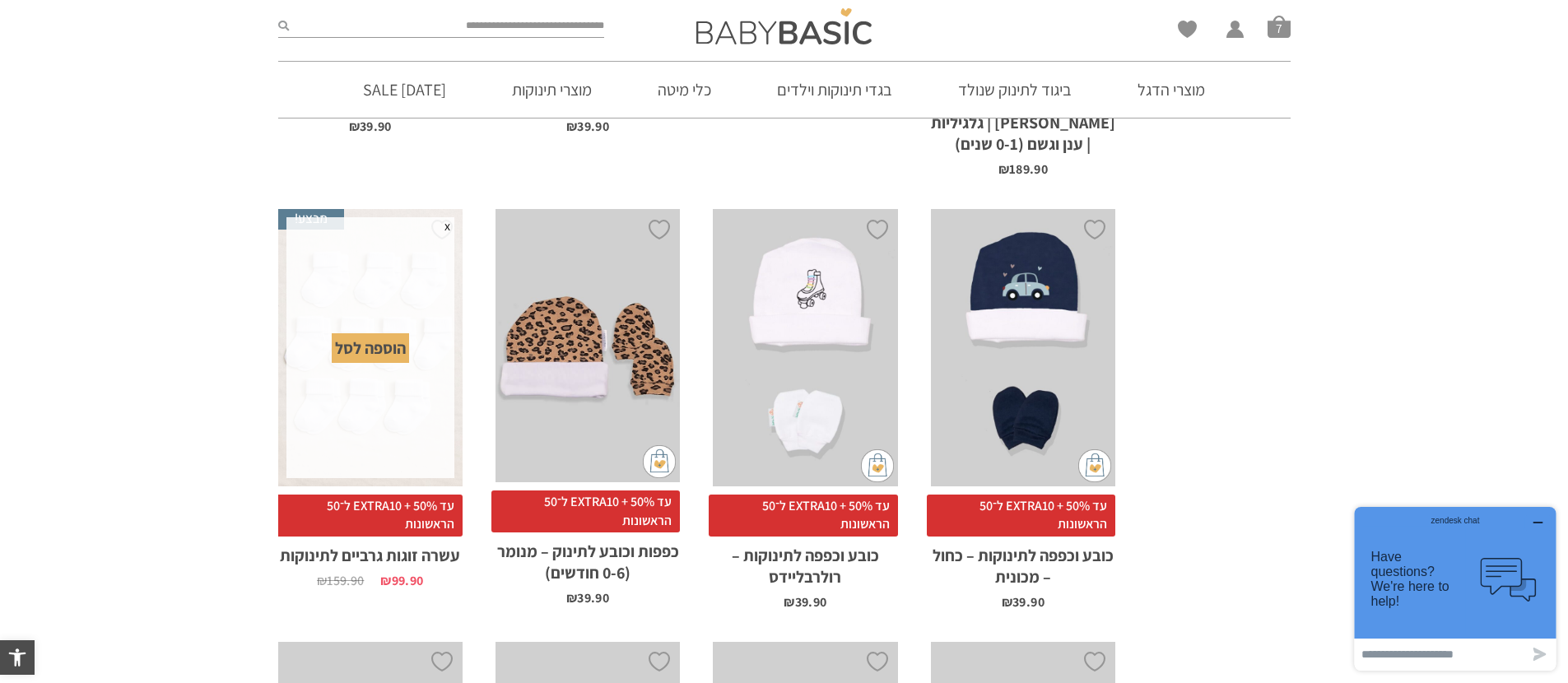
click at [382, 333] on div "הוספה לסל" at bounding box center [370, 348] width 78 height 29
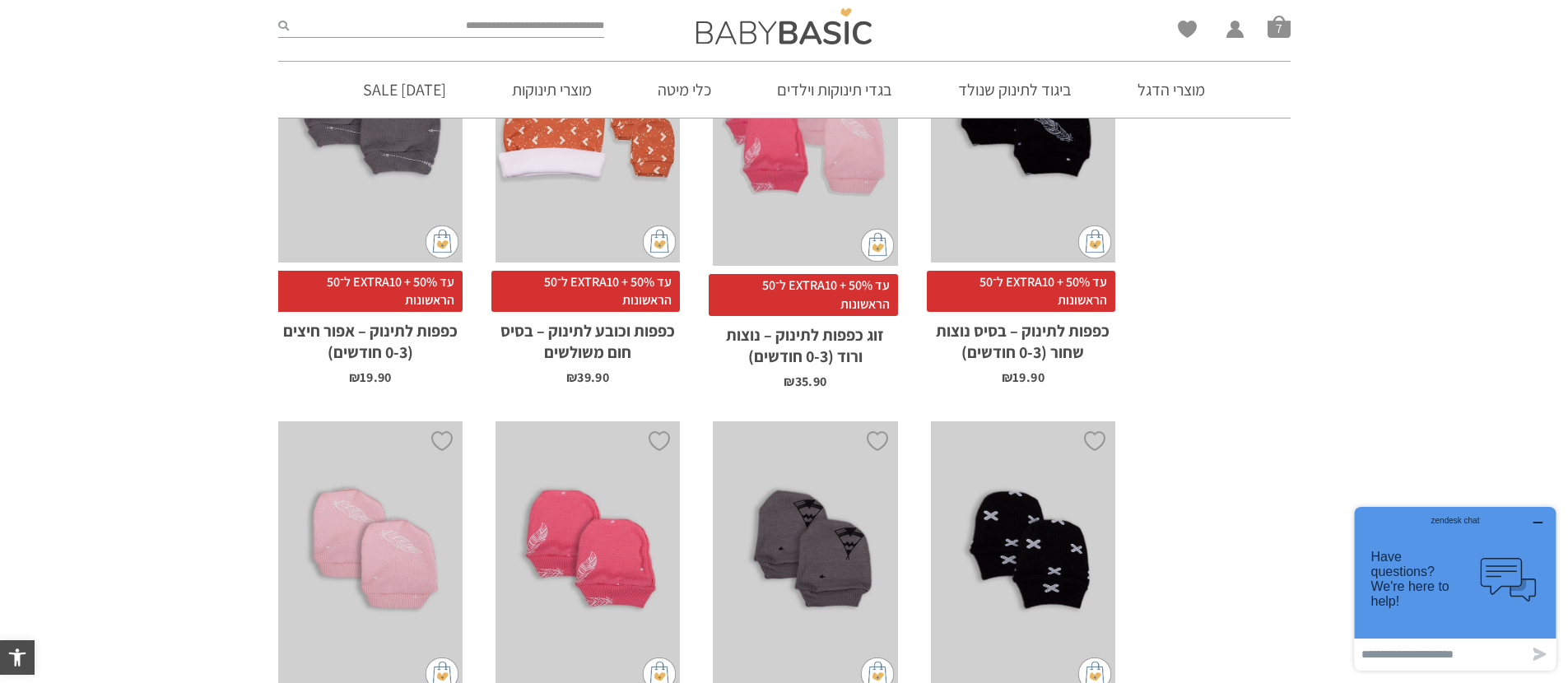
scroll to position [0, 0]
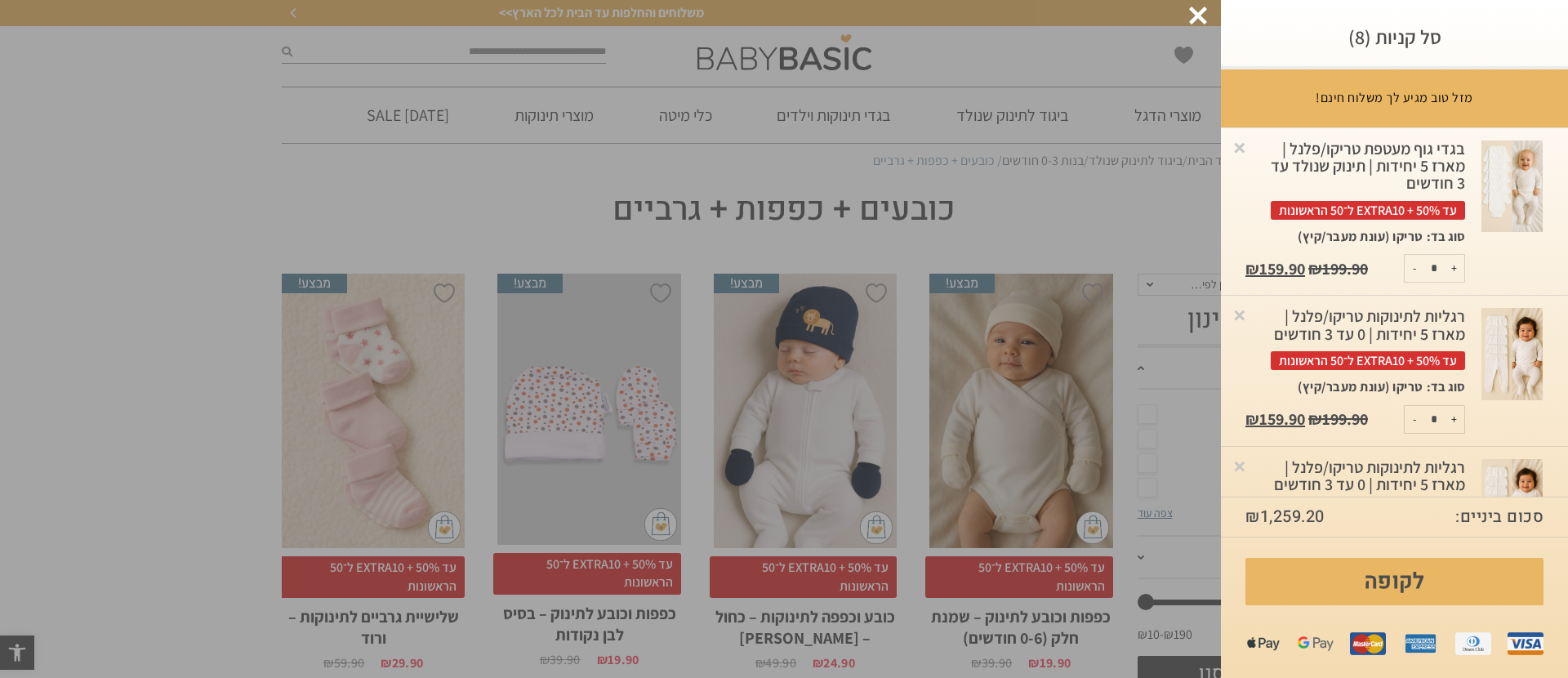
click at [1200, 18] on div at bounding box center [1197, 15] width 18 height 18
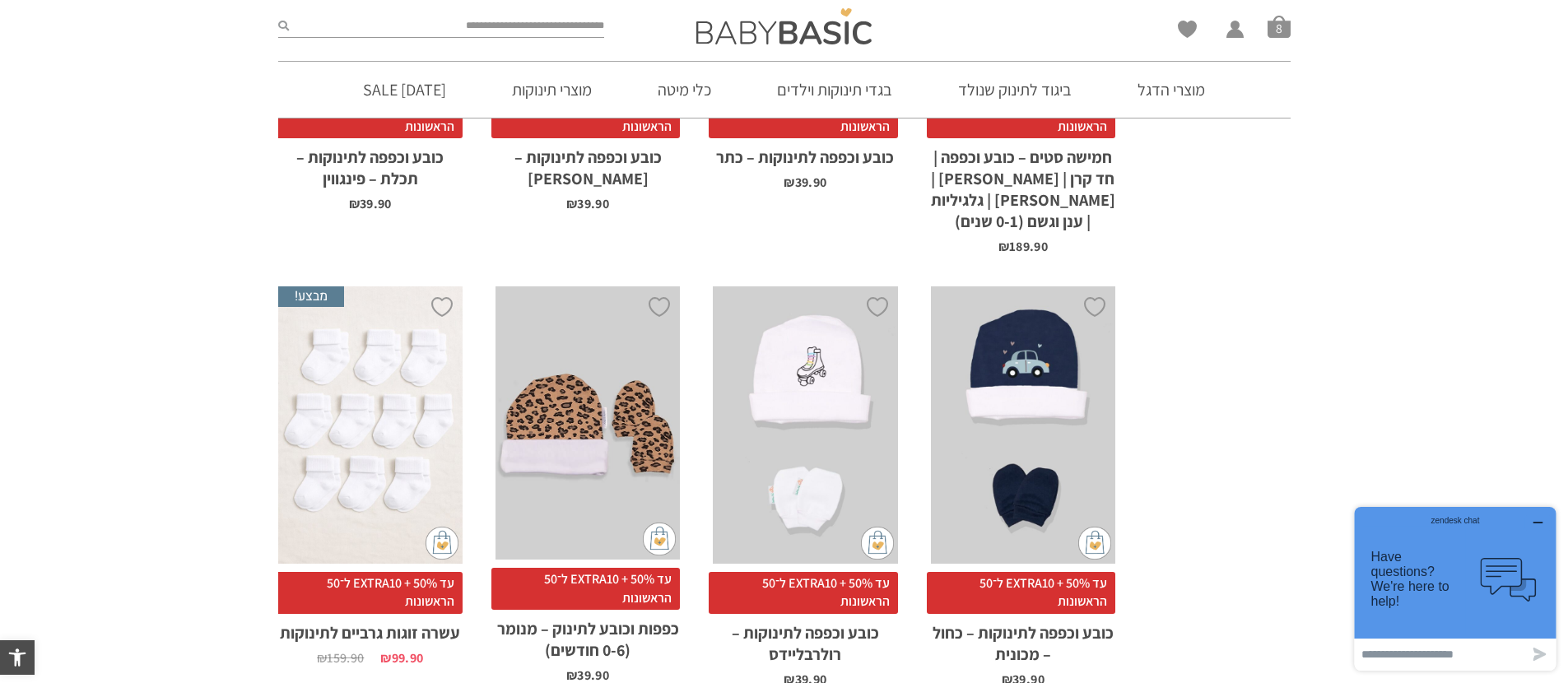
scroll to position [2368, 0]
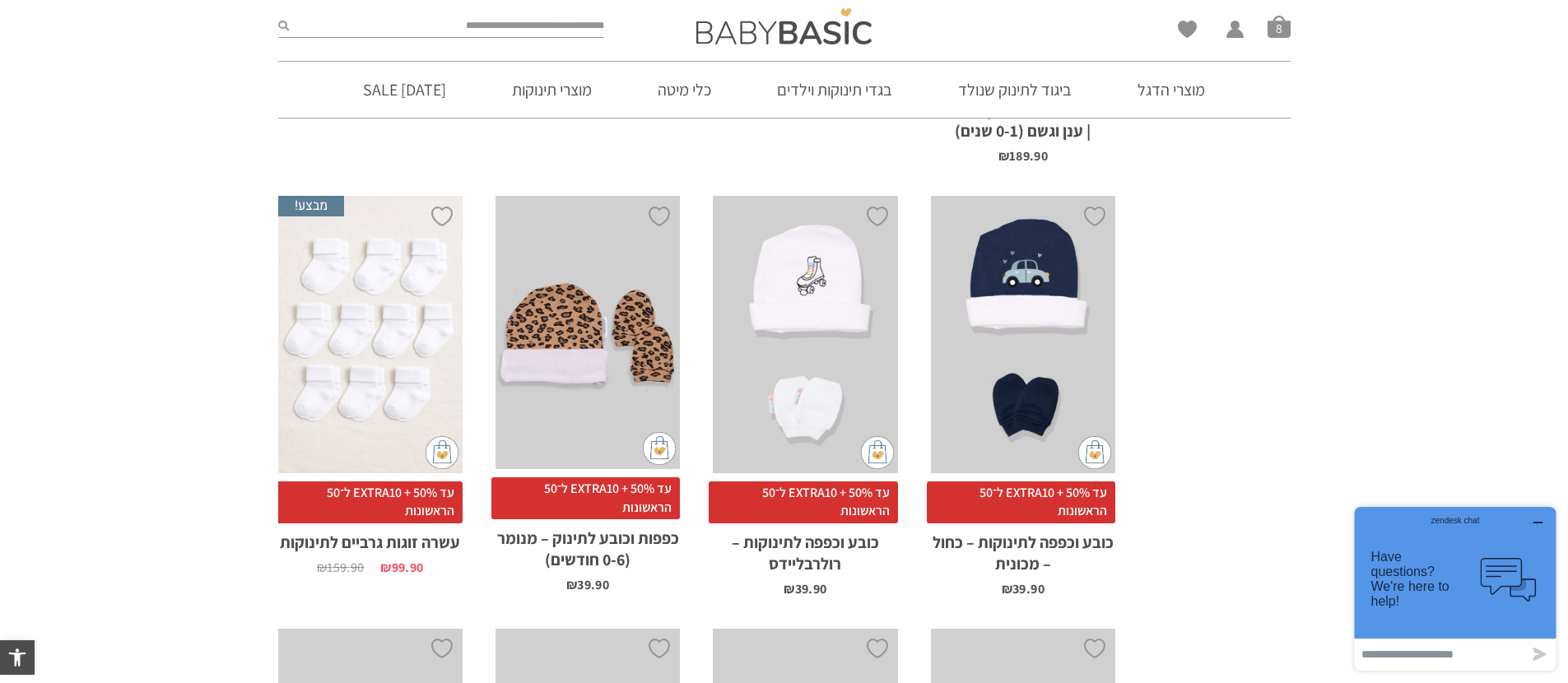
click at [383, 378] on div "x הוספה לסל" at bounding box center [370, 334] width 185 height 277
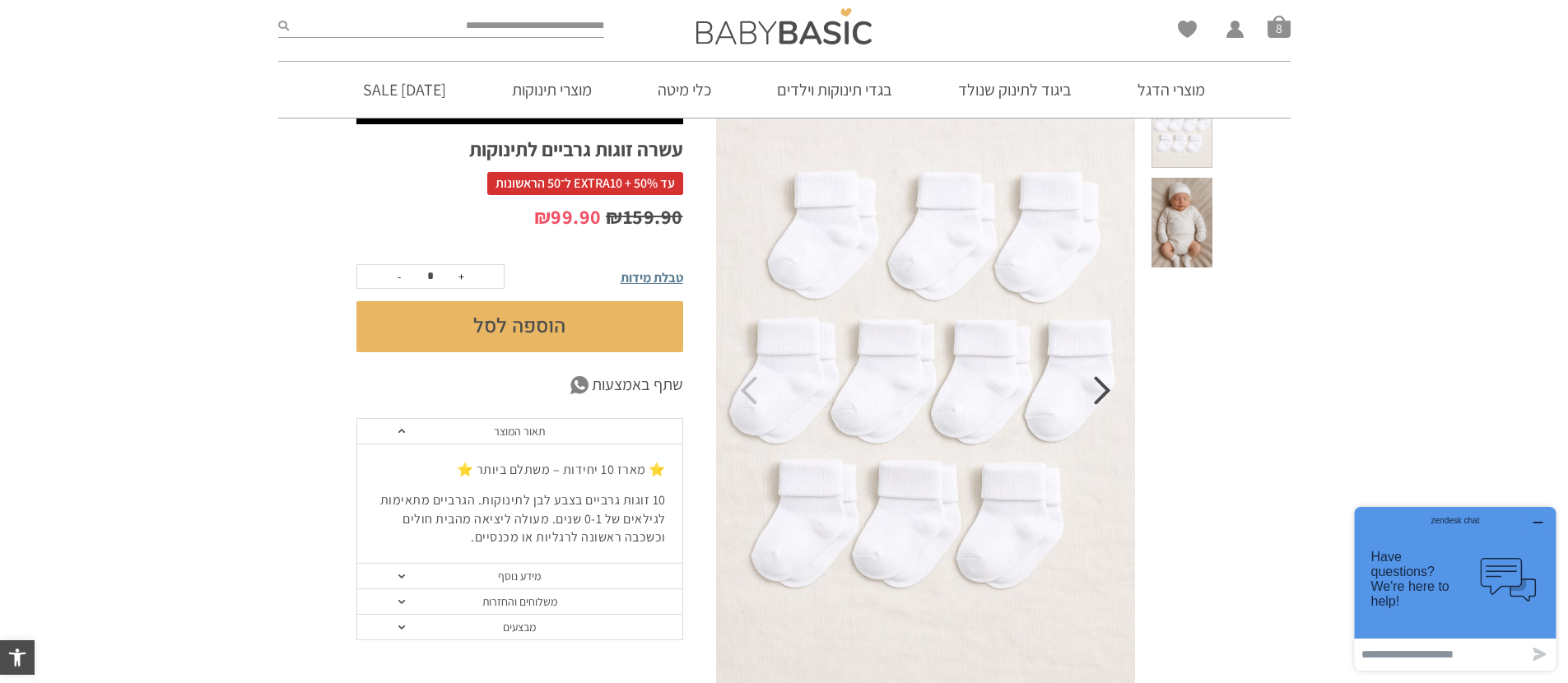
click at [1106, 396] on icon "Next" at bounding box center [1102, 391] width 17 height 29
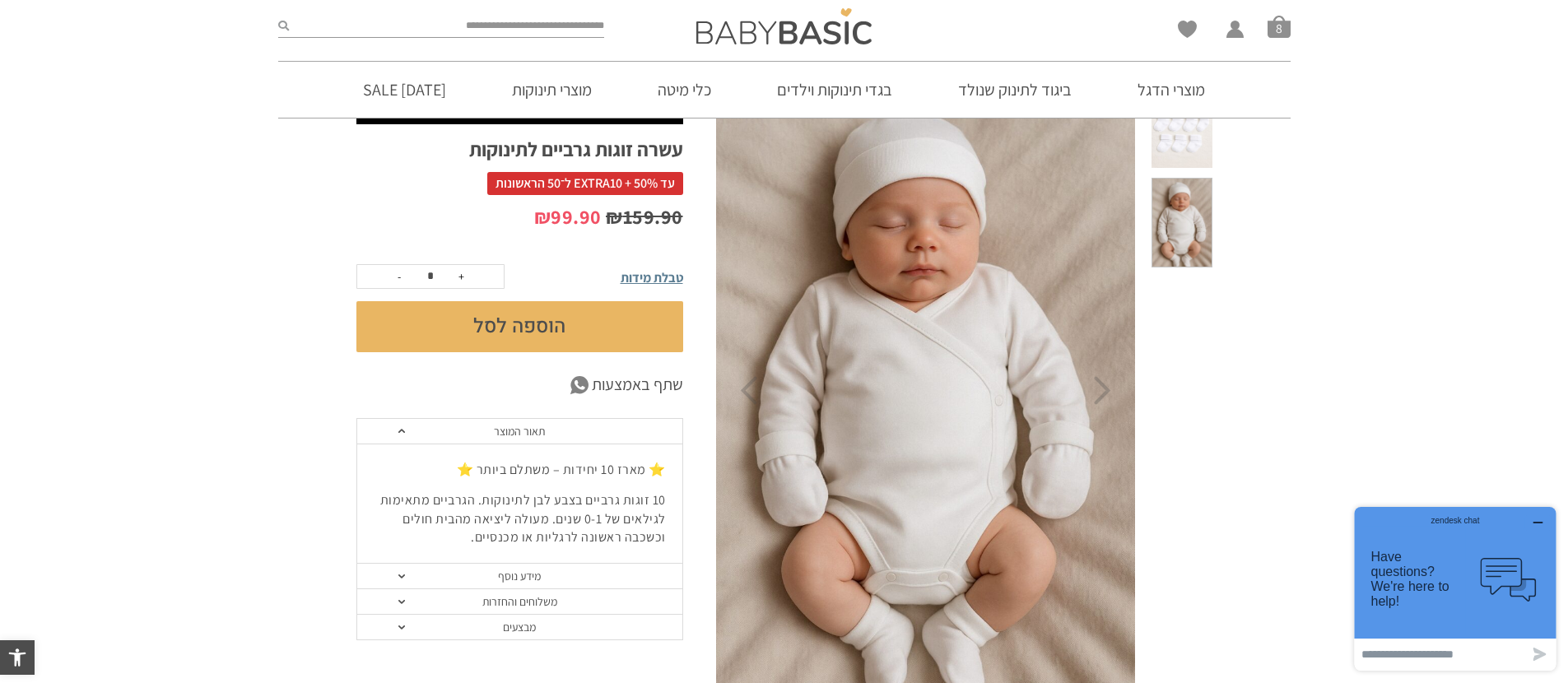
scroll to position [165, 0]
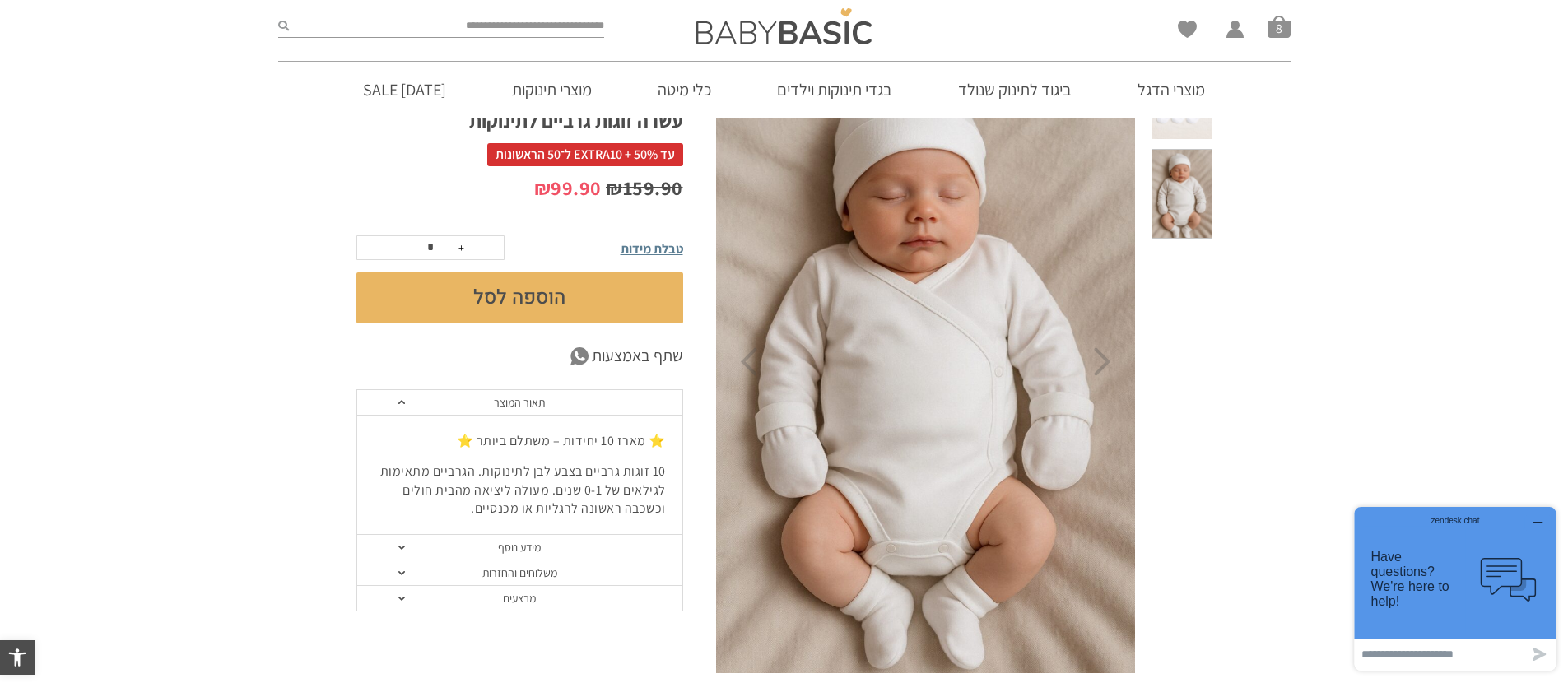
click at [1264, 31] on ul "Wishlist החשבון שלי החשבון שלי הזמנות פרטי חשבון סל קניות 8" at bounding box center [1234, 27] width 112 height 23
click at [1275, 29] on span "סל קניות" at bounding box center [1279, 27] width 23 height 23
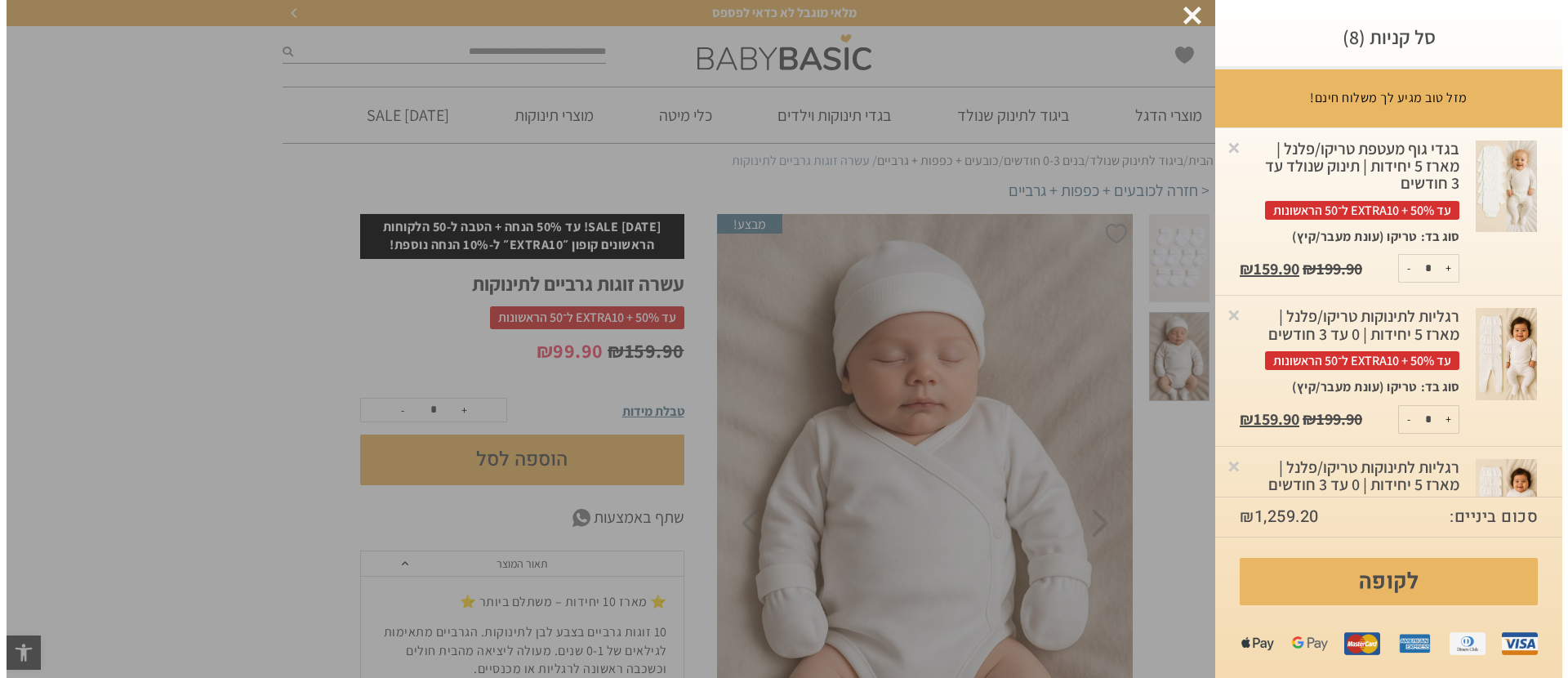
scroll to position [0, 0]
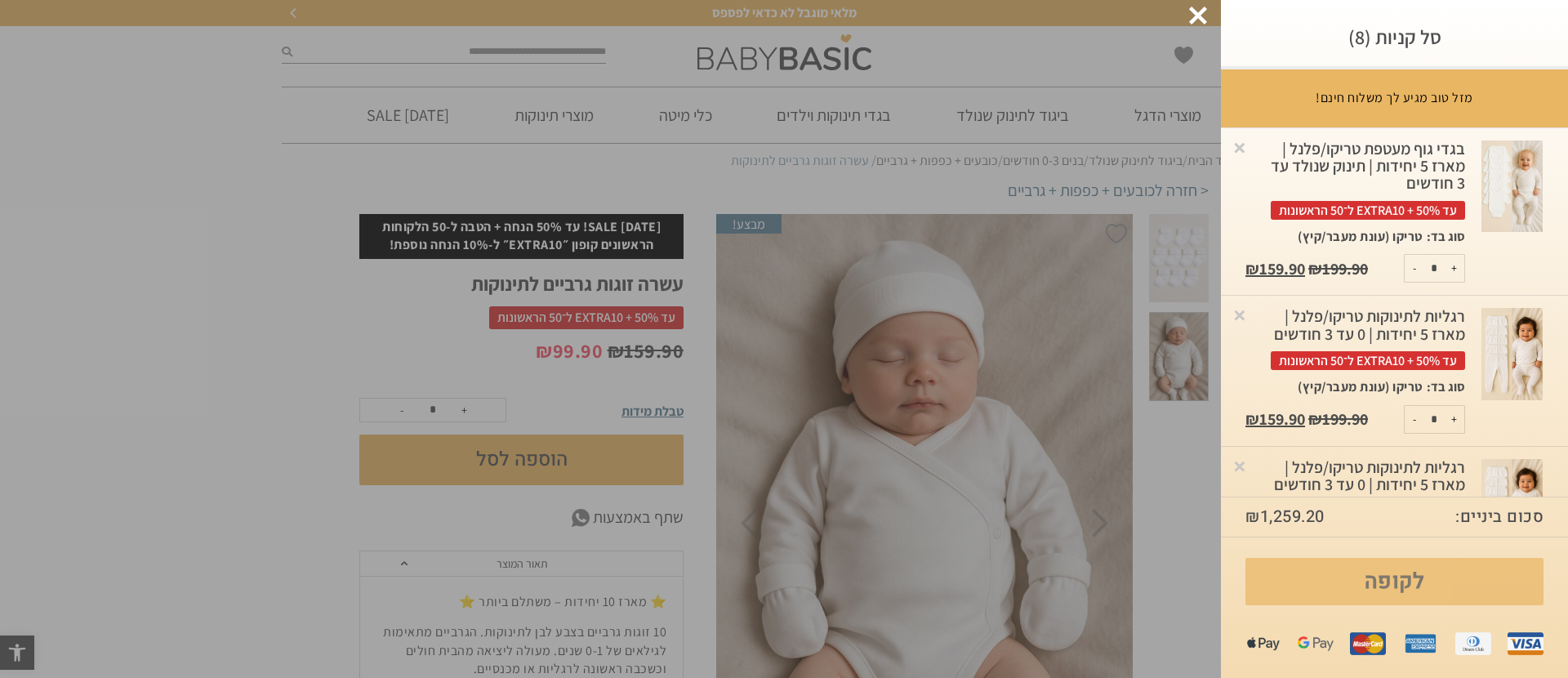
click at [1410, 584] on link "לקופה" at bounding box center [1394, 582] width 298 height 48
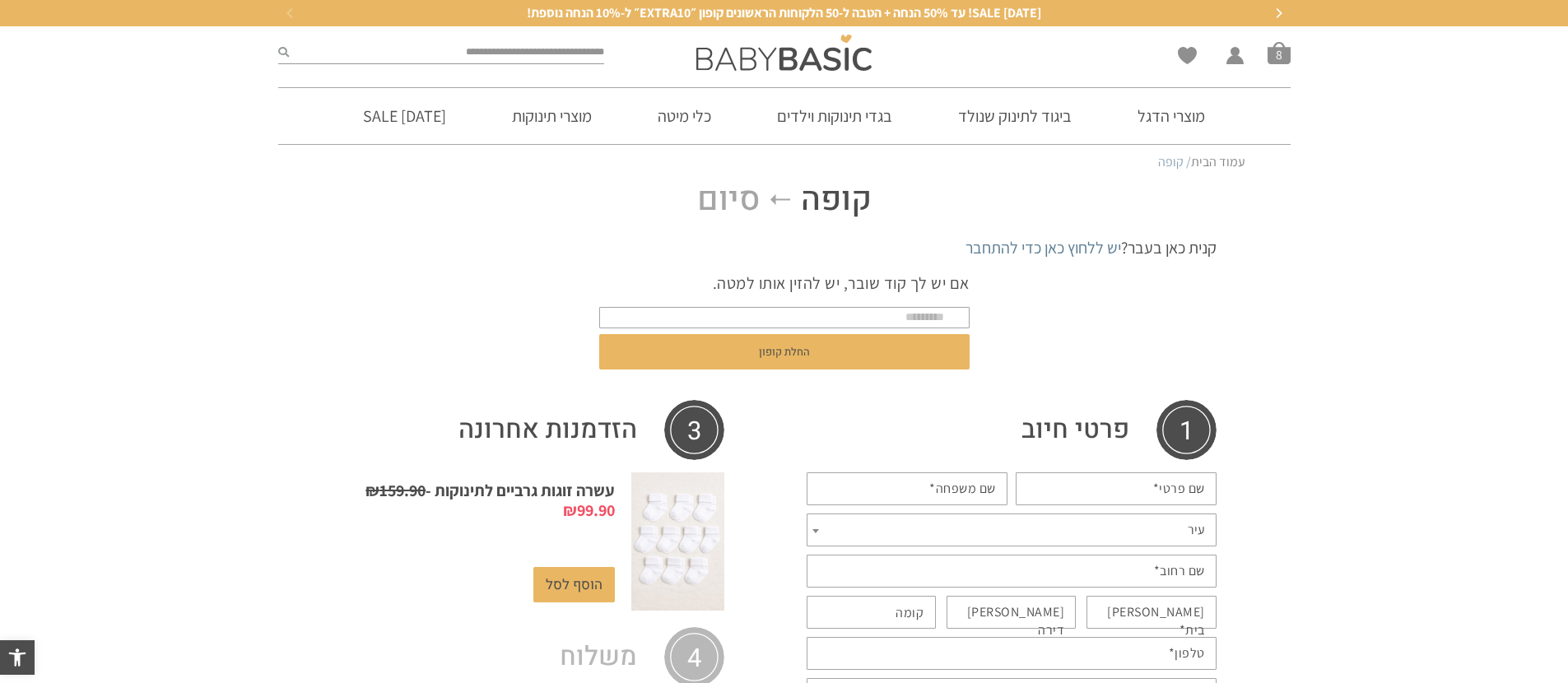
click at [1135, 479] on input "שם פרטי *" at bounding box center [1116, 489] width 201 height 33
type input "****"
click at [1133, 531] on span "עיר" at bounding box center [1011, 530] width 410 height 33
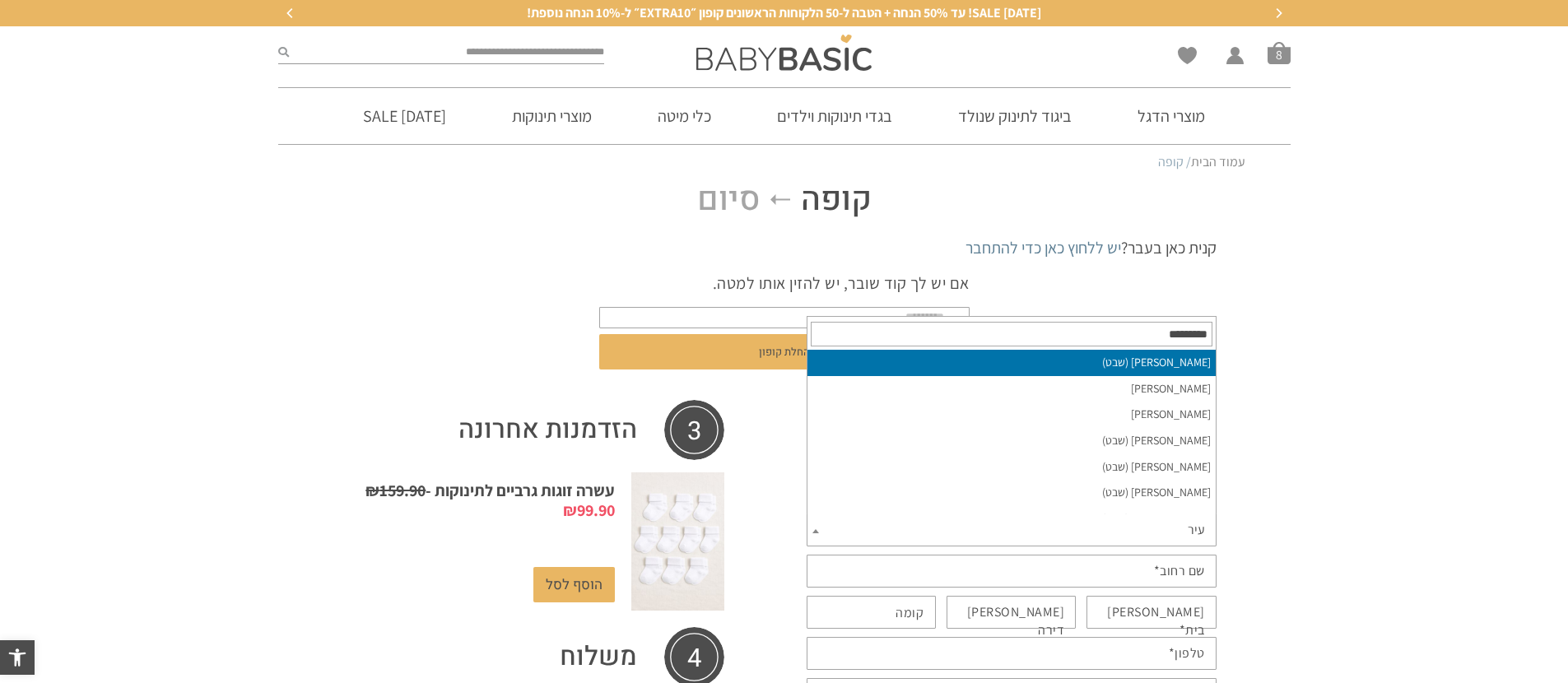
click at [1192, 327] on input "text" at bounding box center [1011, 334] width 401 height 25
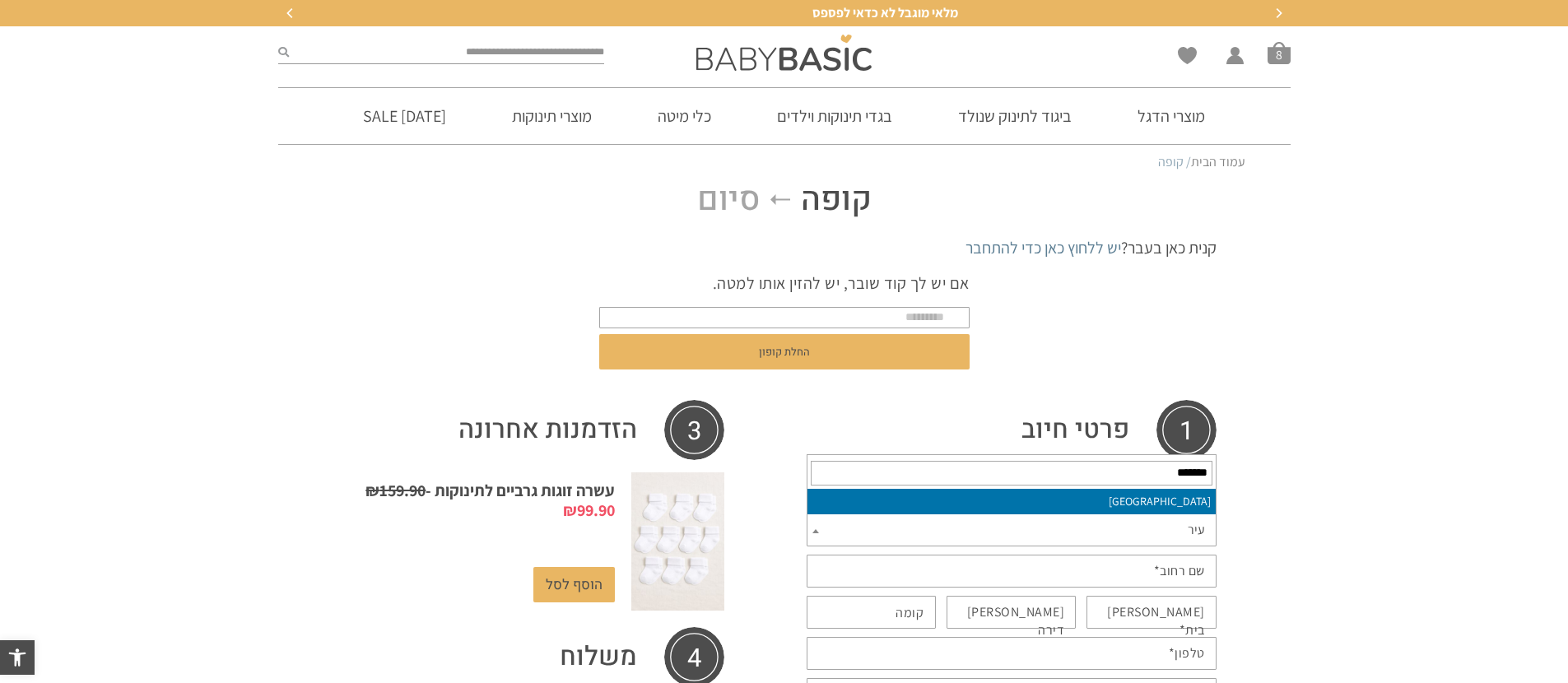
type input "*******"
select select "**********"
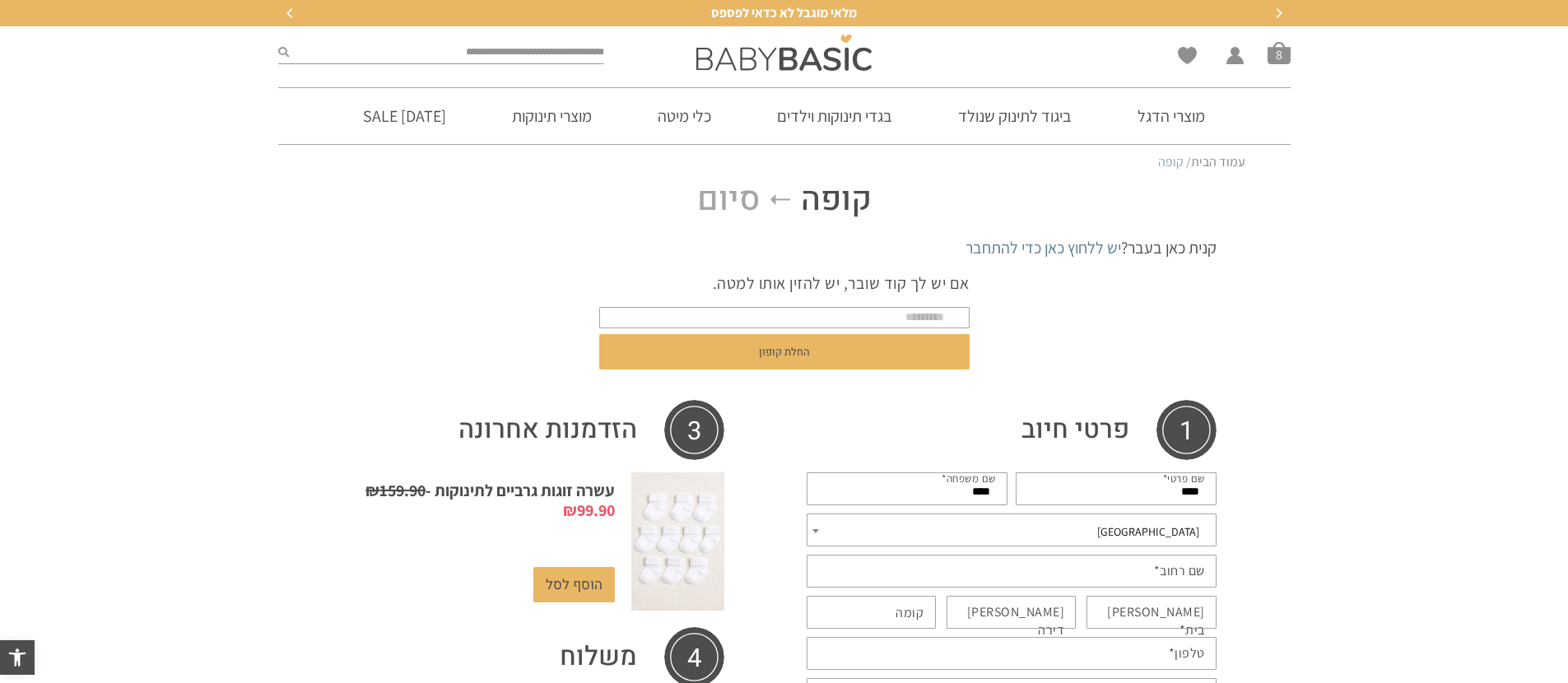
click at [1165, 570] on label "שם רחוב *" at bounding box center [1179, 571] width 51 height 18
click at [1165, 570] on input "שם רחוב *" at bounding box center [1011, 571] width 410 height 33
type input "******"
click at [1197, 617] on label "[PERSON_NAME] בית *" at bounding box center [1143, 621] width 123 height 37
click at [1197, 617] on input "[PERSON_NAME] בית *" at bounding box center [1151, 612] width 130 height 33
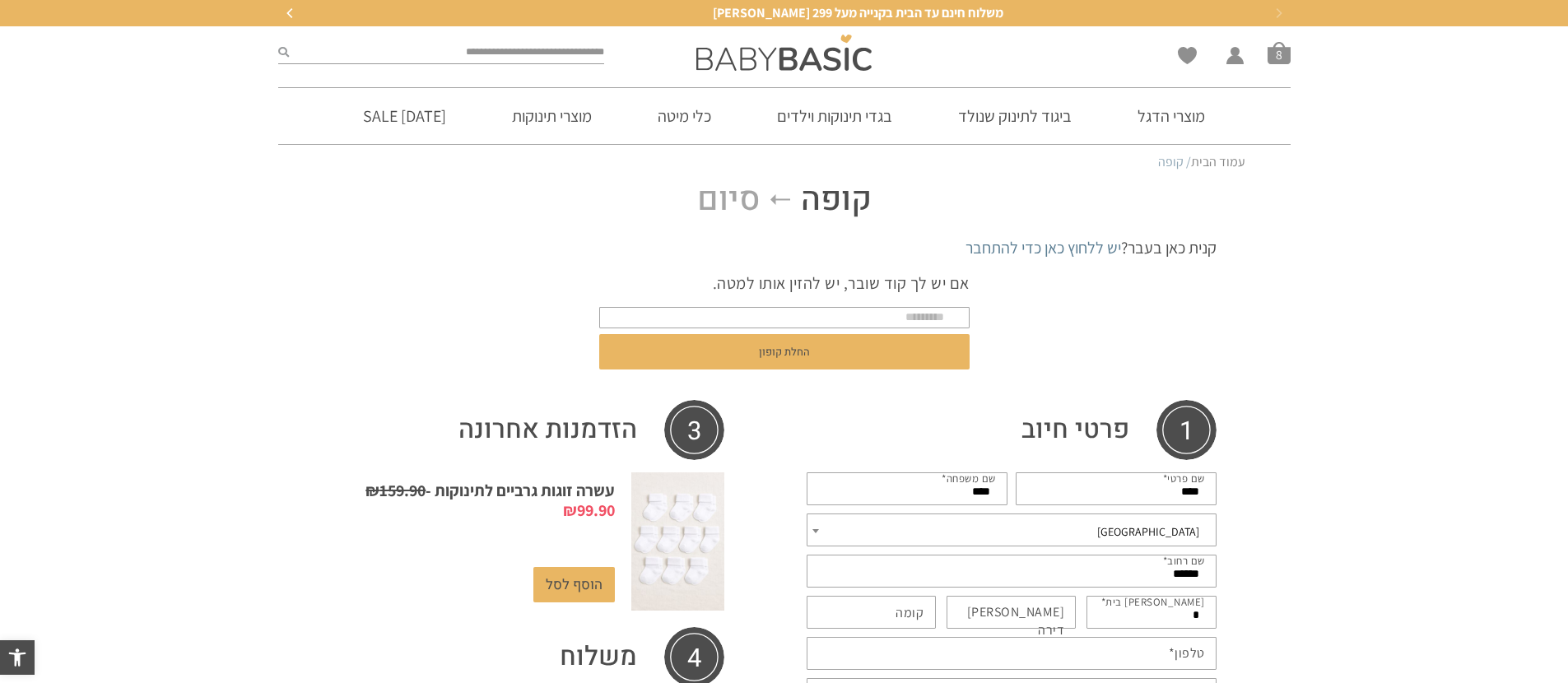
type input "*"
click at [1045, 615] on label "[PERSON_NAME] דירה (אופציונלי)" at bounding box center [1003, 621] width 123 height 37
click at [1045, 615] on input "[PERSON_NAME] דירה (אופציונלי)" at bounding box center [1011, 612] width 130 height 33
type input "*"
click at [921, 611] on label "קומה (אופציונלי)" at bounding box center [909, 613] width 28 height 18
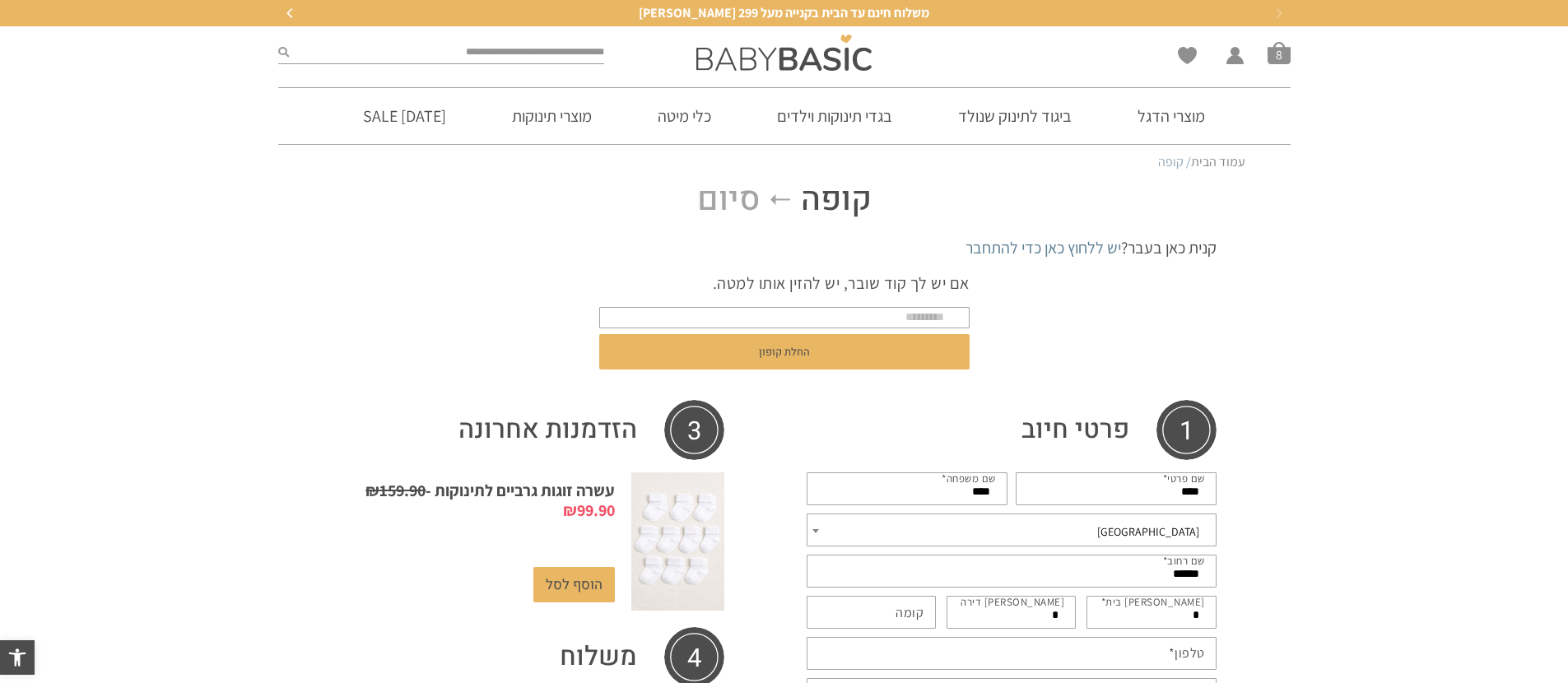
click at [921, 611] on input "קומה (אופציונלי)" at bounding box center [871, 612] width 130 height 33
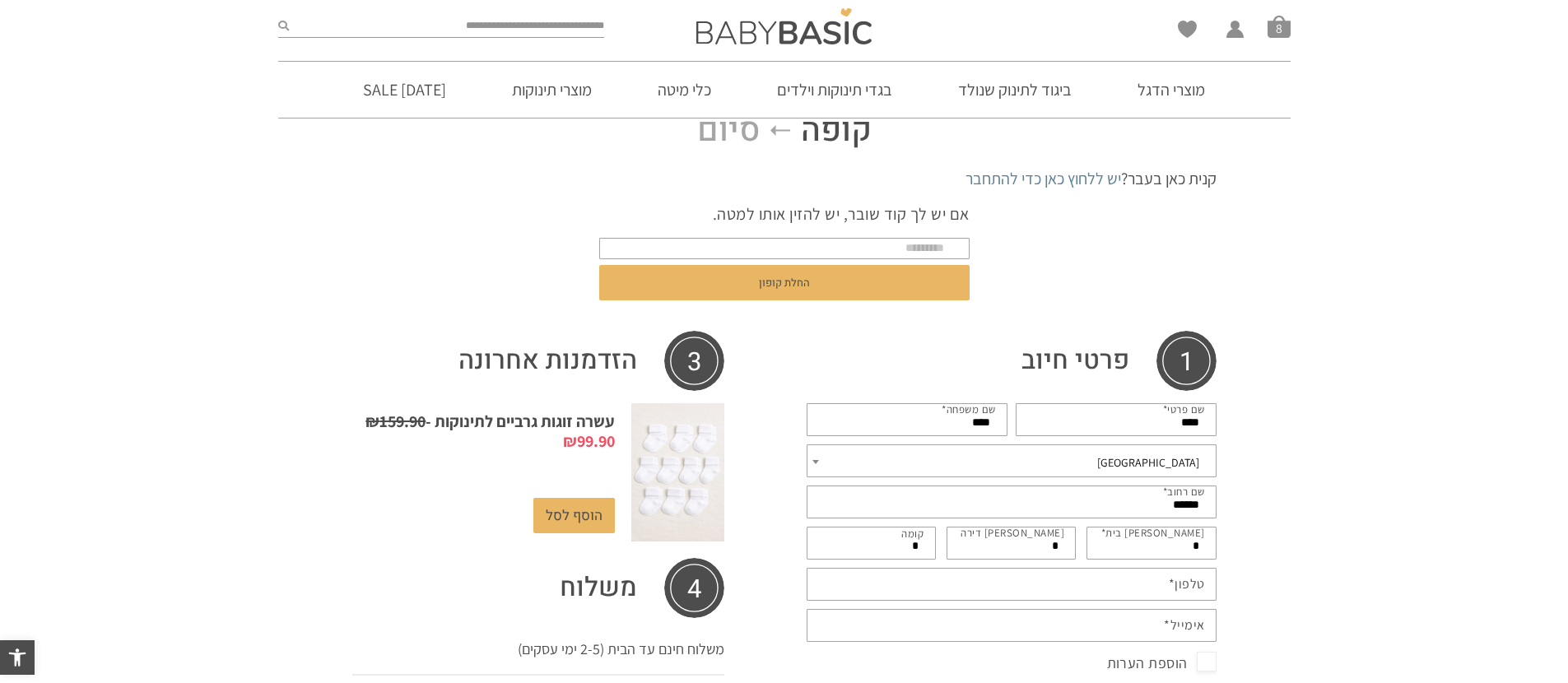
scroll to position [87, 0]
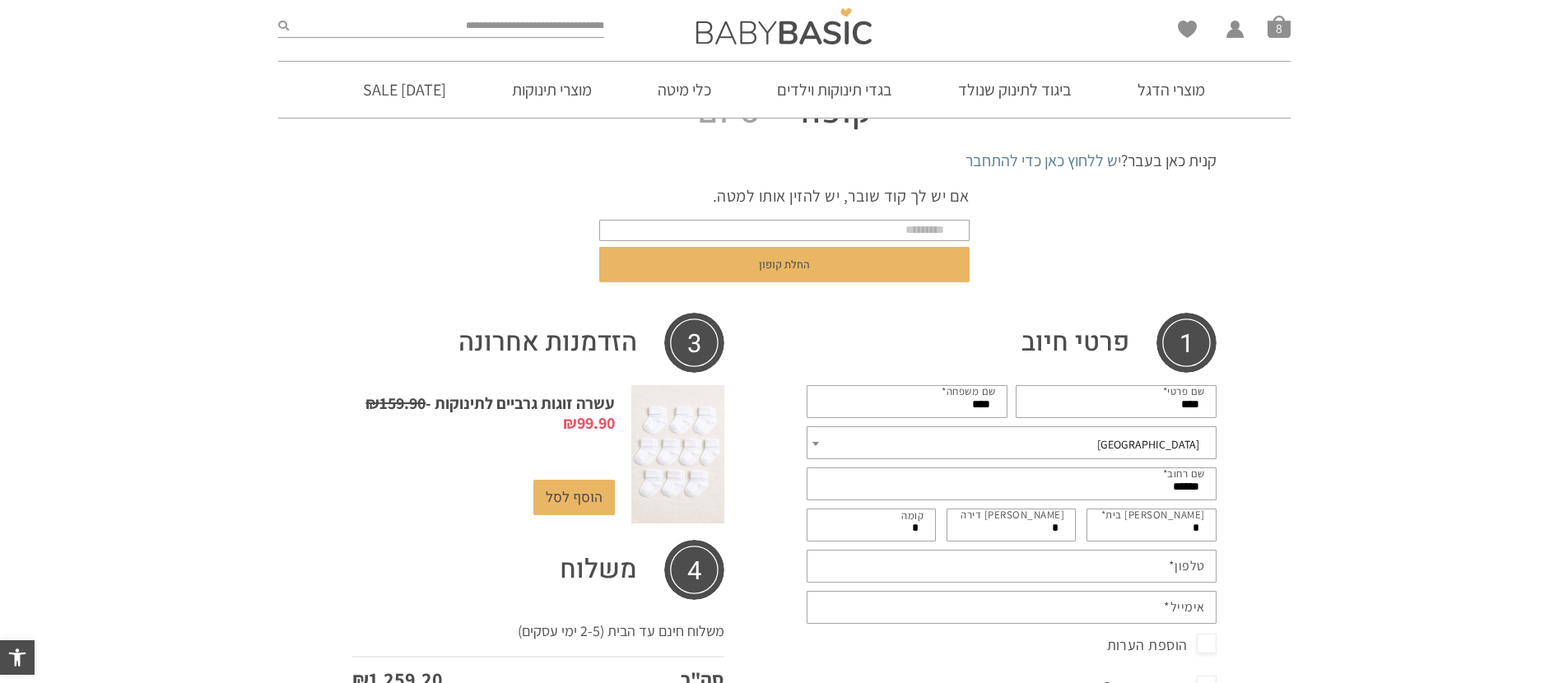
type input "*"
click at [1143, 572] on input "טלפון *" at bounding box center [1011, 565] width 410 height 33
type input "**********"
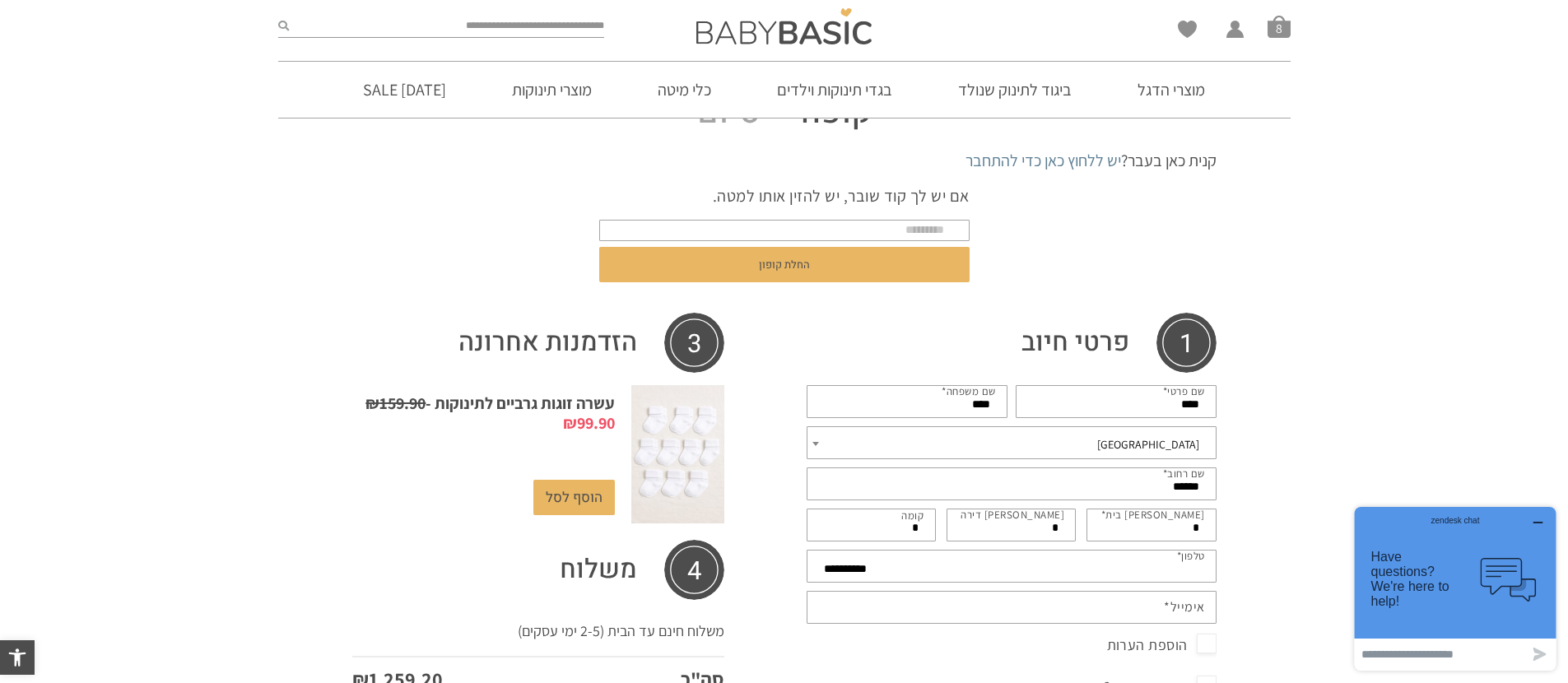
click at [1198, 608] on label "אימייל *" at bounding box center [1184, 607] width 41 height 18
click at [1198, 608] on input "אימייל *" at bounding box center [1011, 607] width 410 height 33
type input "**********"
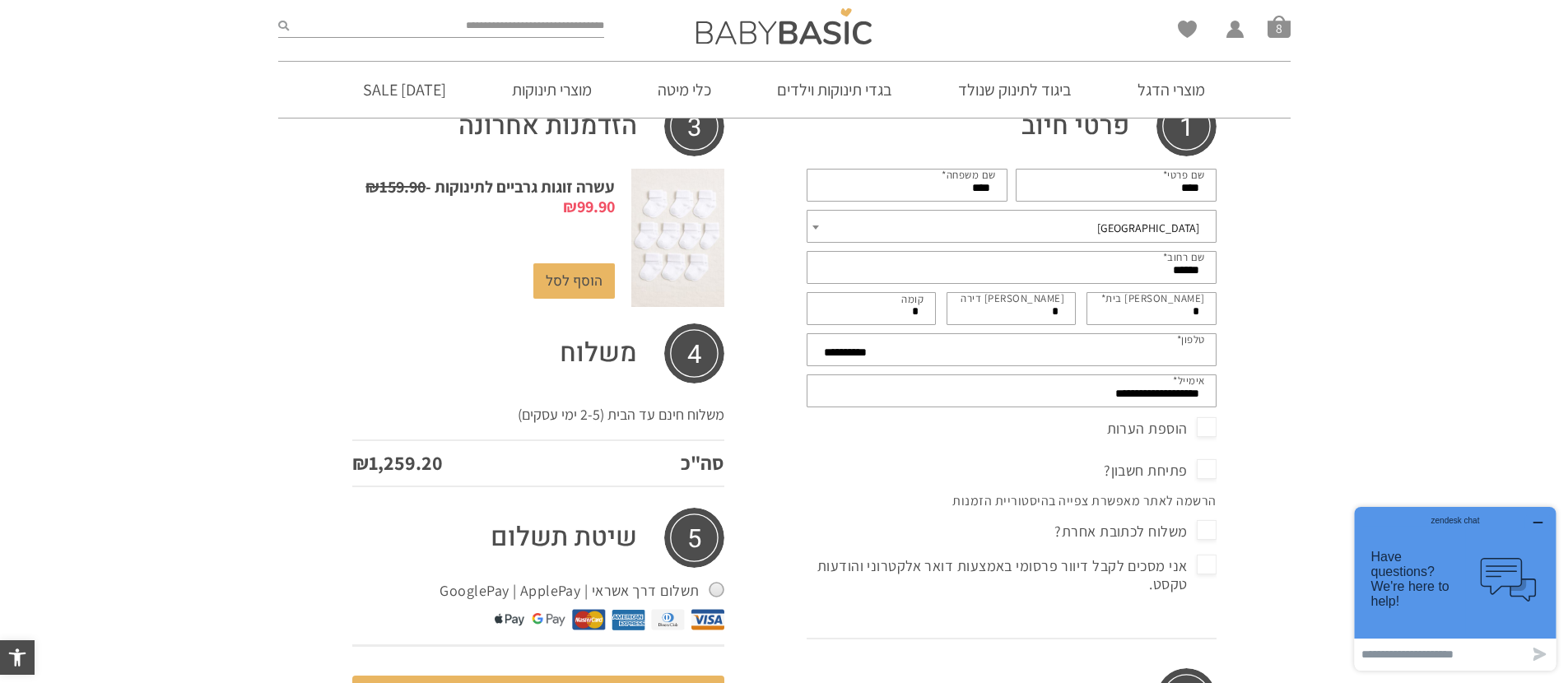
scroll to position [346, 0]
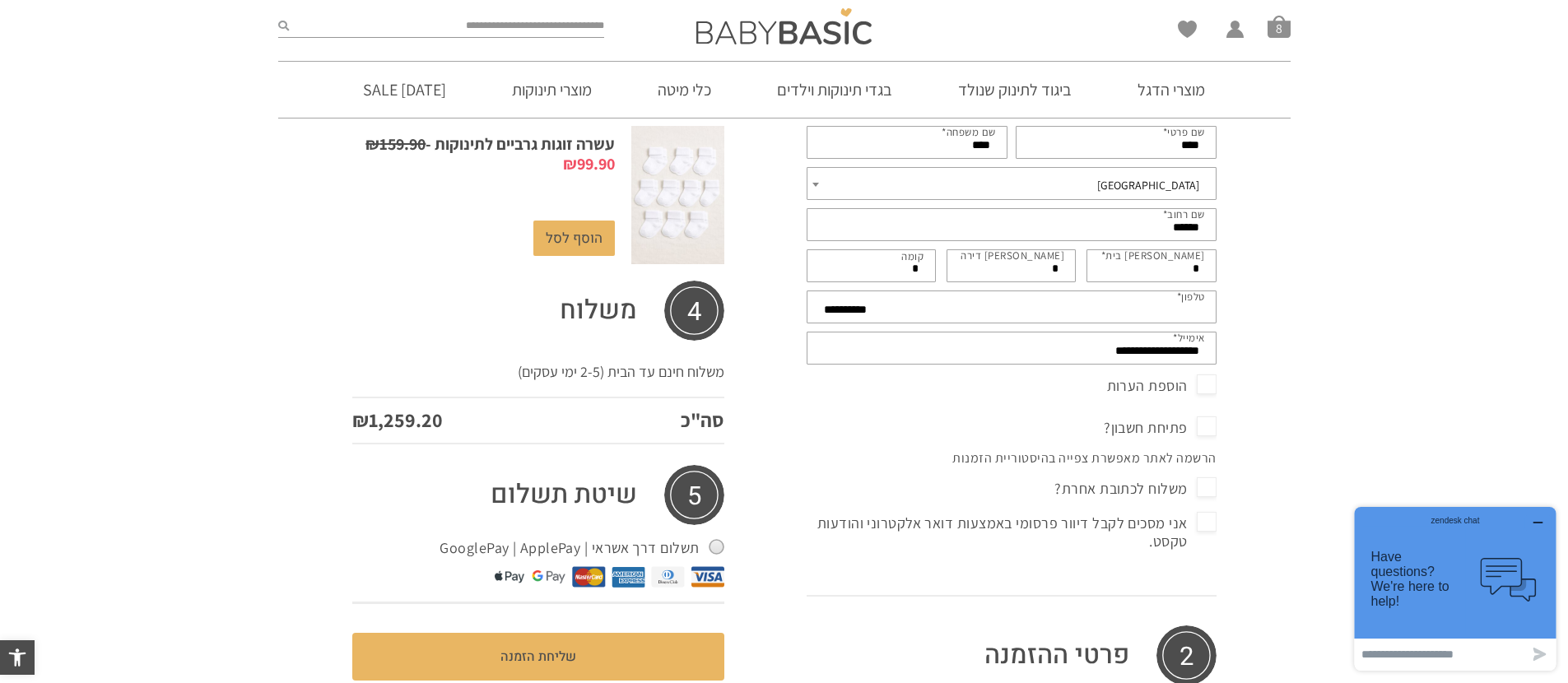
click at [1209, 390] on span "הוספת הערות" at bounding box center [1161, 386] width 110 height 27
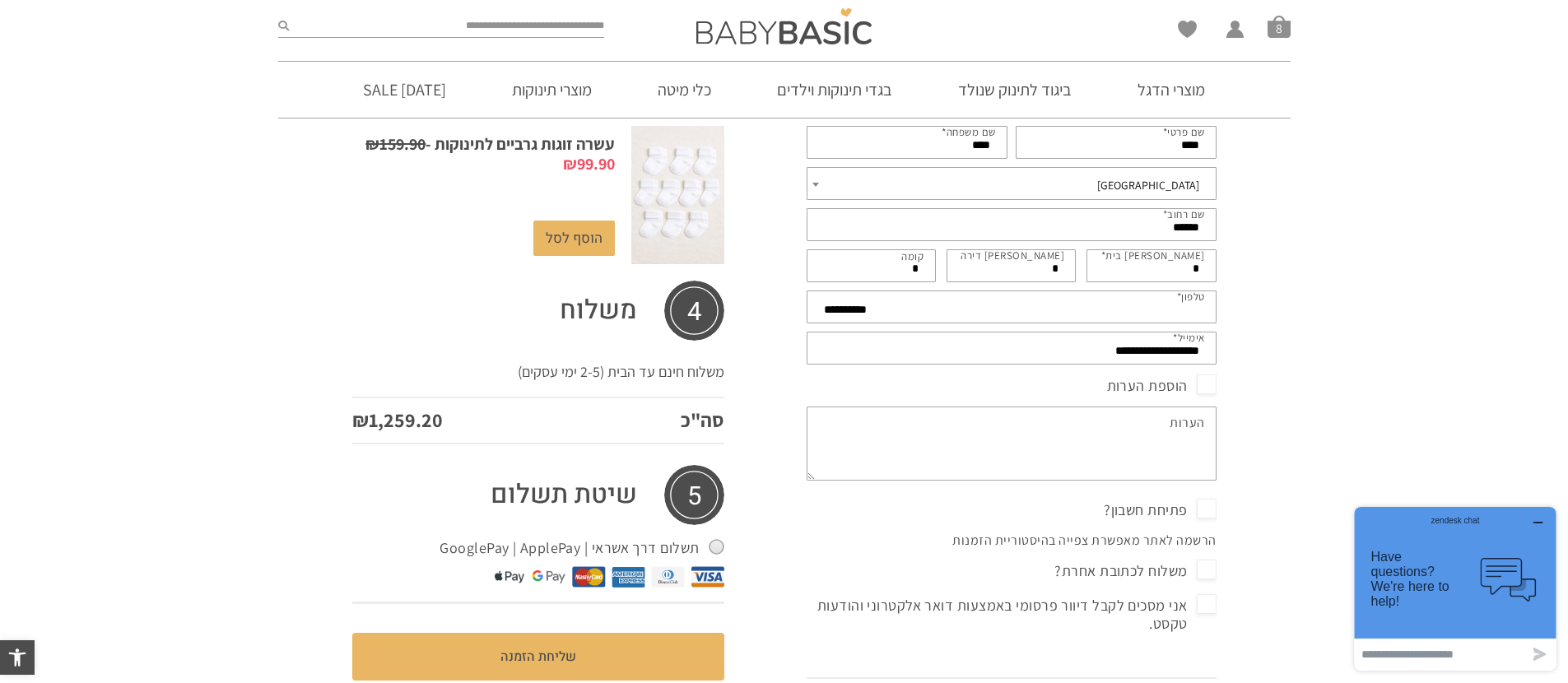
click at [1176, 426] on label "הערות (אופציונלי)" at bounding box center [1187, 423] width 36 height 18
click at [1176, 426] on textarea "הערות (אופציונלי)" at bounding box center [1011, 443] width 410 height 74
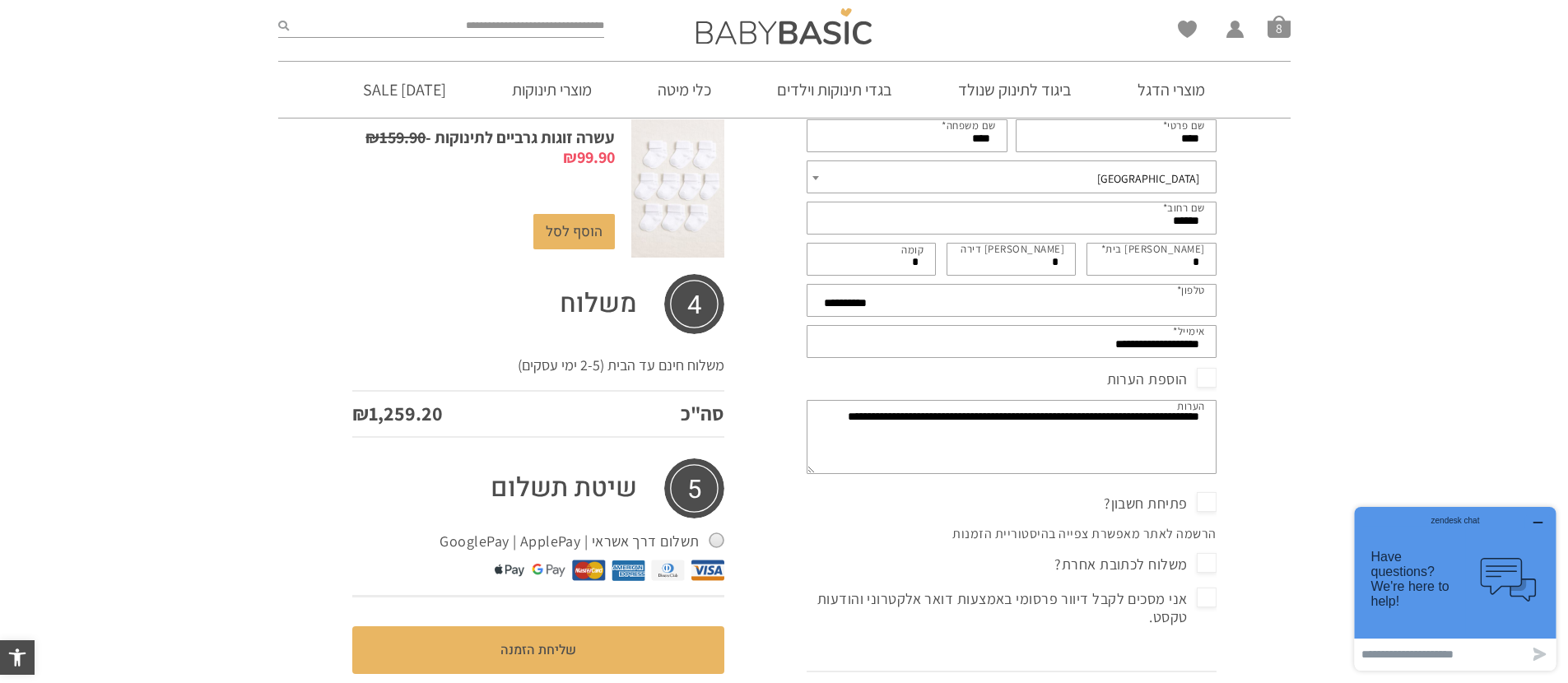
scroll to position [368, 0]
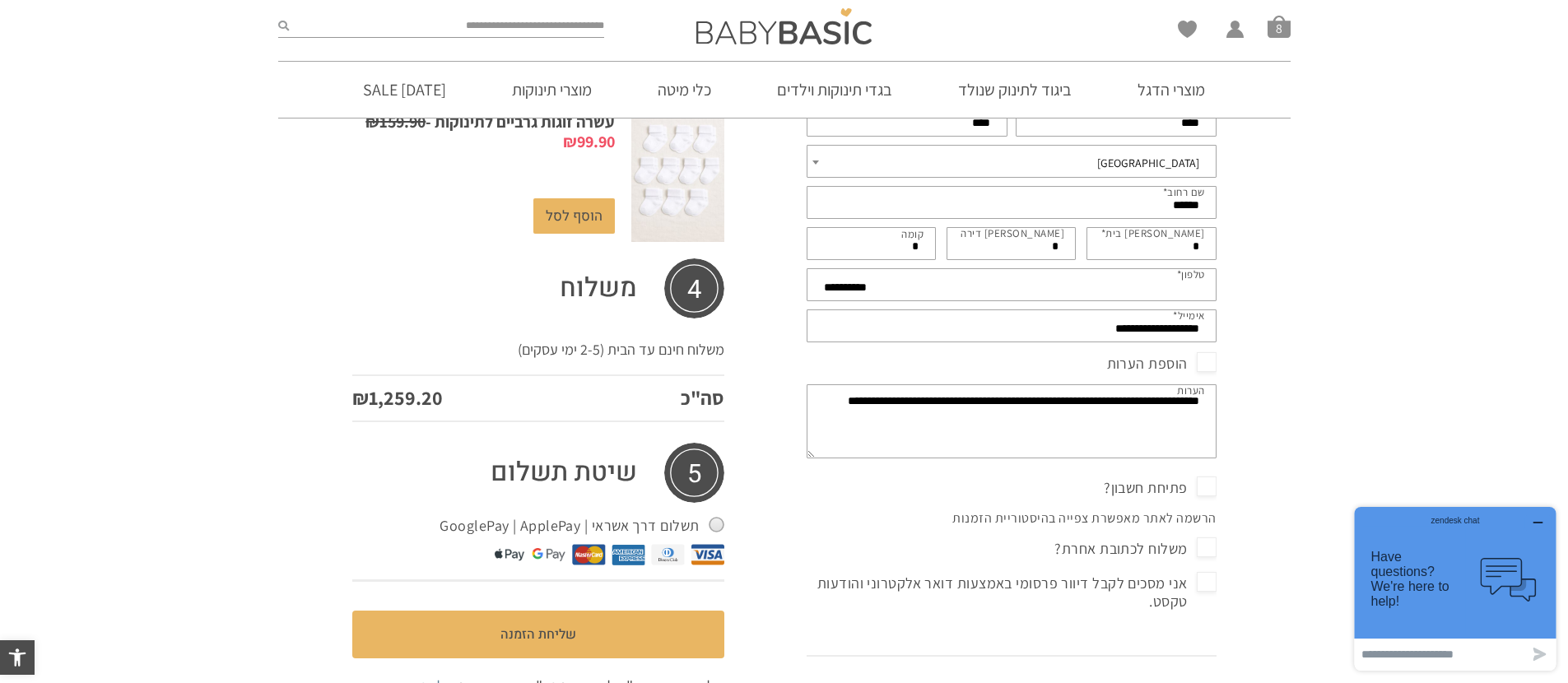
type textarea "**********"
click at [1204, 584] on span "אני מסכים לקבל דיוור פרסומי באמצעות דואר אלקטרוני והודעות טקסט." at bounding box center [1011, 591] width 410 height 44
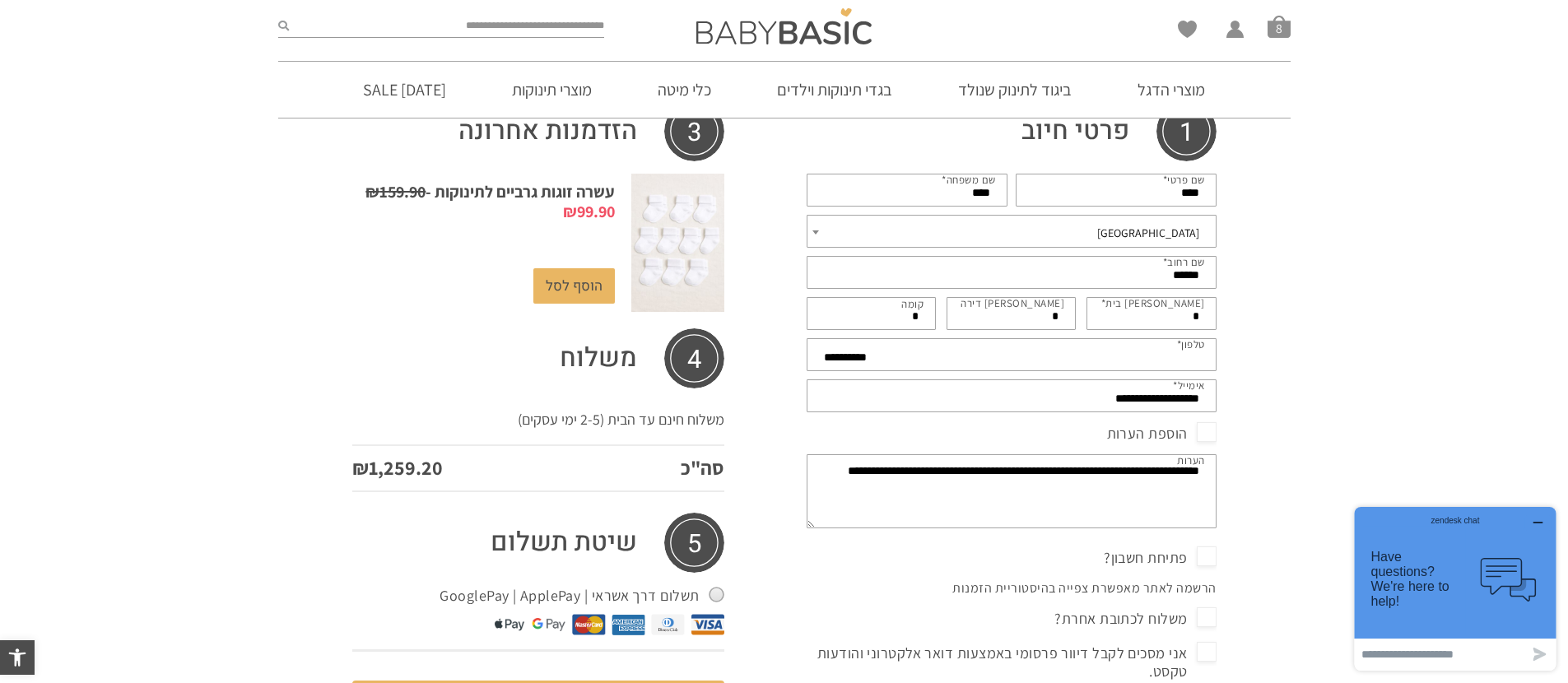
scroll to position [0, 0]
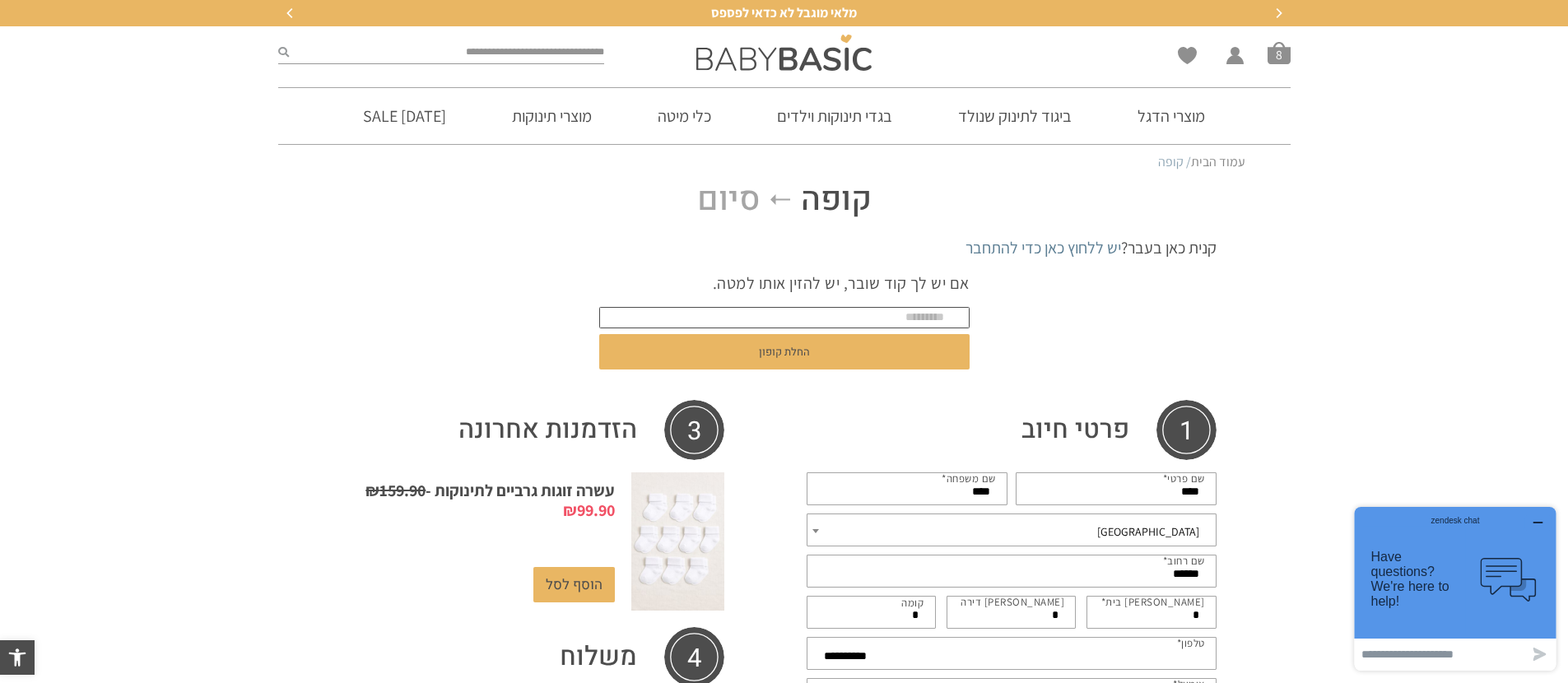
click at [927, 317] on input "text" at bounding box center [784, 317] width 370 height 21
type input "*"
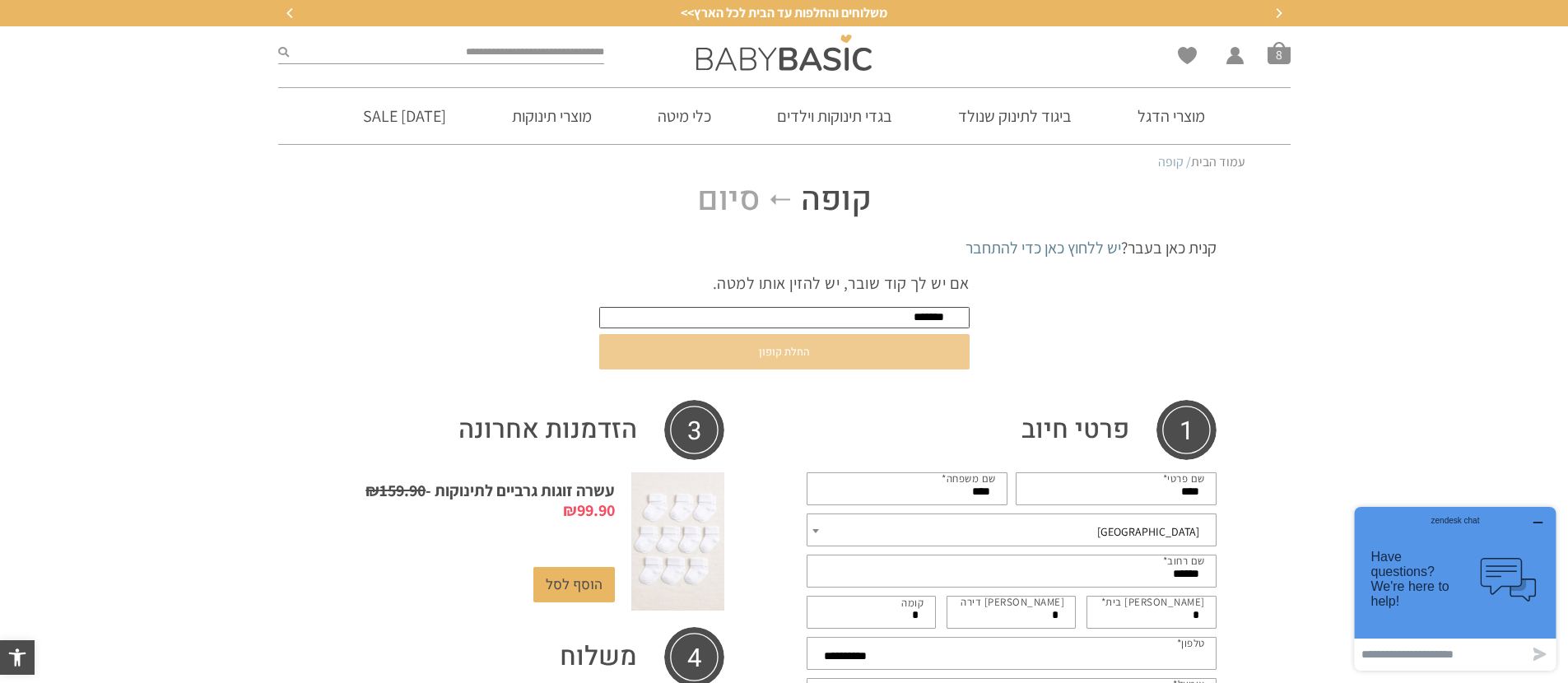
type input "*******"
click at [900, 360] on button "החלת קופון" at bounding box center [784, 352] width 370 height 36
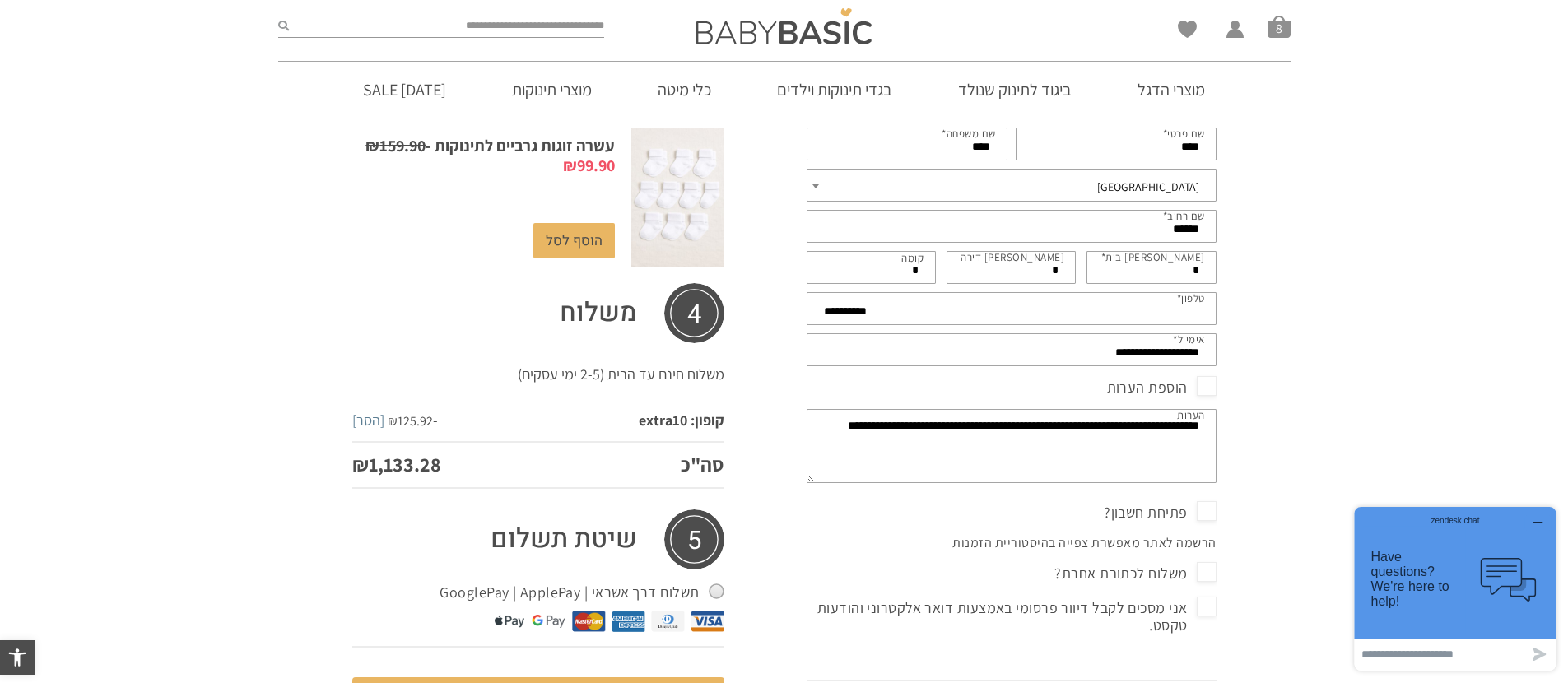
scroll to position [590, 0]
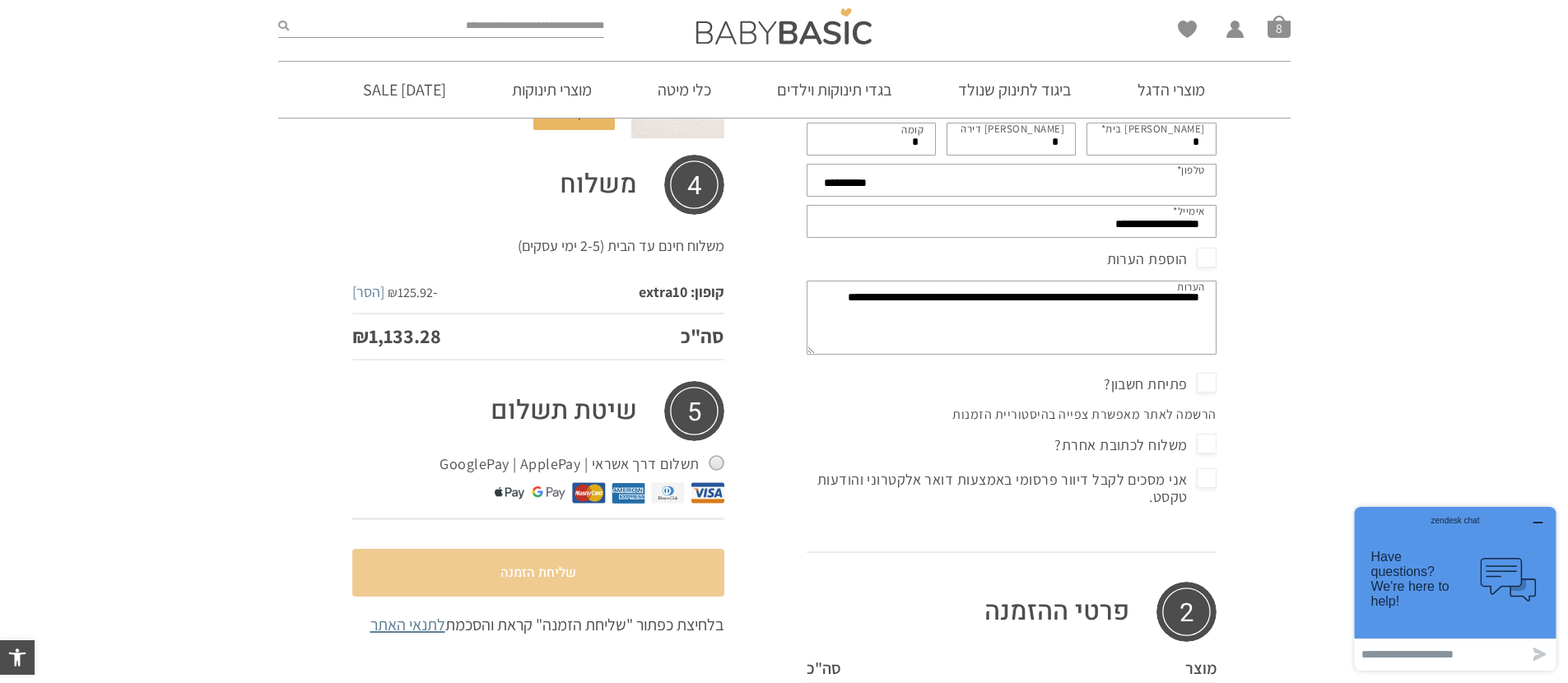
click at [588, 559] on button "שליחת הזמנה" at bounding box center [538, 572] width 372 height 48
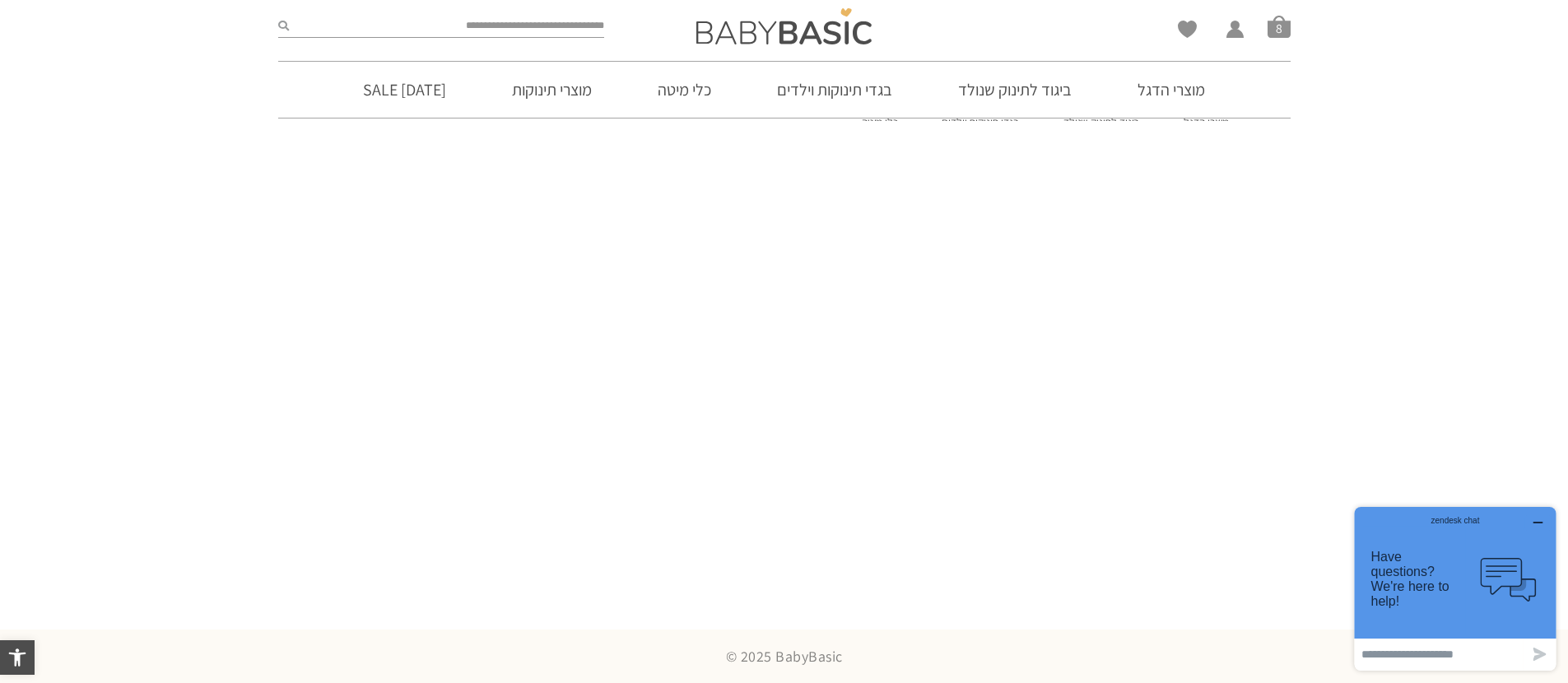
click at [1536, 519] on icon "button" at bounding box center [1538, 523] width 13 height 13
